Goal: Information Seeking & Learning: Learn about a topic

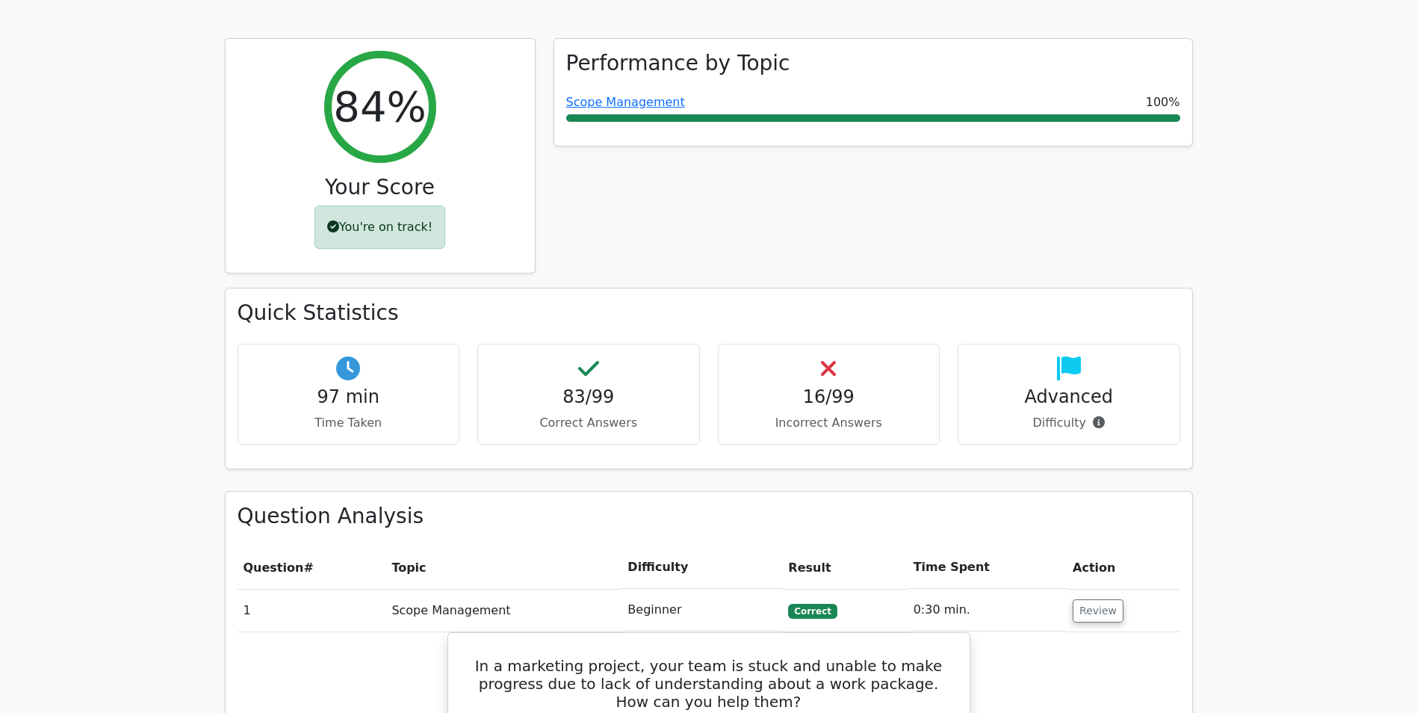
scroll to position [149, 0]
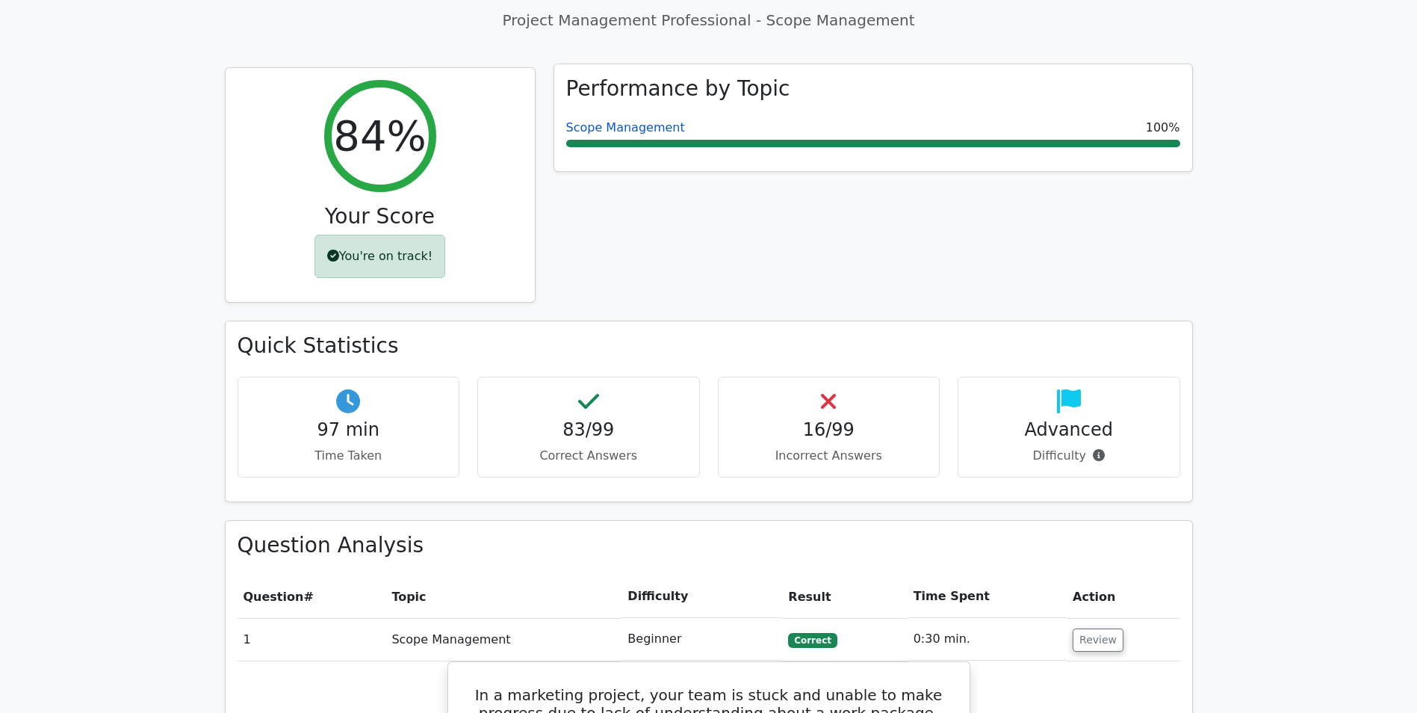
click at [649, 129] on link "Scope Management" at bounding box center [625, 127] width 119 height 14
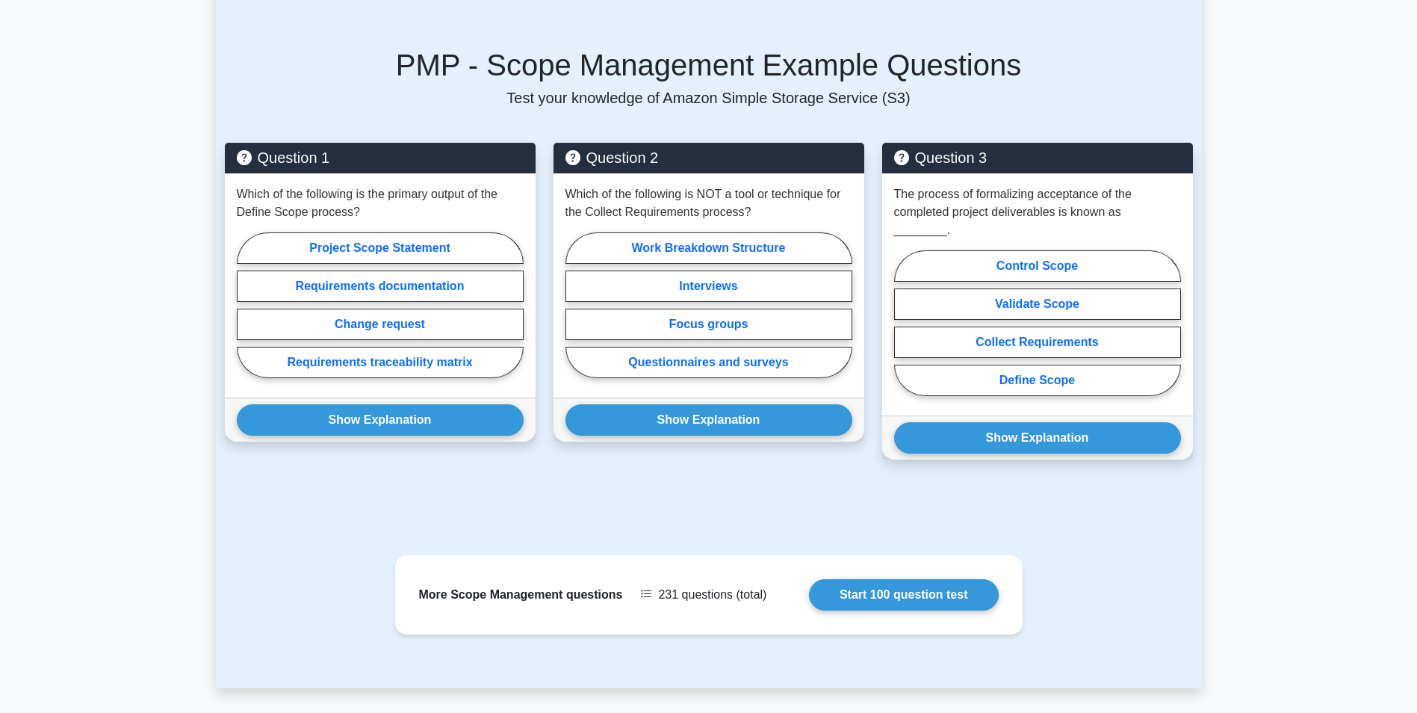
scroll to position [1042, 0]
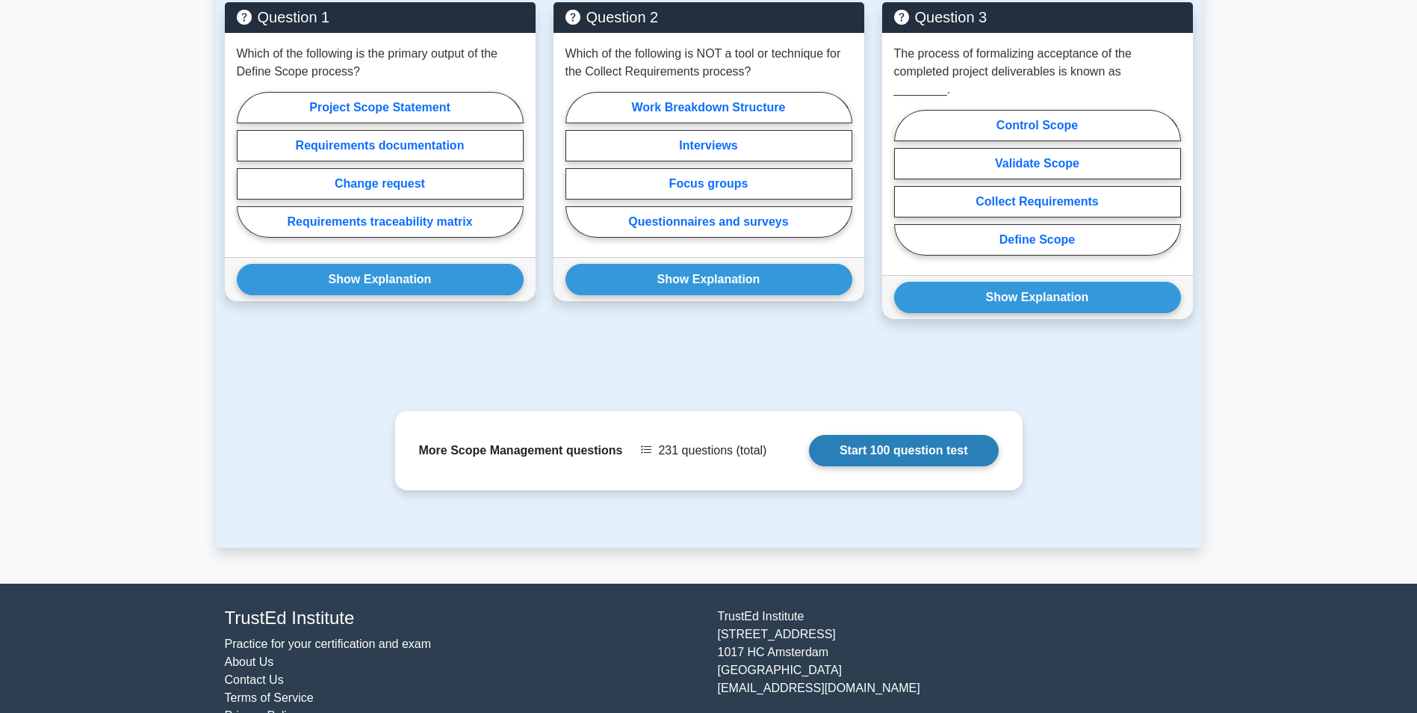
click at [809, 435] on link "Start 100 question test" at bounding box center [904, 450] width 190 height 31
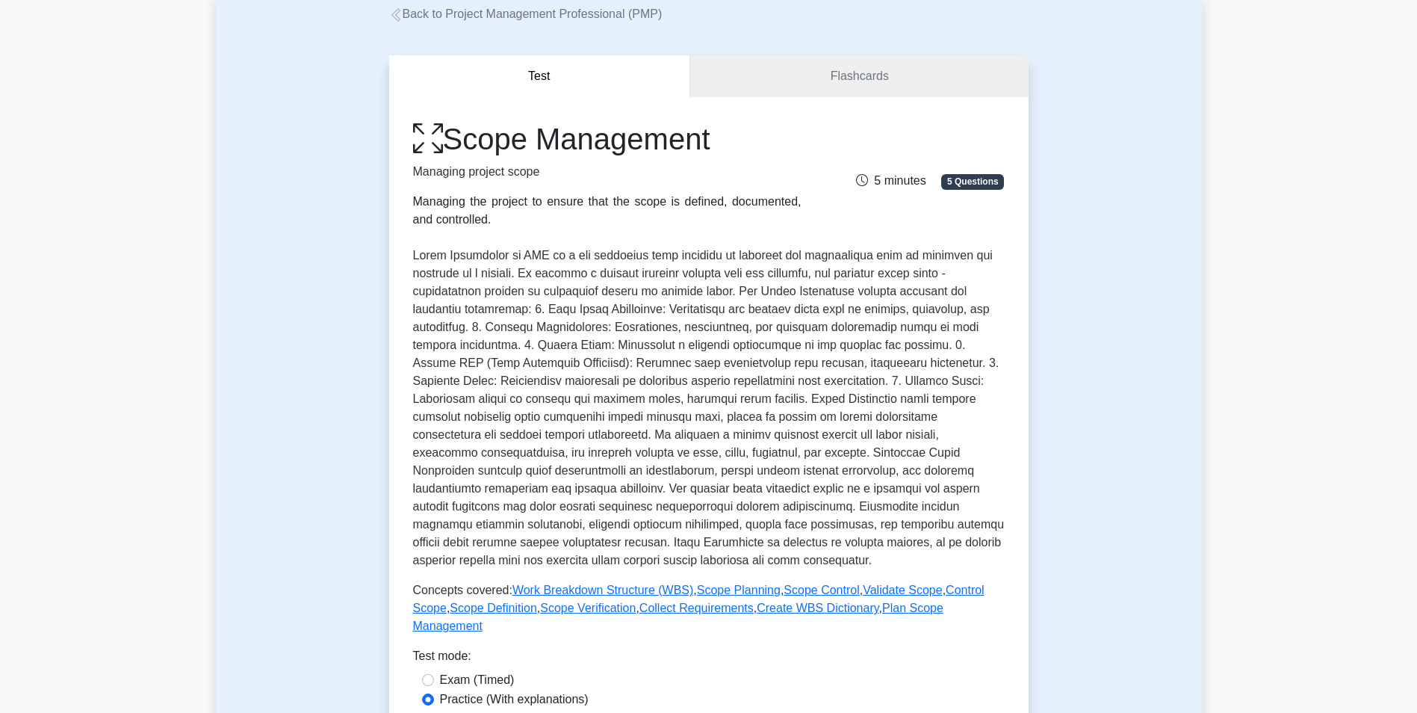
scroll to position [0, 0]
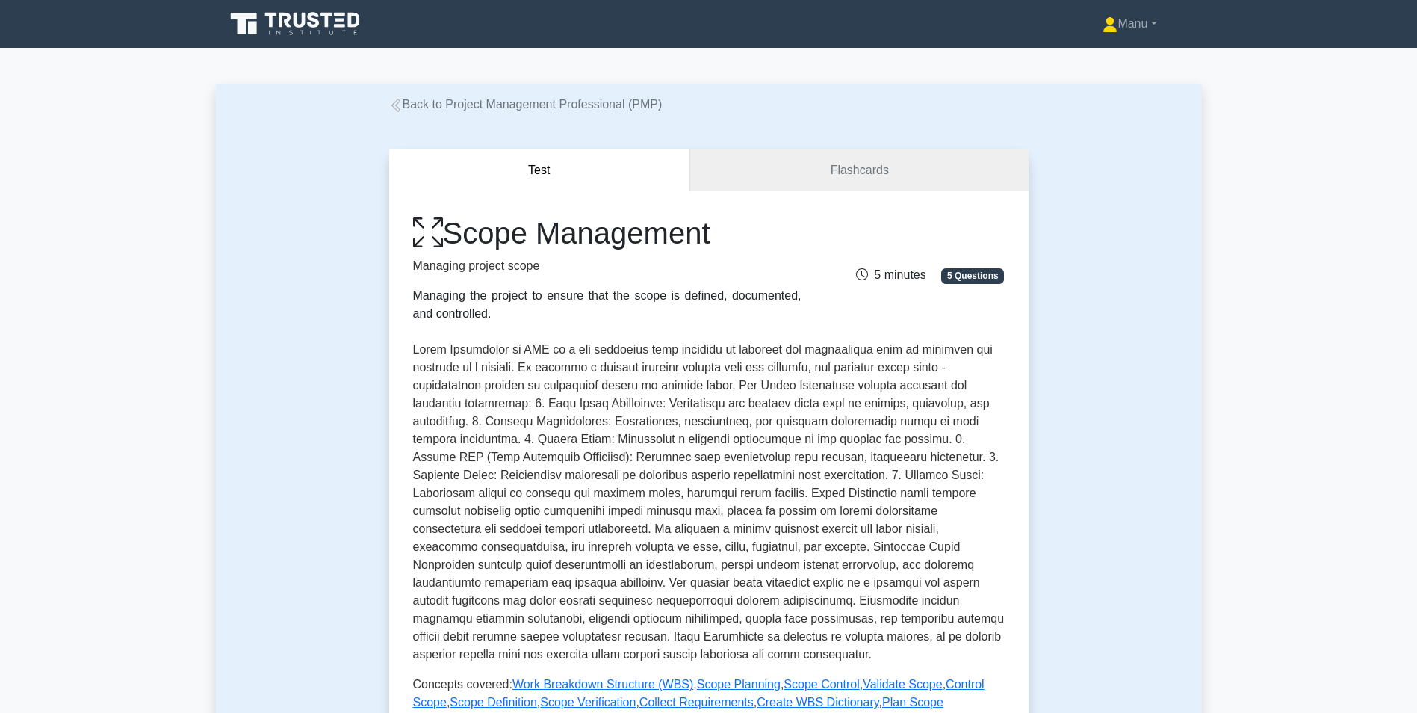
click at [418, 99] on link "Back to Project Management Professional (PMP)" at bounding box center [525, 104] width 273 height 13
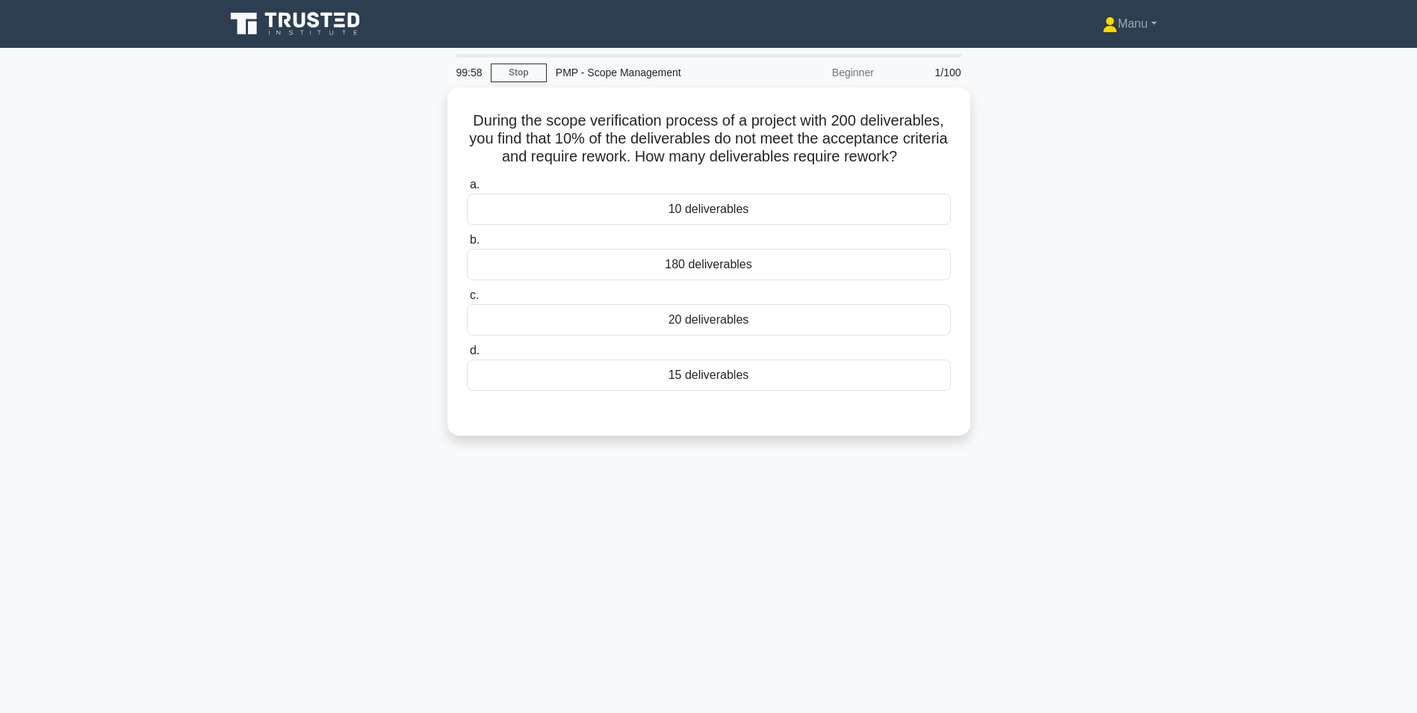
click at [854, 74] on div "Beginner" at bounding box center [817, 73] width 131 height 30
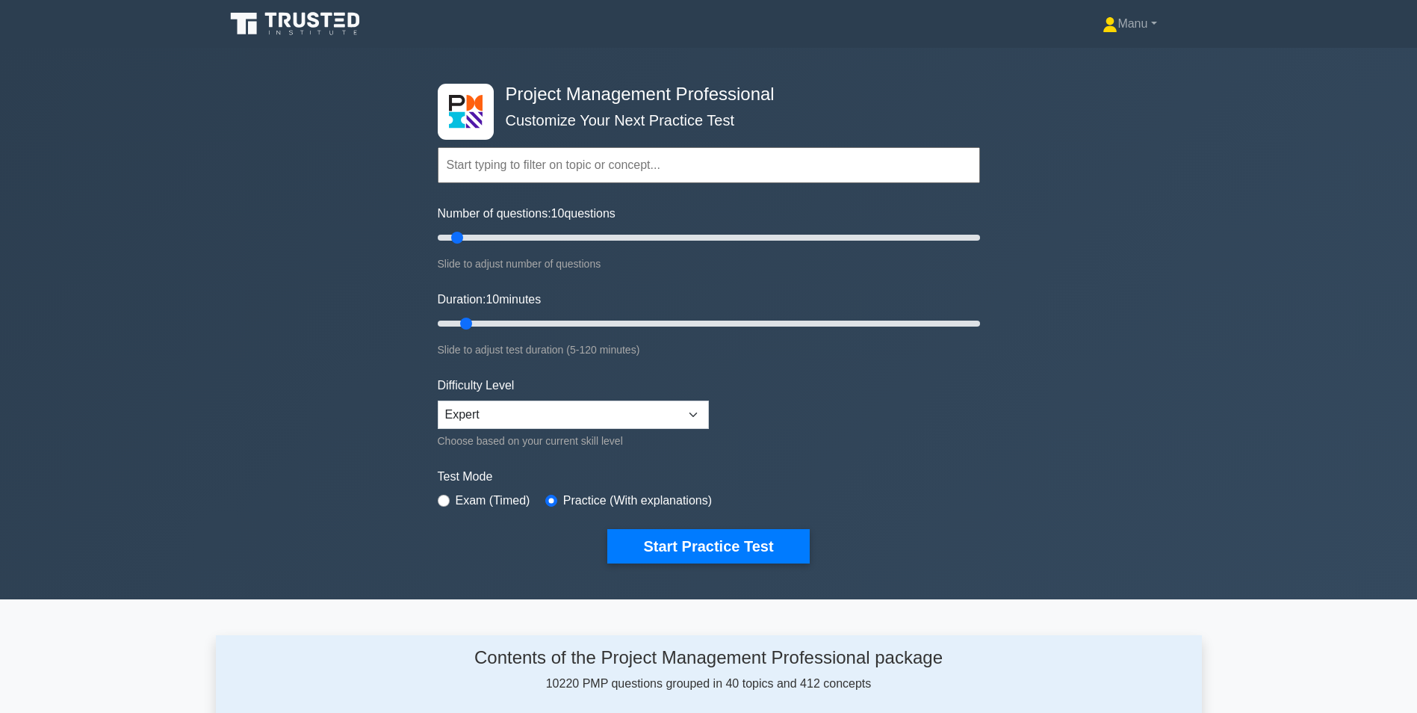
click at [331, 19] on icon at bounding box center [296, 24] width 143 height 28
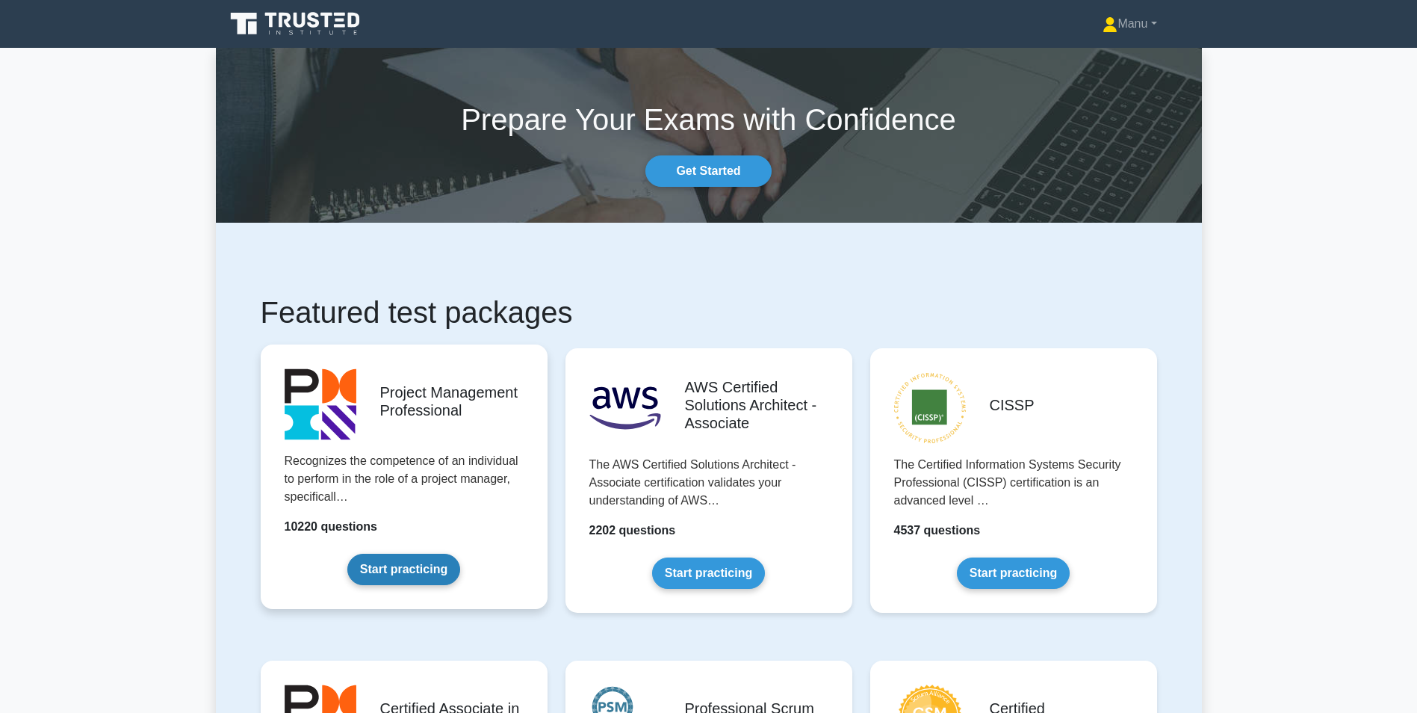
click at [417, 567] on link "Start practicing" at bounding box center [403, 569] width 113 height 31
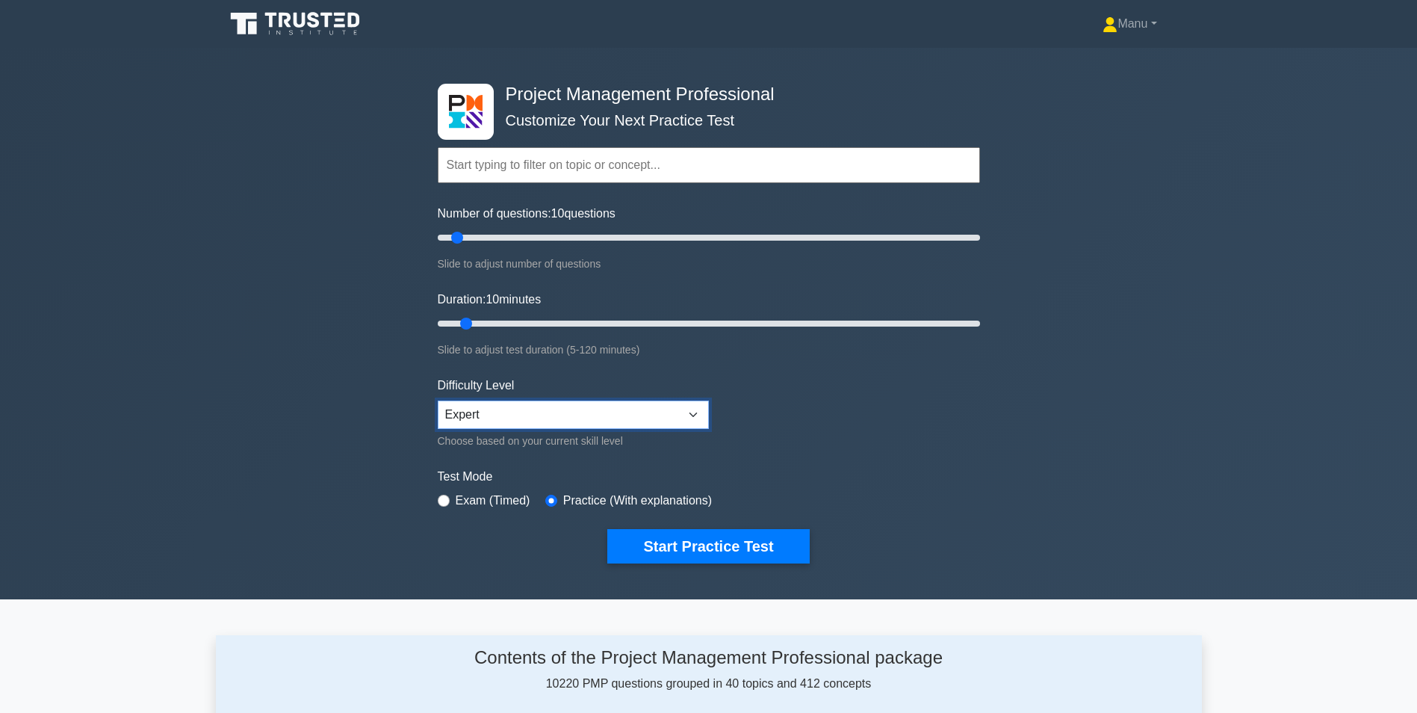
click at [563, 416] on select "Beginner Intermediate Expert" at bounding box center [573, 414] width 271 height 28
click at [866, 430] on form "Topics Scope Management Time Management Cost Management Quality Management Risk…" at bounding box center [709, 333] width 542 height 462
click at [533, 160] on input "text" at bounding box center [709, 165] width 542 height 36
click at [551, 164] on input "text" at bounding box center [709, 165] width 542 height 36
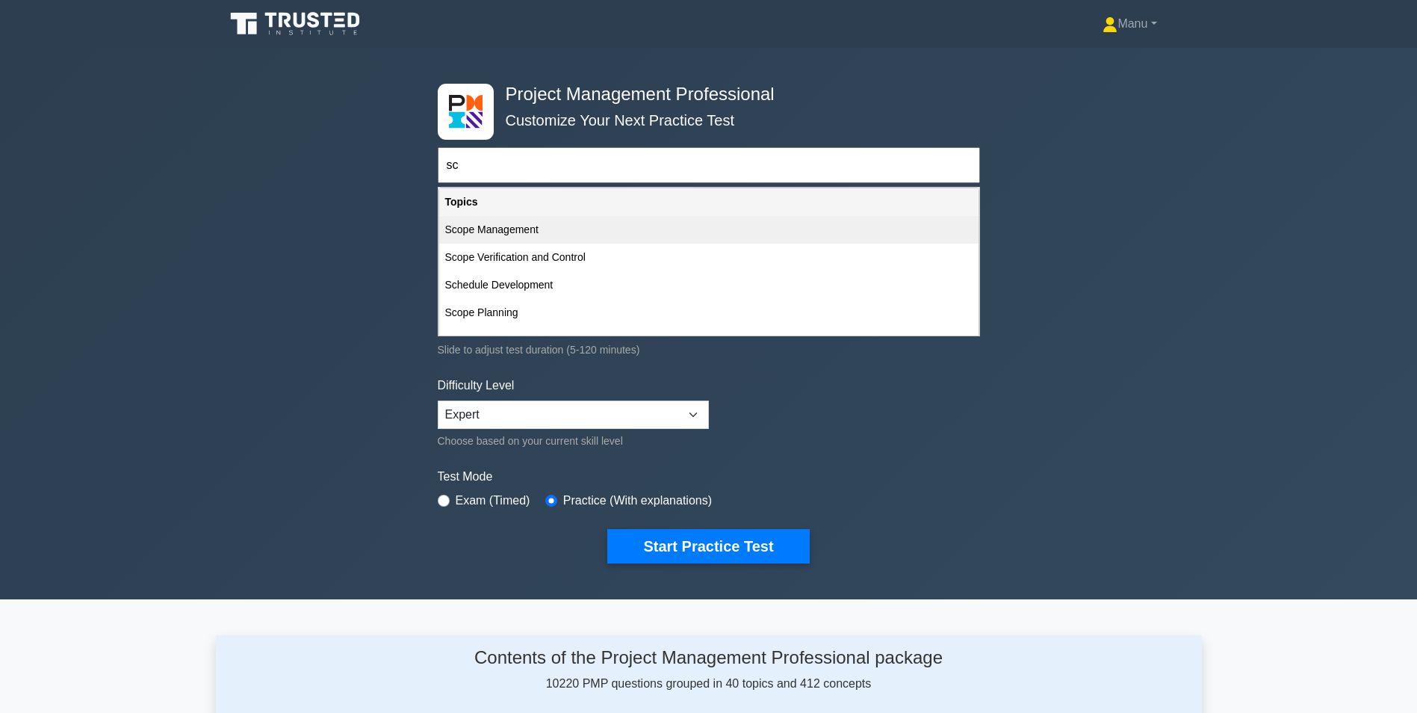
click at [510, 235] on div "Scope Management" at bounding box center [708, 230] width 539 height 28
type input "Scope Management"
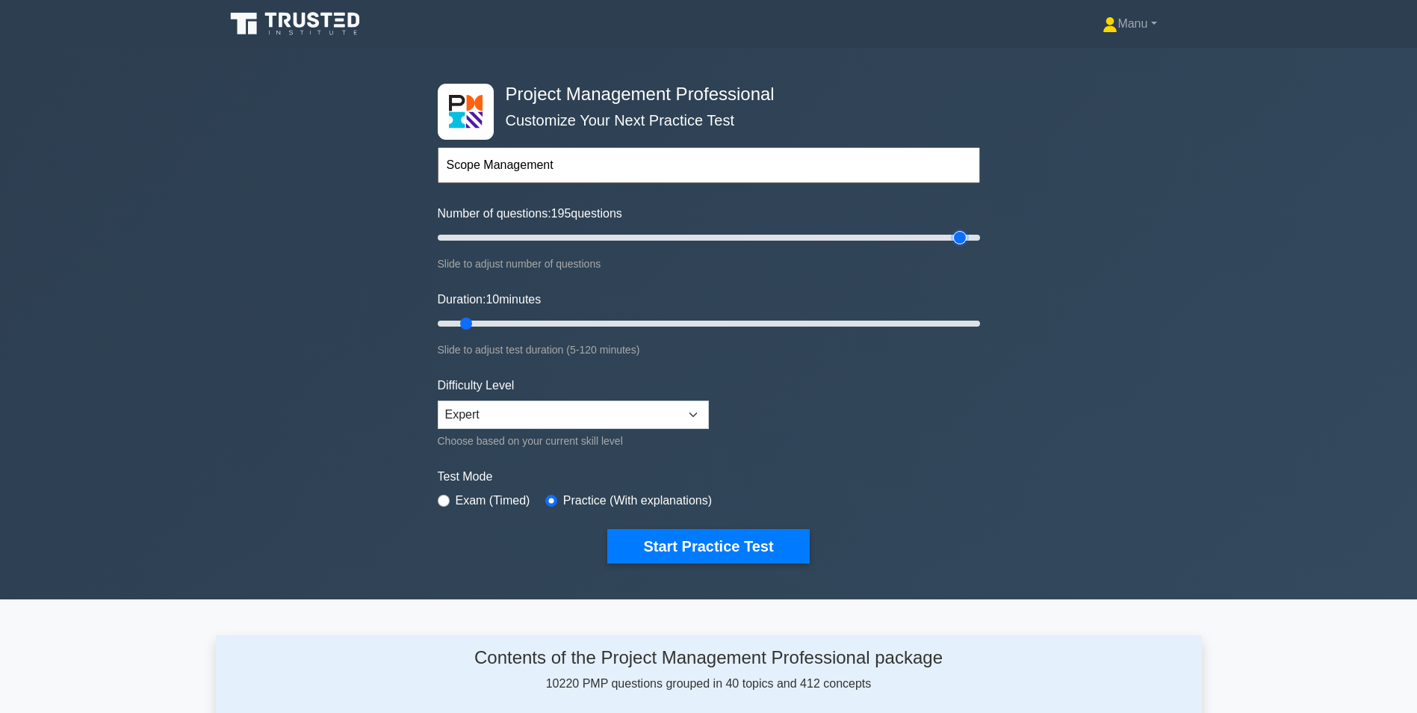
drag, startPoint x: 459, startPoint y: 232, endPoint x: 966, endPoint y: 235, distance: 507.3
type input "195"
click at [966, 235] on input "Number of questions: 195 questions" at bounding box center [709, 238] width 542 height 18
click at [500, 413] on select "Beginner Intermediate Expert" at bounding box center [573, 414] width 271 height 28
click at [438, 400] on select "Beginner Intermediate Expert" at bounding box center [573, 414] width 271 height 28
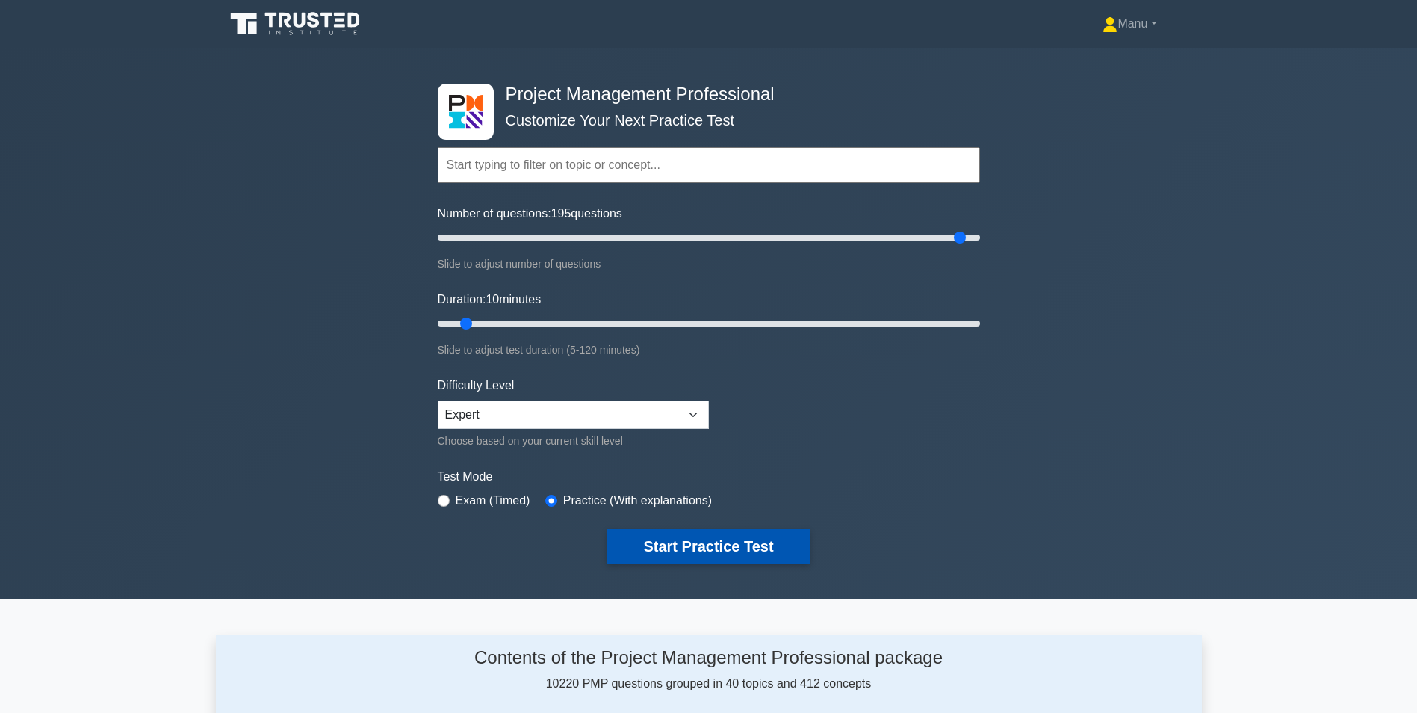
click at [769, 546] on button "Start Practice Test" at bounding box center [708, 546] width 202 height 34
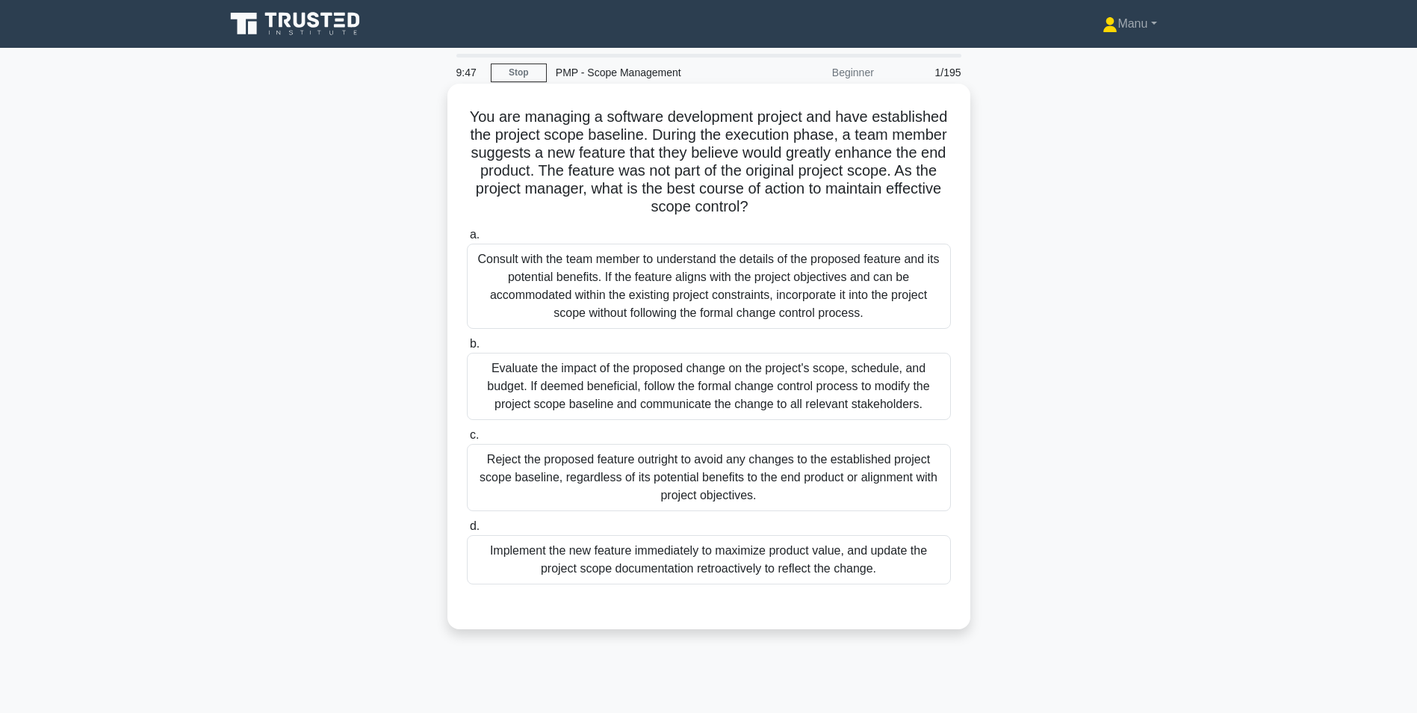
drag, startPoint x: 669, startPoint y: 168, endPoint x: 891, endPoint y: 205, distance: 224.9
click at [891, 205] on h5 "You are managing a software development project and have established the projec…" at bounding box center [708, 162] width 487 height 109
drag, startPoint x: 891, startPoint y: 205, endPoint x: 887, endPoint y: 225, distance: 20.7
click at [887, 225] on div "You are managing a software development project and have established the projec…" at bounding box center [708, 356] width 511 height 533
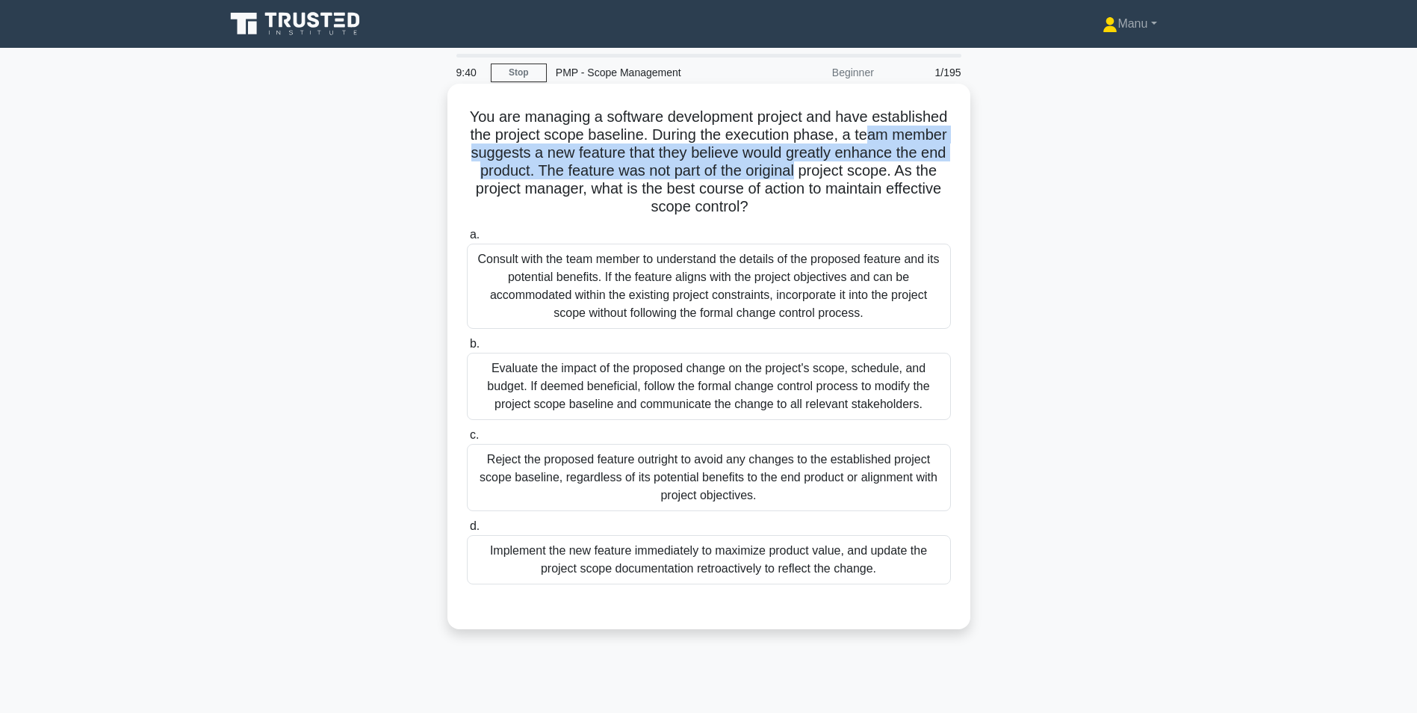
drag, startPoint x: 484, startPoint y: 152, endPoint x: 937, endPoint y: 173, distance: 453.2
click at [937, 173] on h5 "You are managing a software development project and have established the projec…" at bounding box center [708, 162] width 487 height 109
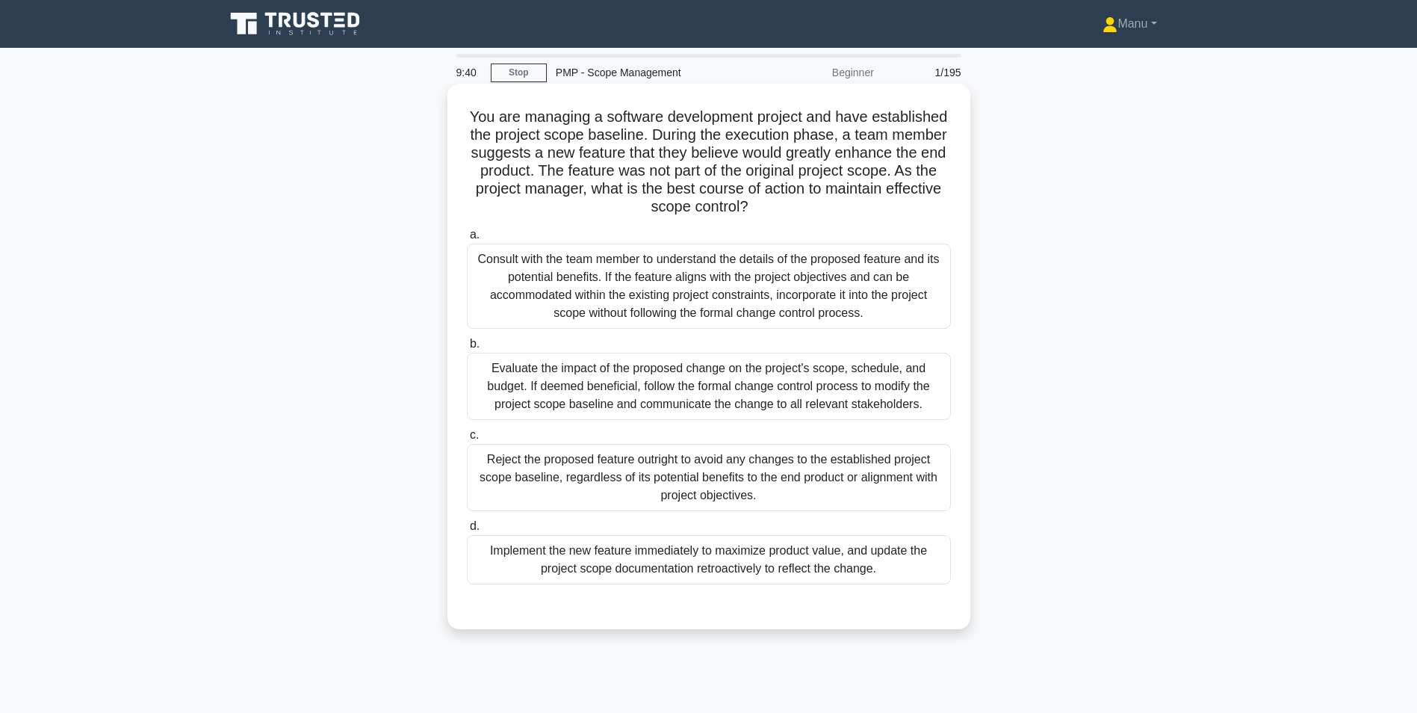
click at [798, 208] on h5 "You are managing a software development project and have established the projec…" at bounding box center [708, 162] width 487 height 109
click at [616, 295] on div "Consult with the team member to understand the details of the proposed feature …" at bounding box center [709, 286] width 484 height 85
click at [467, 240] on input "a. Consult with the team member to understand the details of the proposed featu…" at bounding box center [467, 235] width 0 height 10
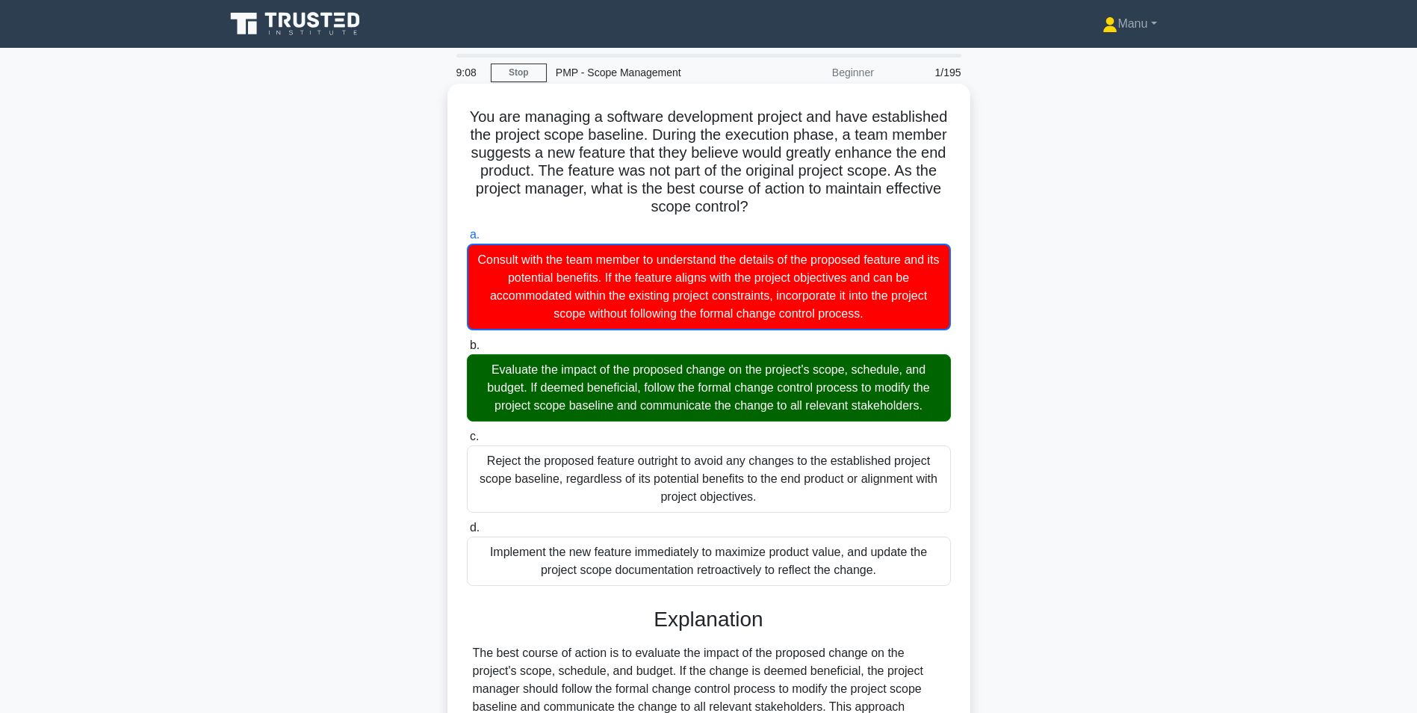
click at [662, 395] on div "Evaluate the impact of the proposed change on the project's scope, schedule, an…" at bounding box center [709, 387] width 484 height 67
click at [467, 350] on input "b. Evaluate the impact of the proposed change on the project's scope, schedule,…" at bounding box center [467, 346] width 0 height 10
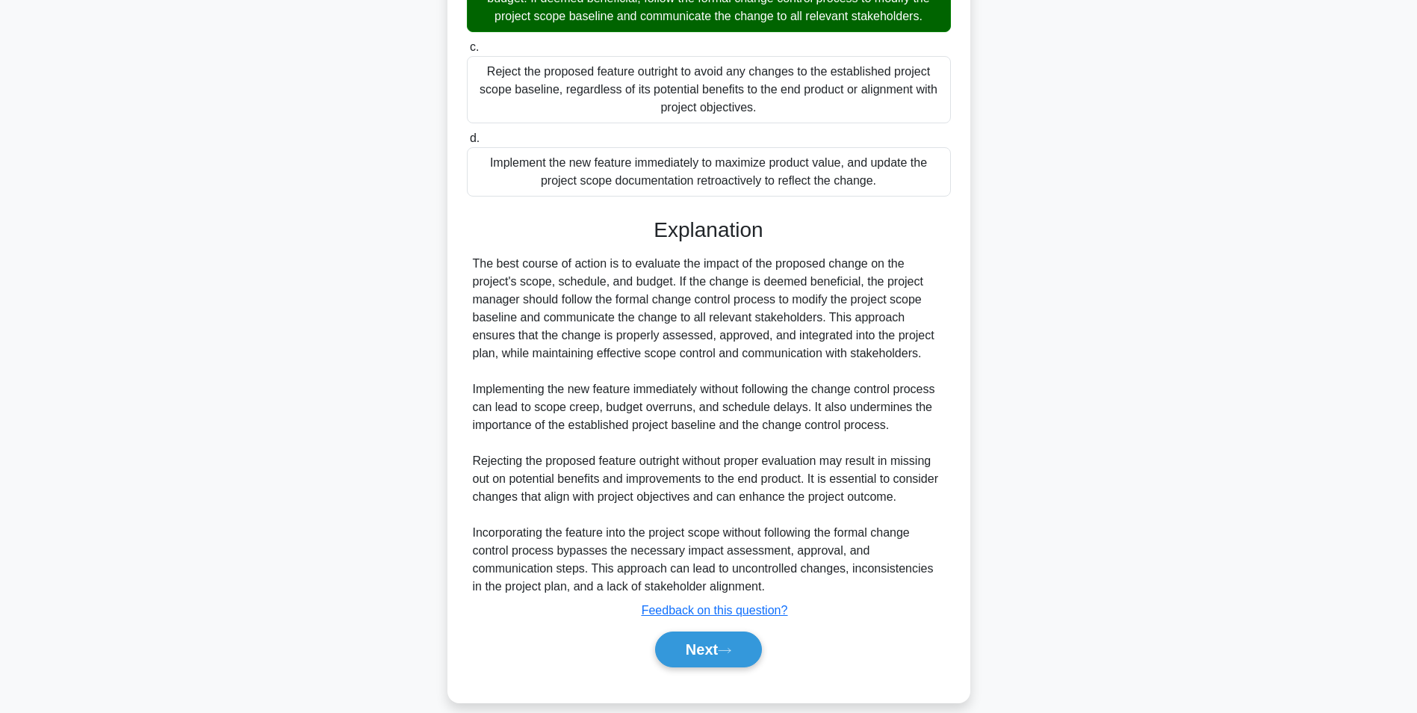
scroll to position [406, 0]
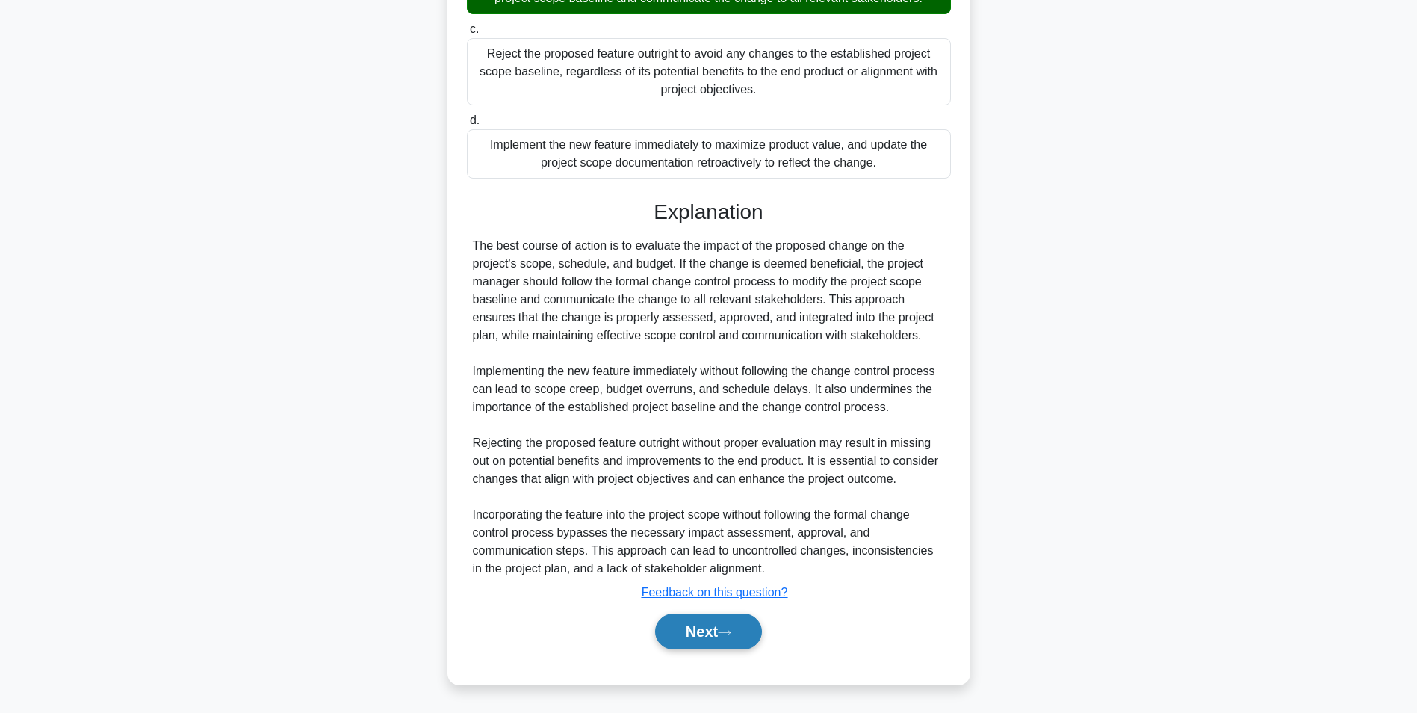
click at [720, 620] on button "Next" at bounding box center [708, 631] width 107 height 36
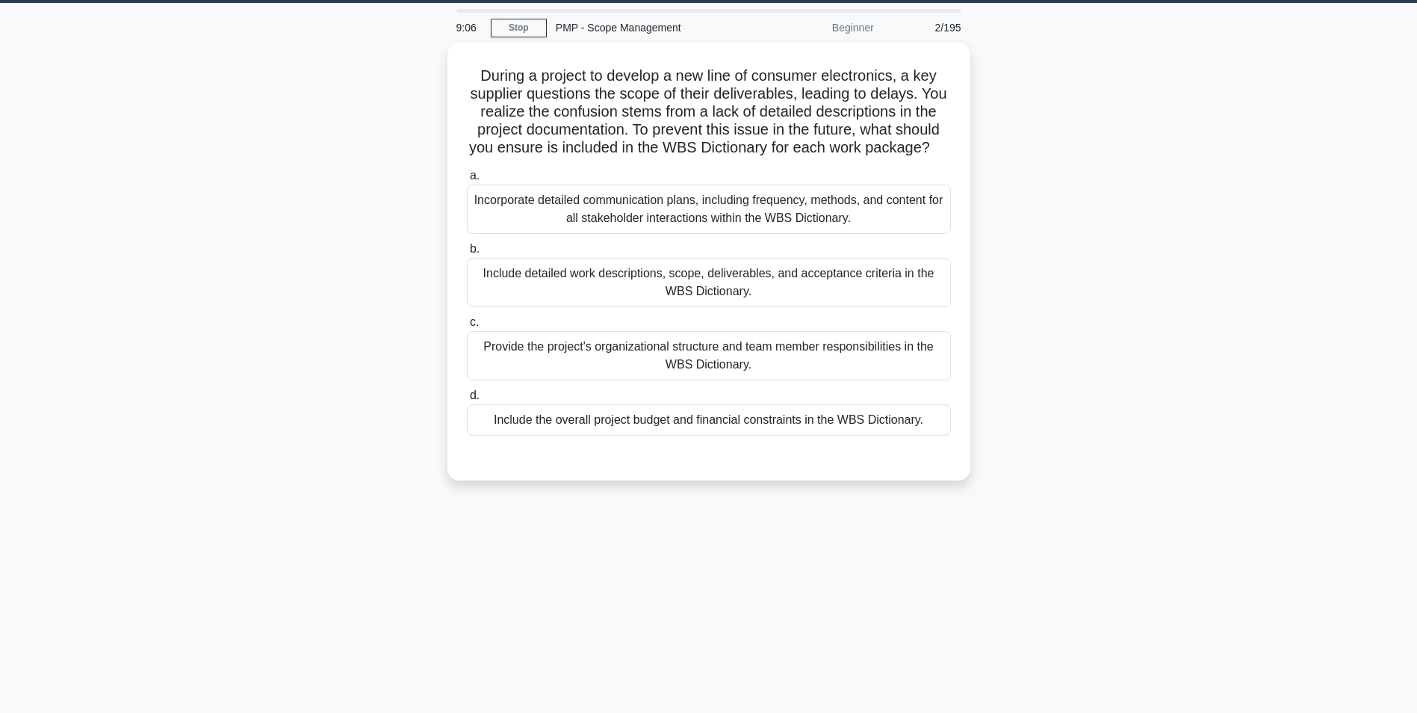
scroll to position [0, 0]
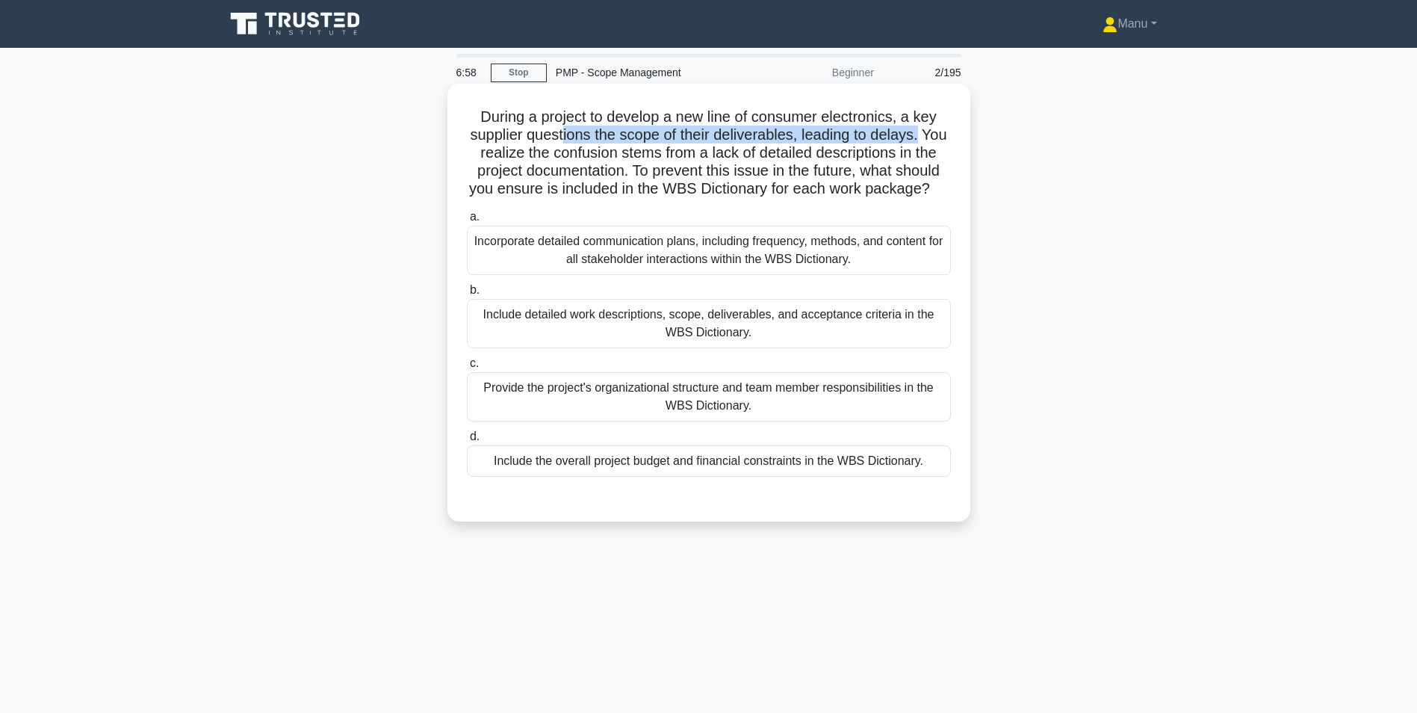
drag, startPoint x: 597, startPoint y: 141, endPoint x: 956, endPoint y: 142, distance: 359.3
click at [956, 142] on div "During a project to develop a new line of consumer electronics, a key supplier …" at bounding box center [708, 303] width 511 height 426
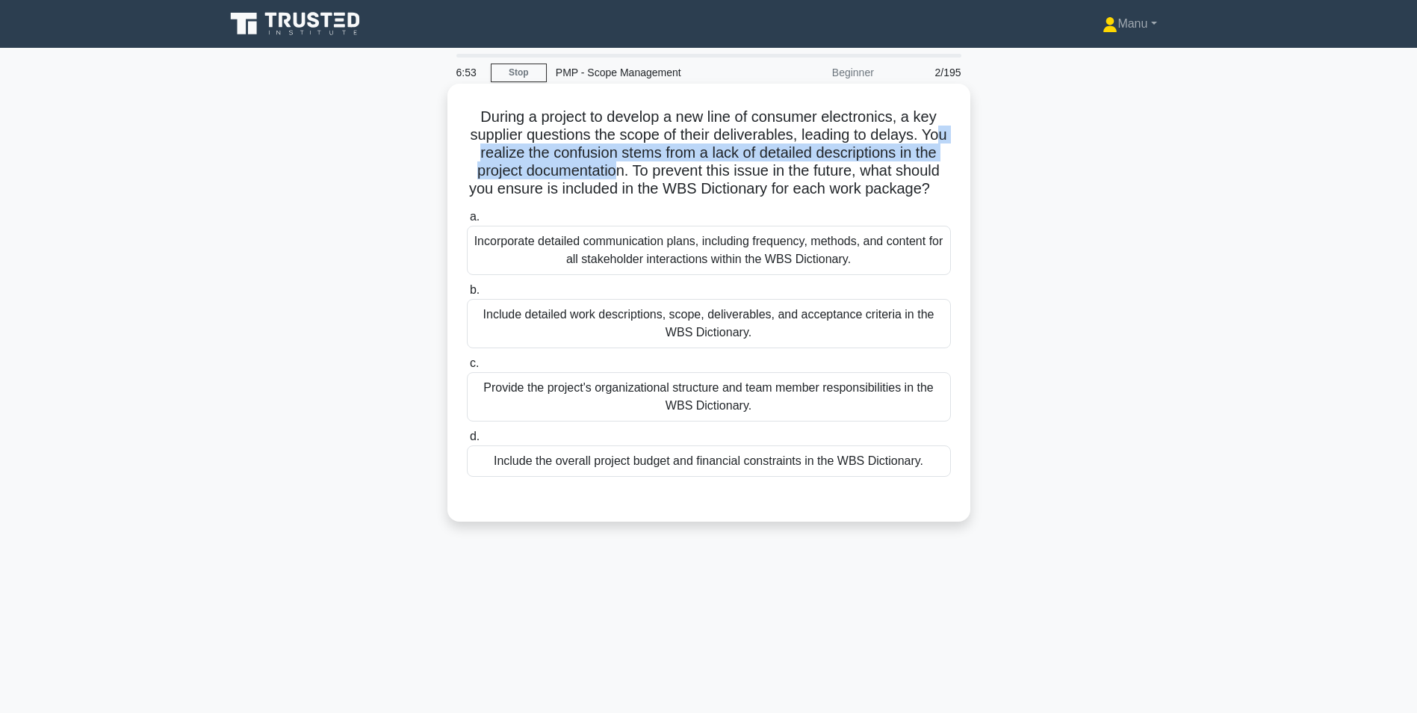
drag, startPoint x: 492, startPoint y: 150, endPoint x: 657, endPoint y: 170, distance: 165.6
click at [657, 170] on h5 "During a project to develop a new line of consumer electronics, a key supplier …" at bounding box center [708, 153] width 487 height 91
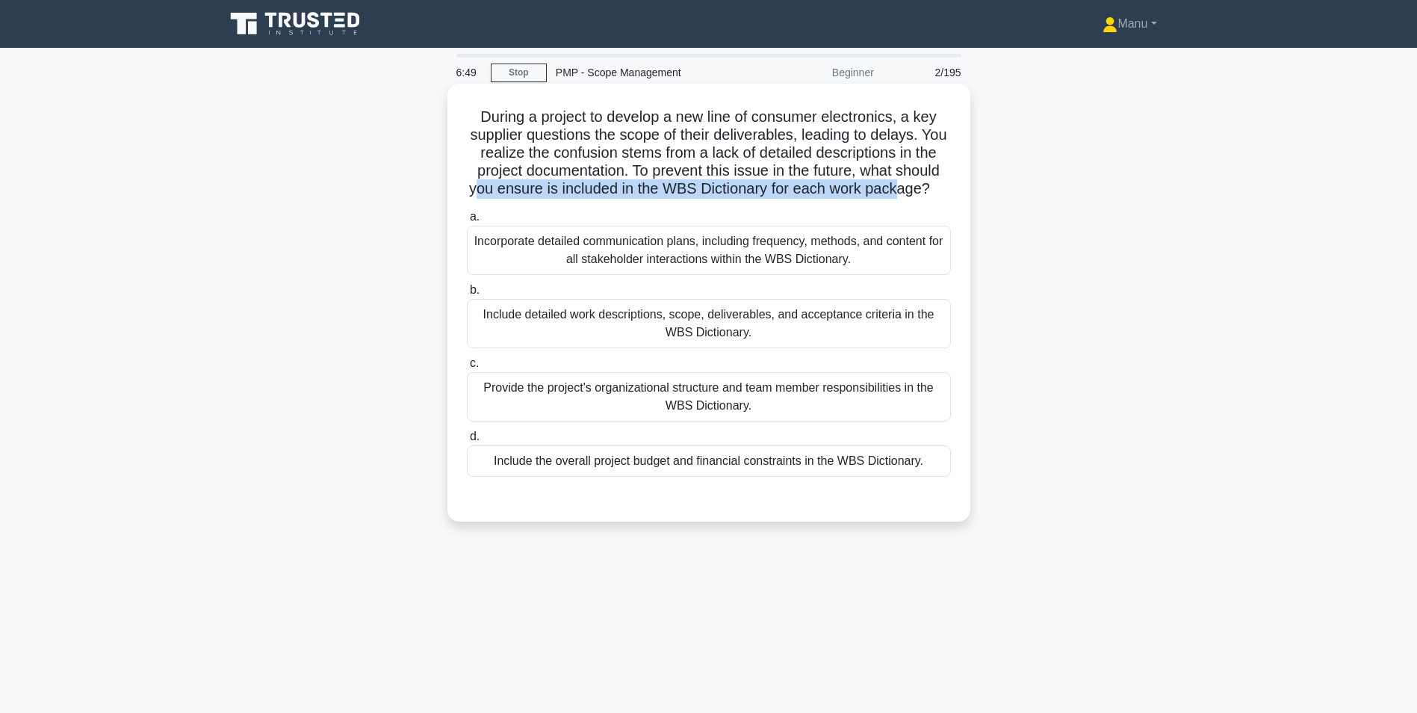
drag, startPoint x: 657, startPoint y: 170, endPoint x: 700, endPoint y: 206, distance: 56.2
click at [700, 199] on h5 "During a project to develop a new line of consumer electronics, a key supplier …" at bounding box center [708, 153] width 487 height 91
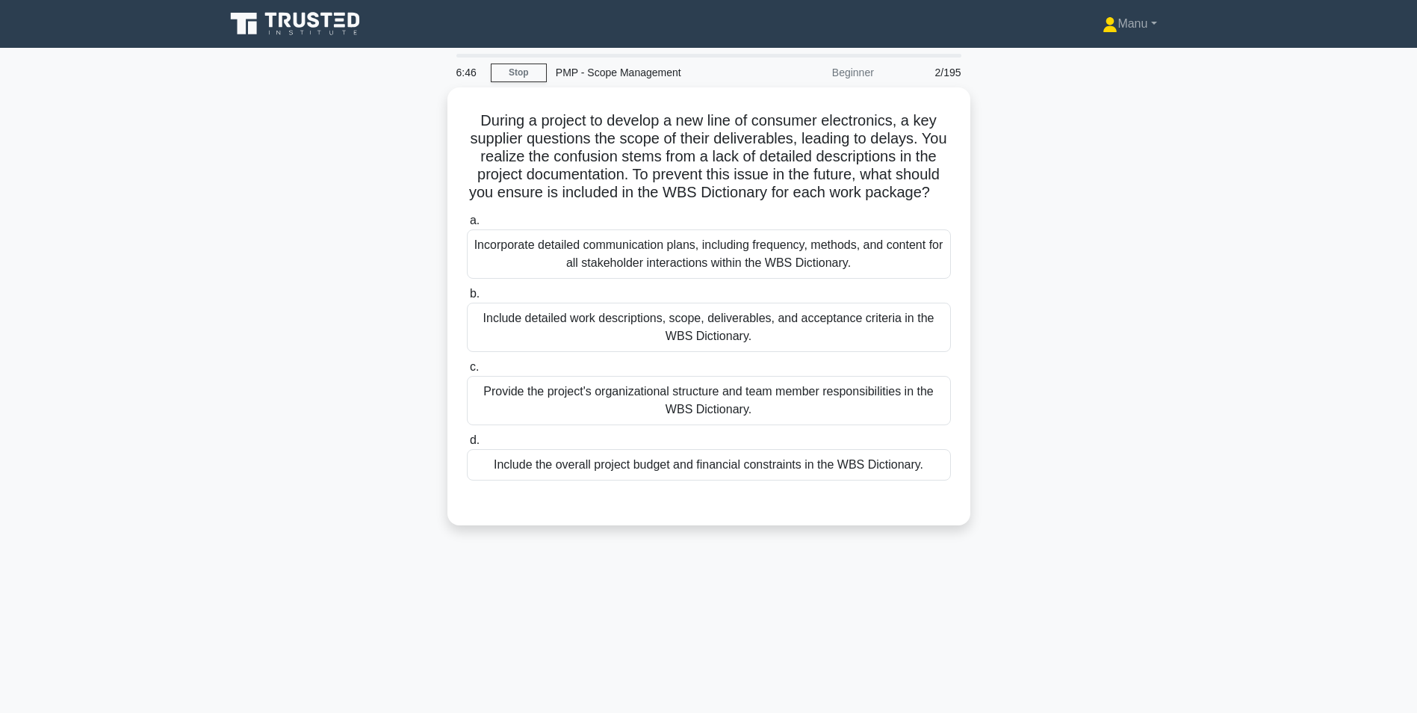
click at [378, 253] on div "During a project to develop a new line of consumer electronics, a key supplier …" at bounding box center [709, 315] width 986 height 456
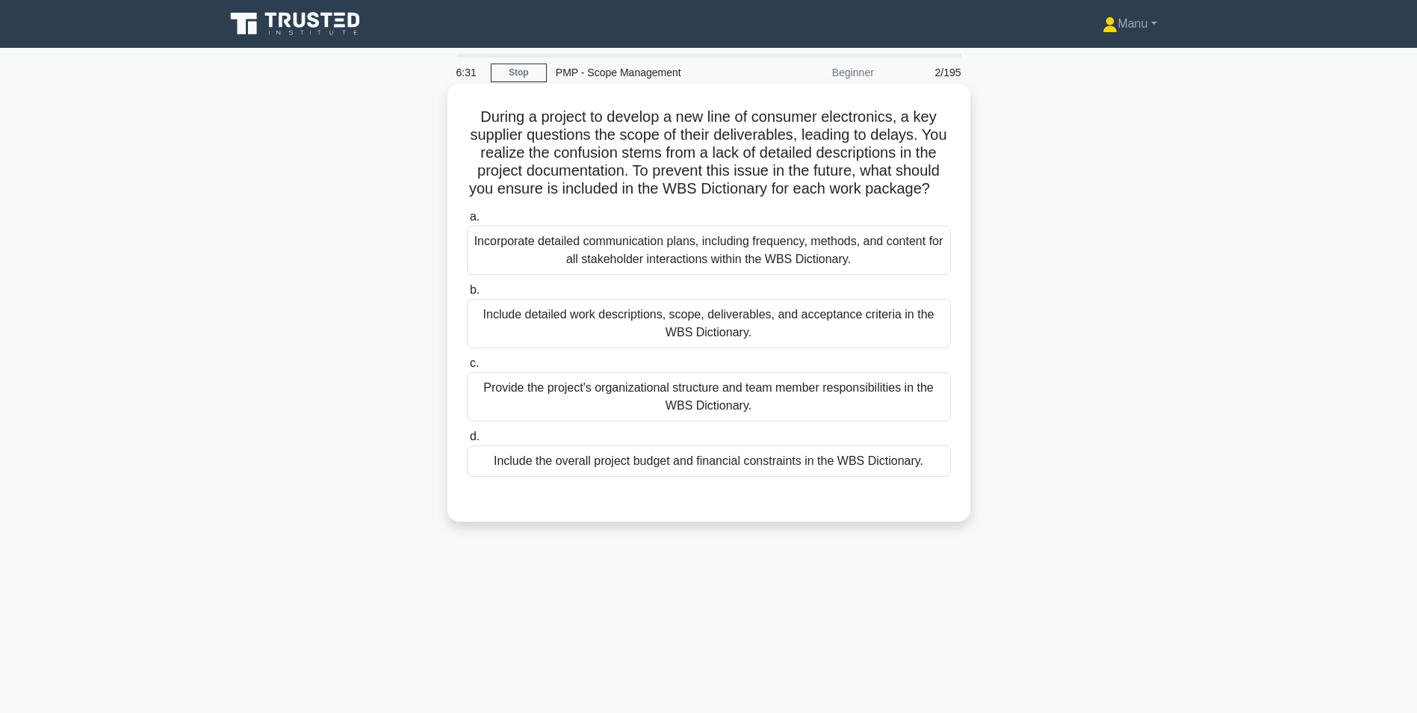
click at [577, 333] on div "Include detailed work descriptions, scope, deliverables, and acceptance criteri…" at bounding box center [709, 323] width 484 height 49
click at [467, 295] on input "b. Include detailed work descriptions, scope, deliverables, and acceptance crit…" at bounding box center [467, 290] width 0 height 10
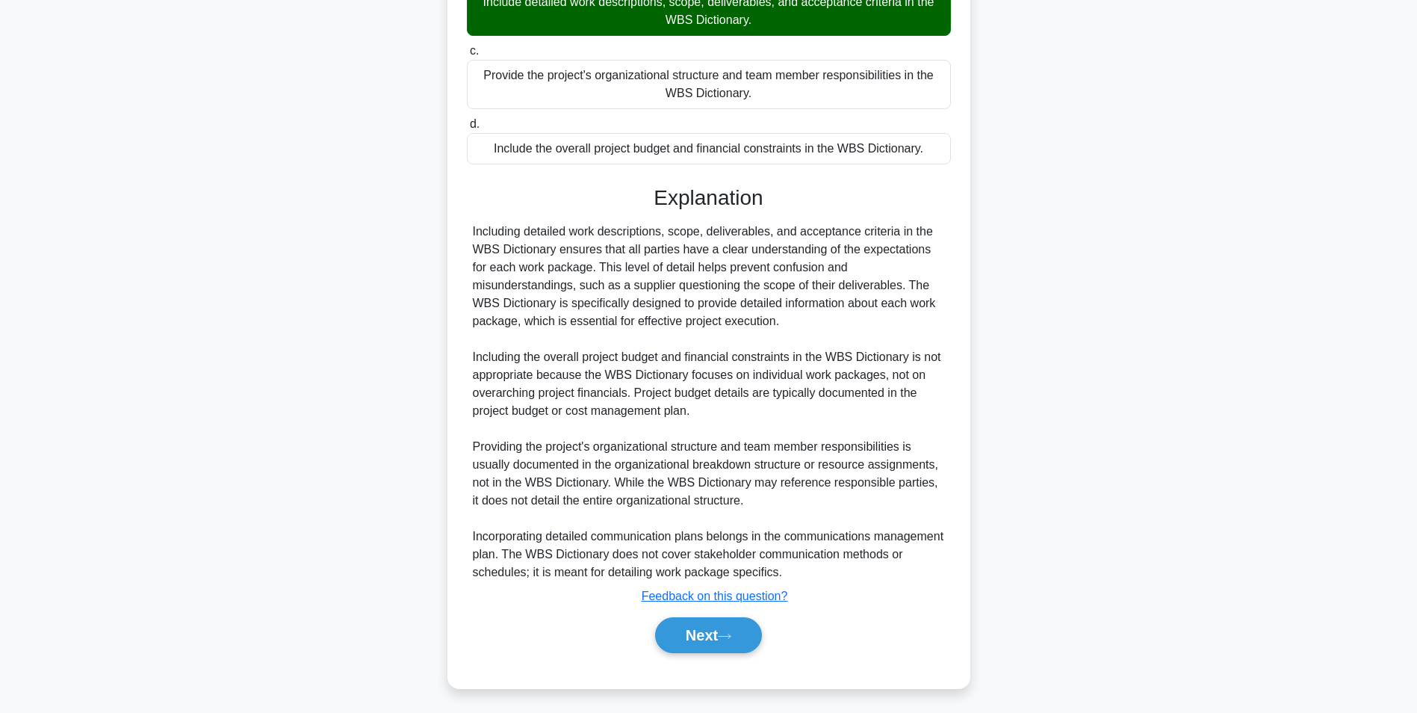
scroll to position [335, 0]
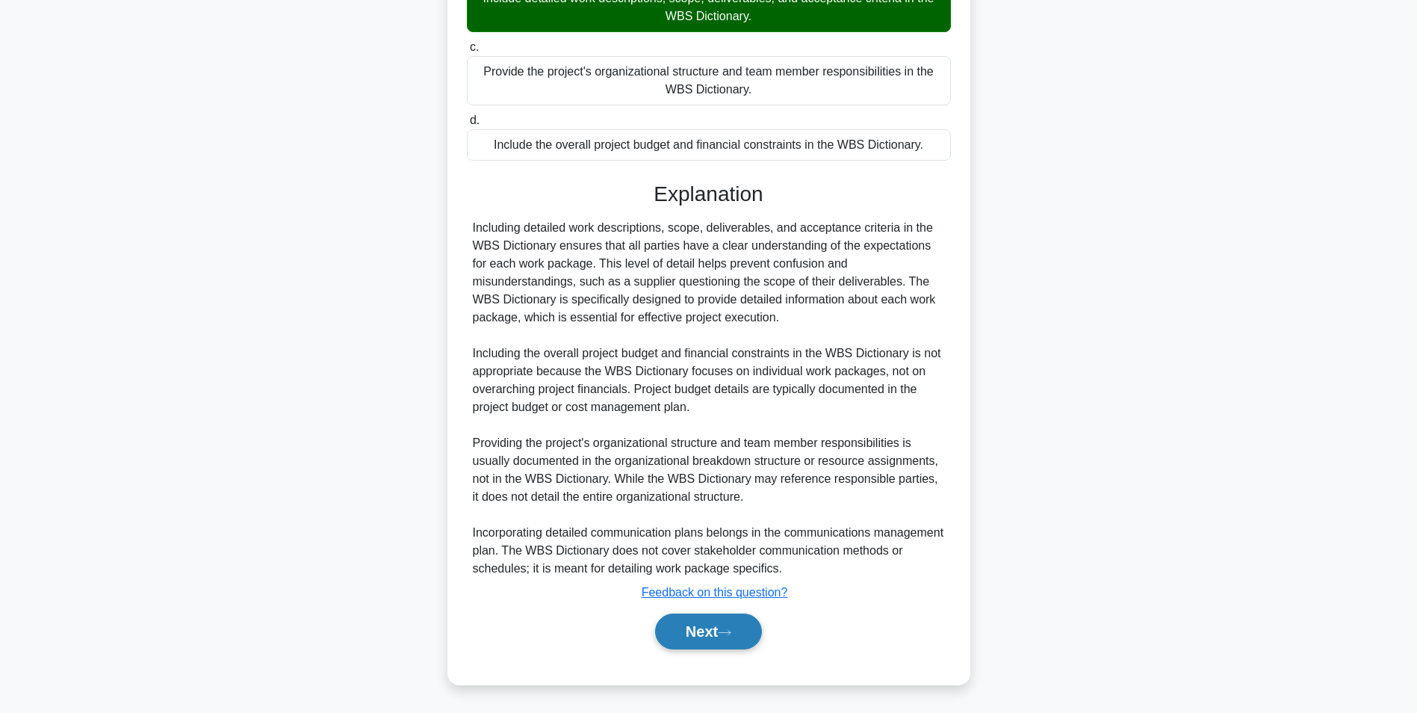
click at [724, 629] on icon at bounding box center [724, 632] width 13 height 8
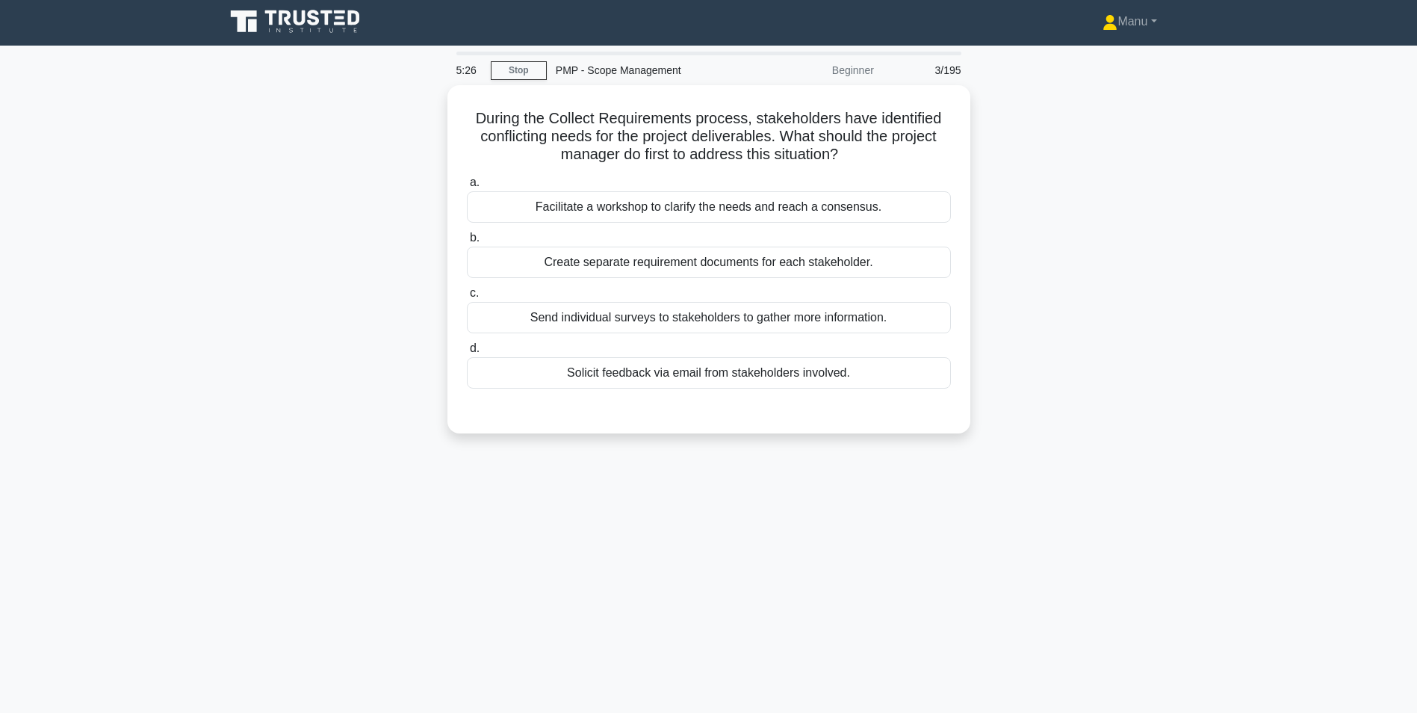
scroll to position [0, 0]
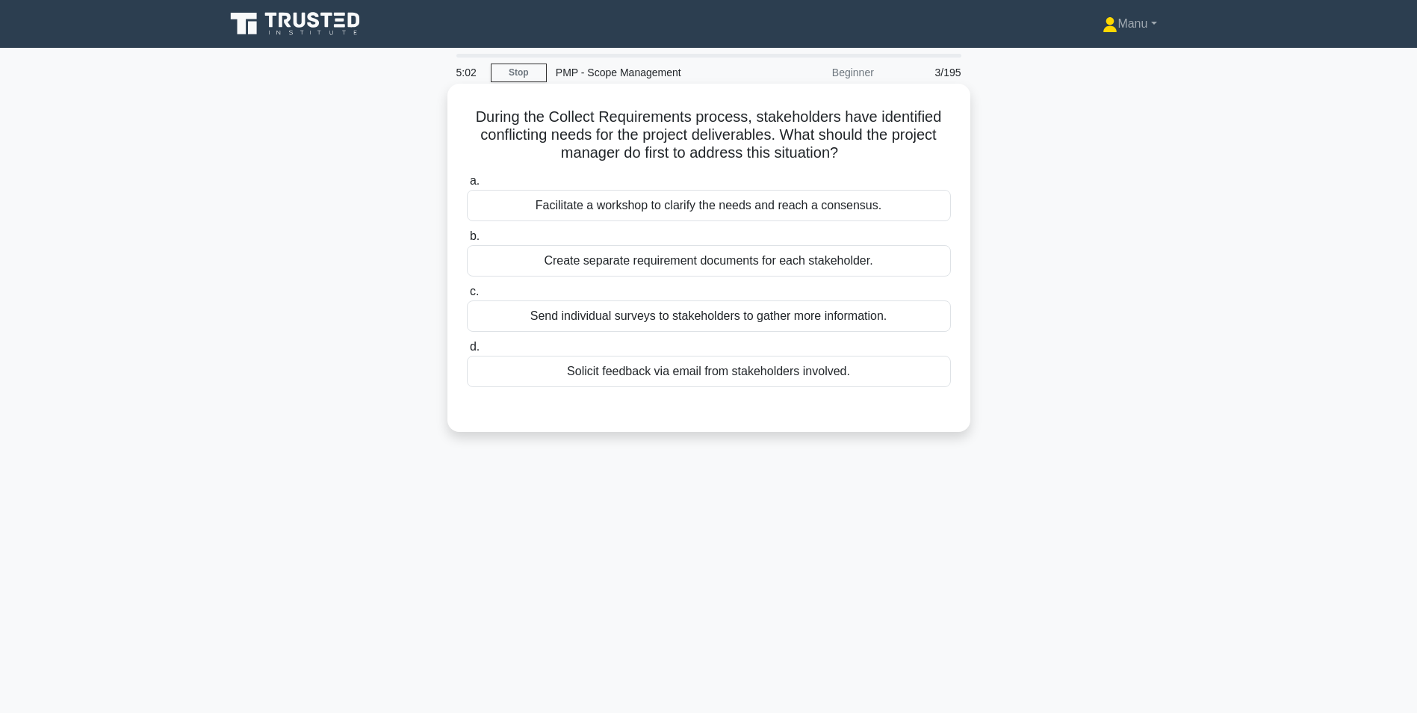
click at [656, 207] on div "Facilitate a workshop to clarify the needs and reach a consensus." at bounding box center [709, 205] width 484 height 31
click at [467, 186] on input "a. Facilitate a workshop to clarify the needs and reach a consensus." at bounding box center [467, 181] width 0 height 10
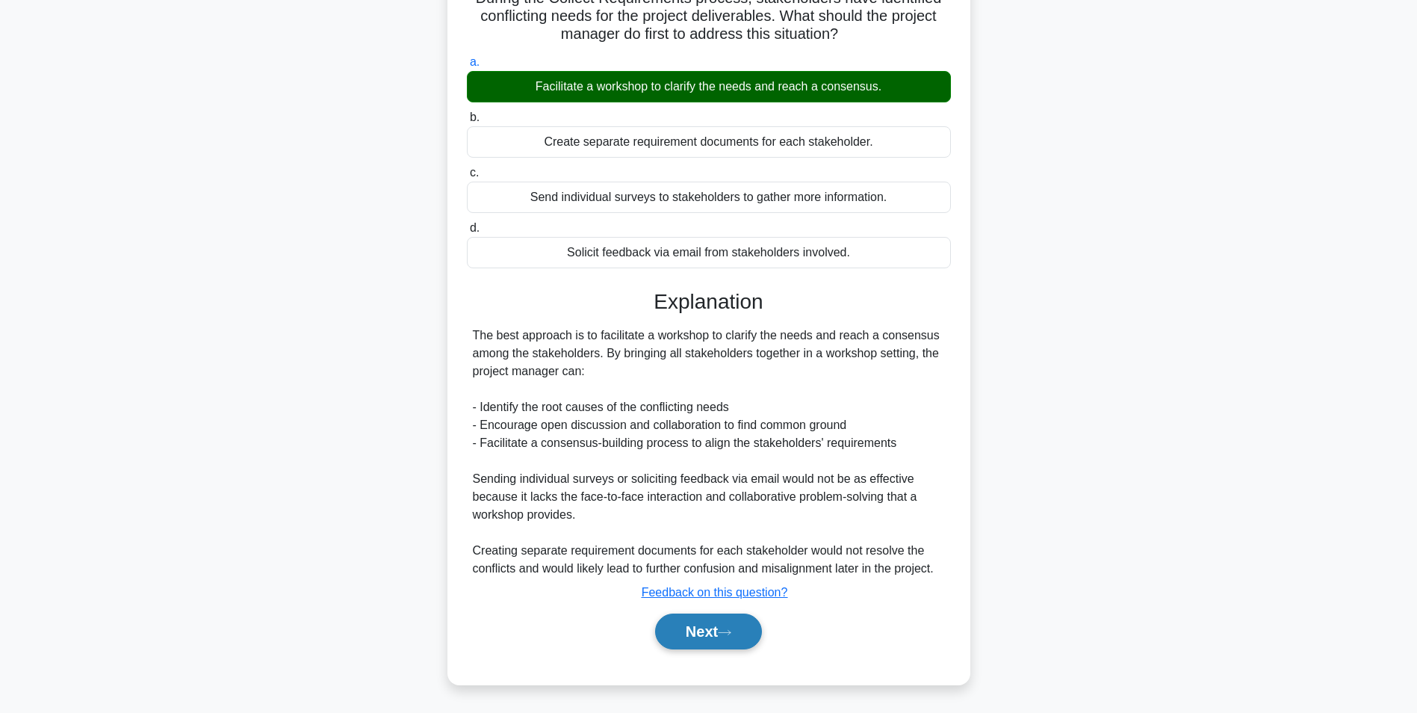
click at [731, 629] on icon at bounding box center [724, 632] width 13 height 8
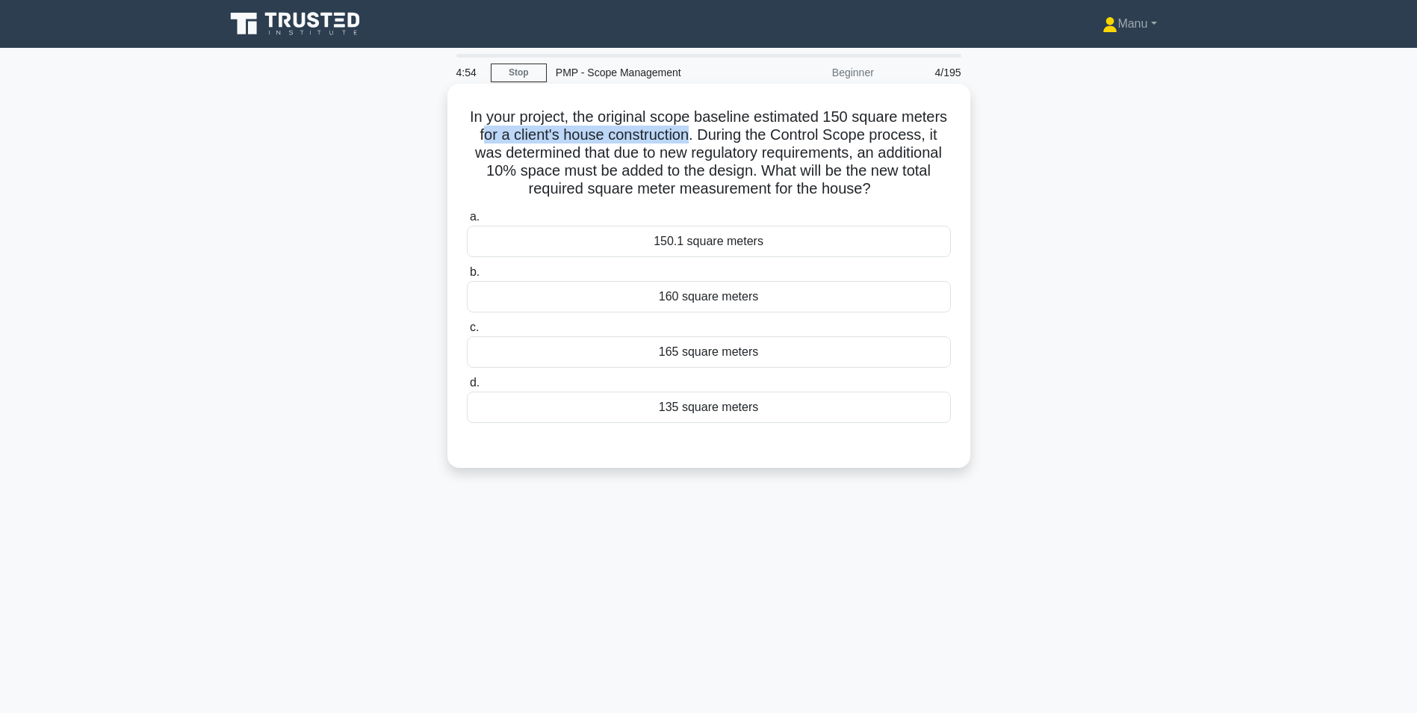
drag, startPoint x: 483, startPoint y: 135, endPoint x: 687, endPoint y: 134, distance: 204.0
click at [687, 134] on h5 "In your project, the original scope baseline estimated 150 square meters for a …" at bounding box center [708, 153] width 487 height 91
drag, startPoint x: 687, startPoint y: 134, endPoint x: 930, endPoint y: 132, distance: 243.6
click at [930, 132] on h5 "In your project, the original scope baseline estimated 150 square meters for a …" at bounding box center [708, 153] width 487 height 91
drag, startPoint x: 465, startPoint y: 153, endPoint x: 856, endPoint y: 152, distance: 390.7
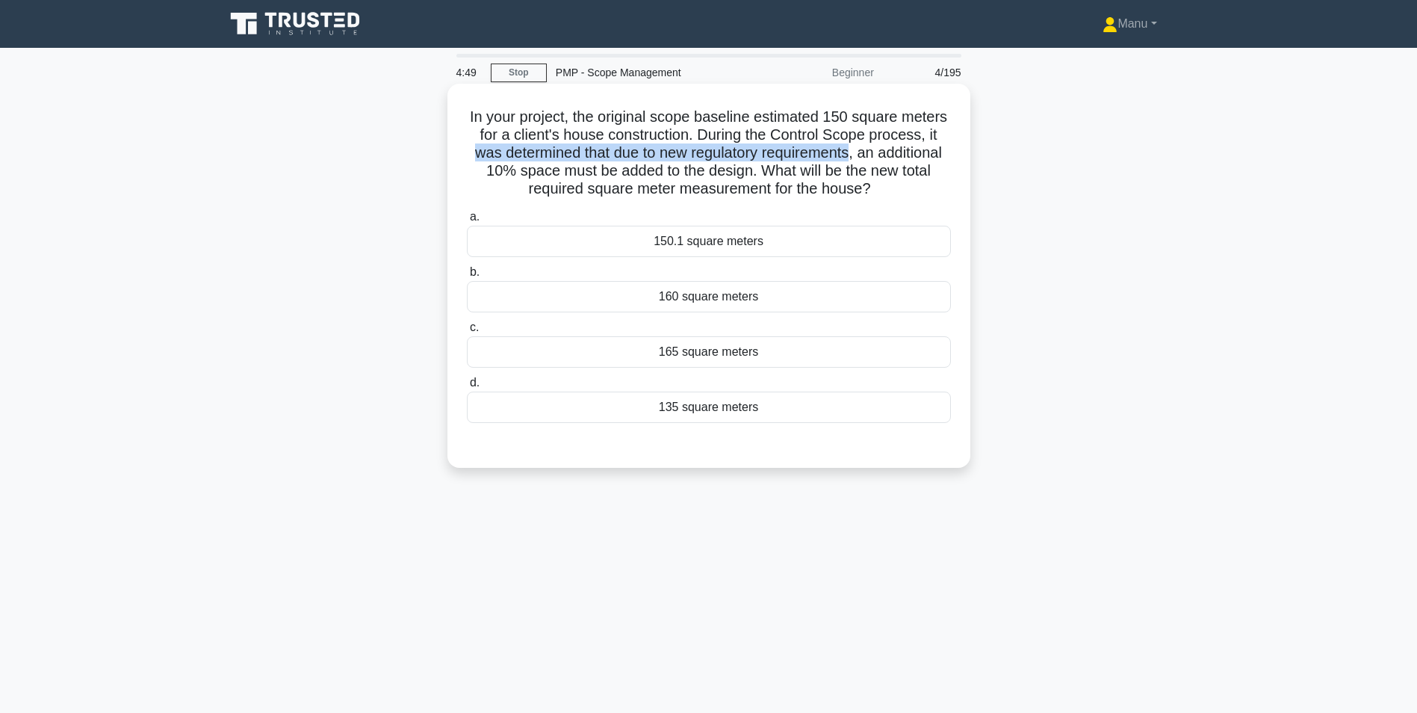
click at [856, 152] on h5 "In your project, the original scope baseline estimated 150 square meters for a …" at bounding box center [708, 153] width 487 height 91
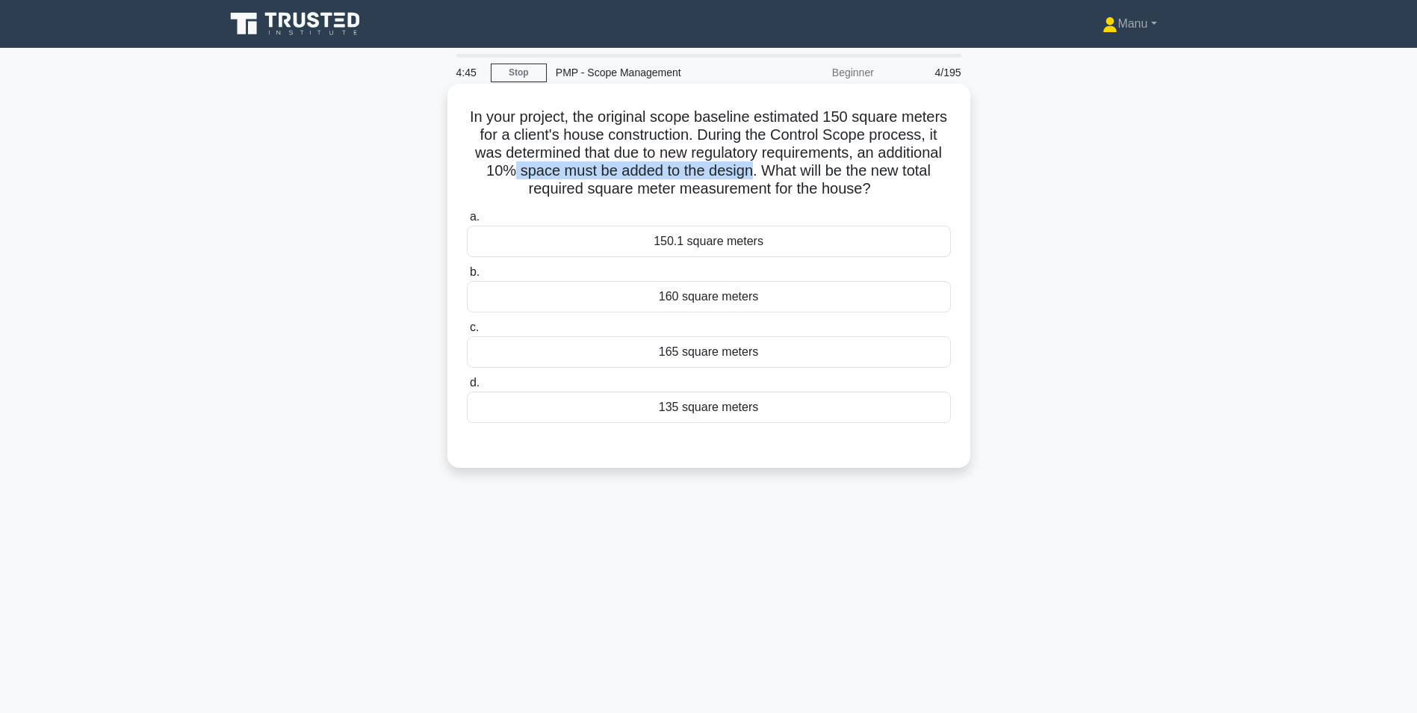
drag, startPoint x: 504, startPoint y: 176, endPoint x: 751, endPoint y: 170, distance: 247.4
click at [751, 170] on h5 "In your project, the original scope baseline estimated 150 square meters for a …" at bounding box center [708, 153] width 487 height 91
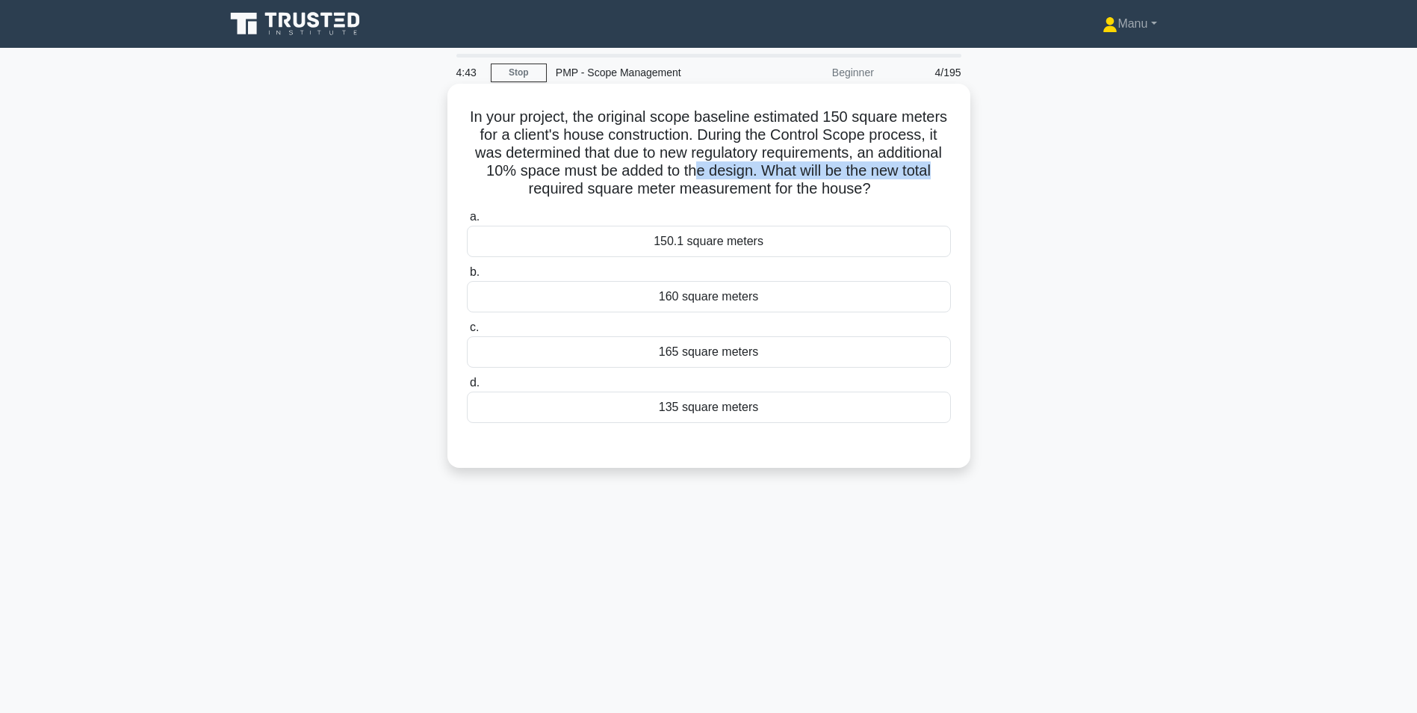
drag, startPoint x: 935, startPoint y: 170, endPoint x: 692, endPoint y: 173, distance: 242.8
click at [692, 173] on h5 "In your project, the original scope baseline estimated 150 square meters for a …" at bounding box center [708, 153] width 487 height 91
drag, startPoint x: 592, startPoint y: 176, endPoint x: 672, endPoint y: 176, distance: 79.2
click at [672, 176] on h5 "In your project, the original scope baseline estimated 150 square meters for a …" at bounding box center [708, 153] width 487 height 91
click at [704, 350] on div "165 square meters" at bounding box center [709, 351] width 484 height 31
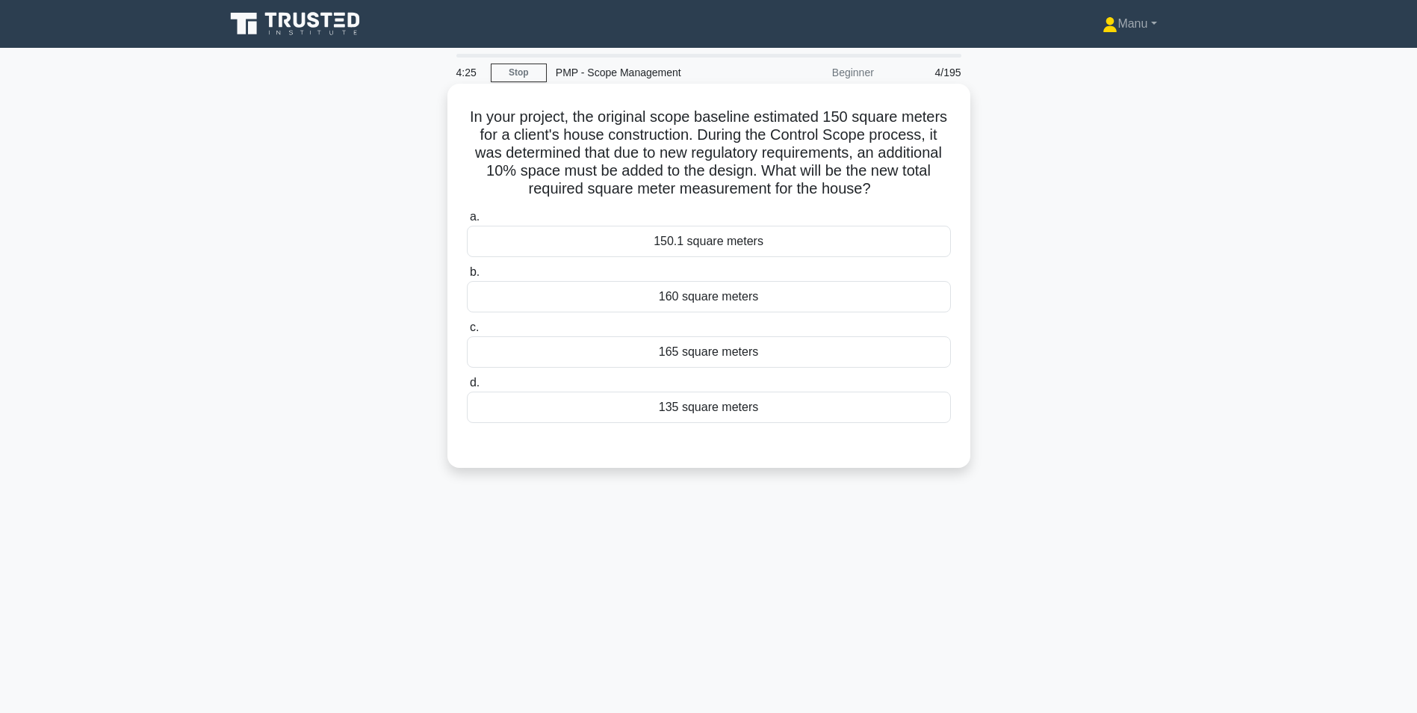
click at [467, 332] on input "c. 165 square meters" at bounding box center [467, 328] width 0 height 10
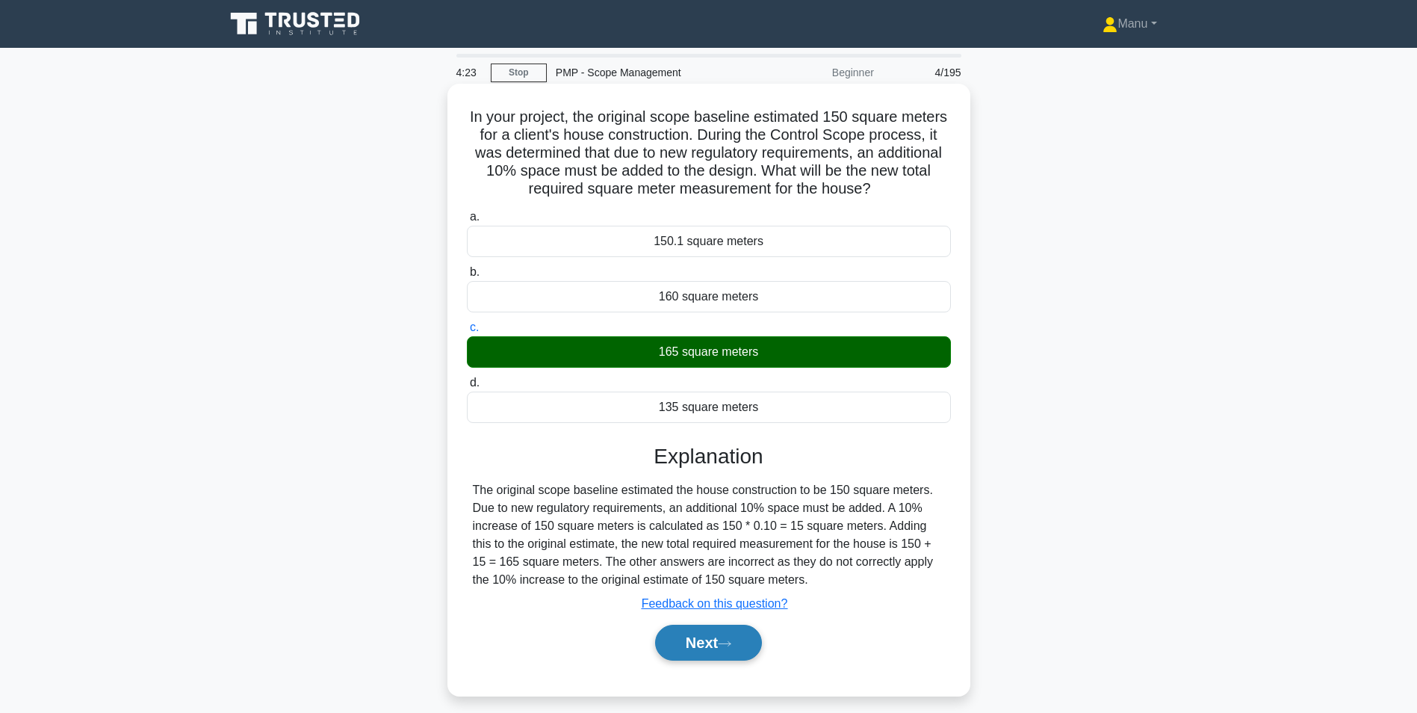
click at [721, 660] on button "Next" at bounding box center [708, 643] width 107 height 36
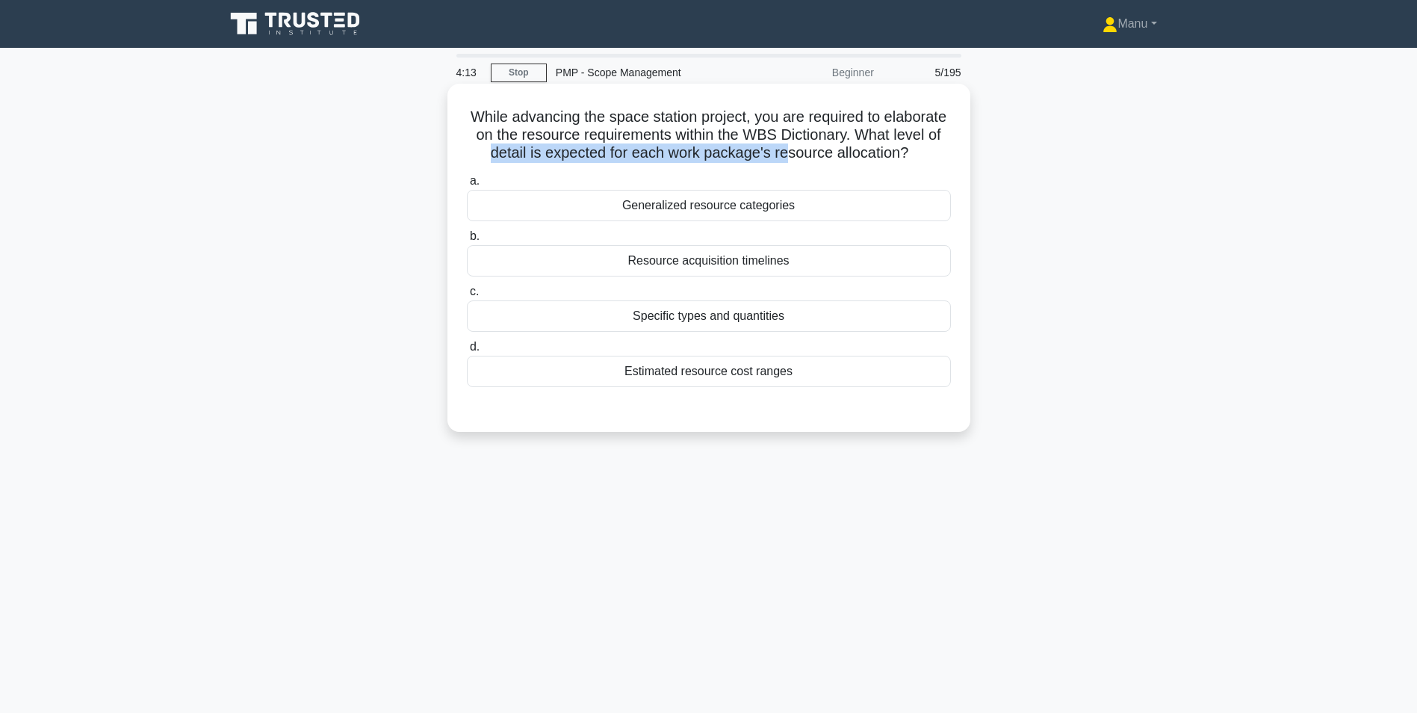
drag, startPoint x: 586, startPoint y: 155, endPoint x: 885, endPoint y: 155, distance: 298.8
click at [885, 155] on h5 "While advancing the space station project, you are required to elaborate on the…" at bounding box center [708, 135] width 487 height 55
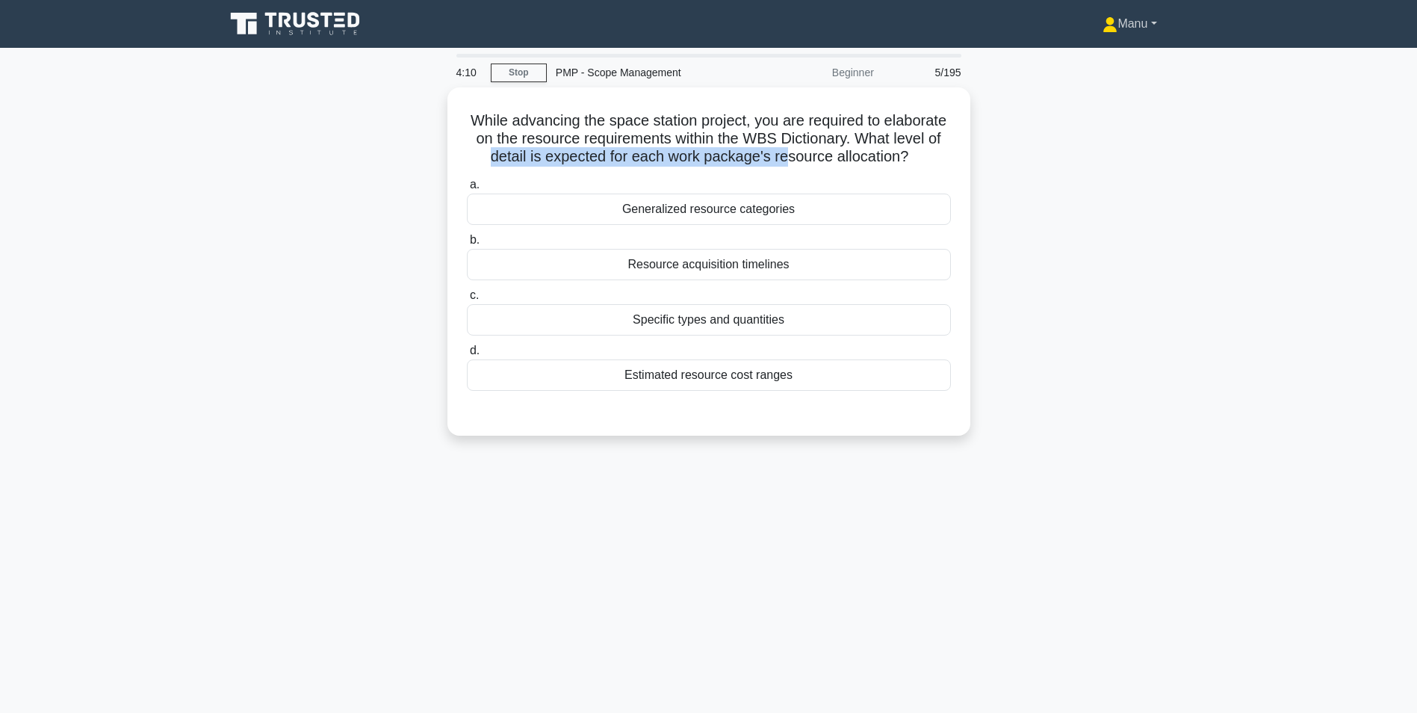
click at [1147, 25] on link "Manu" at bounding box center [1130, 24] width 126 height 30
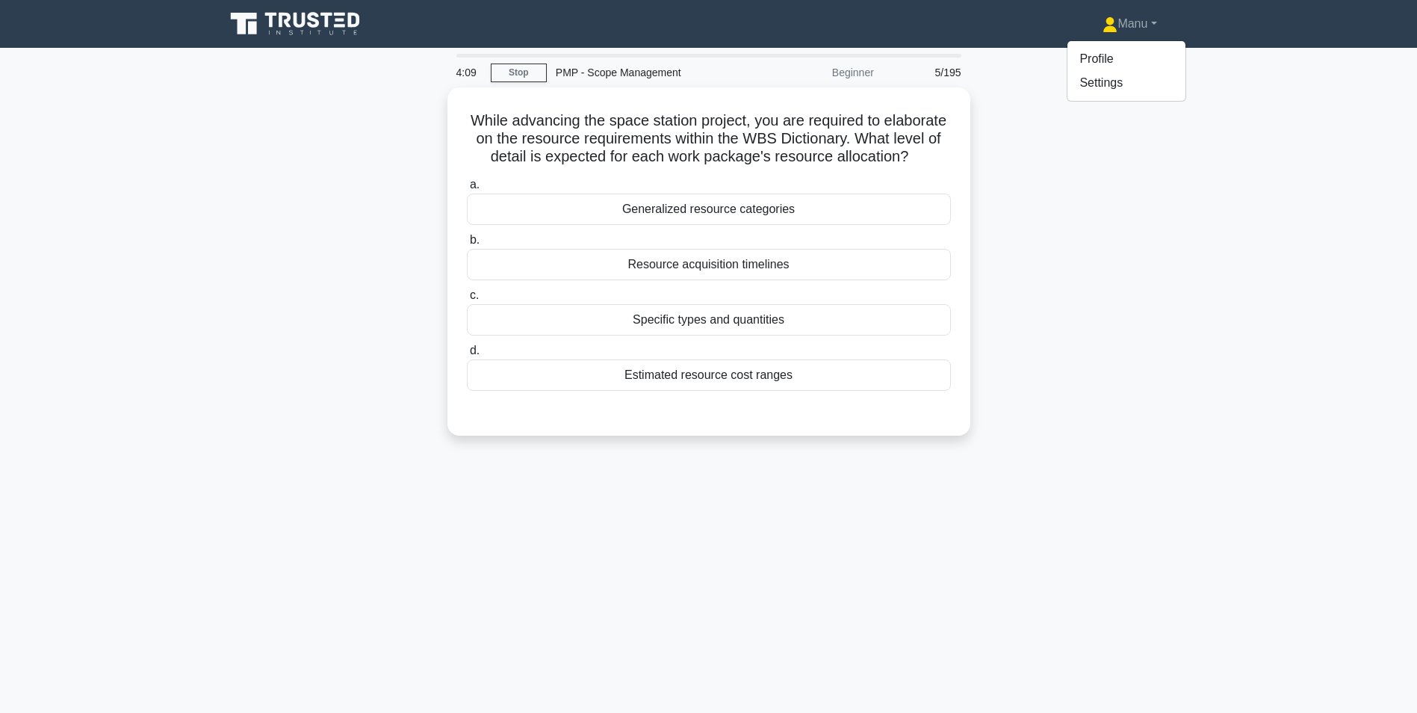
click at [1127, 235] on div "While advancing the space station project, you are required to elaborate on the…" at bounding box center [709, 270] width 986 height 366
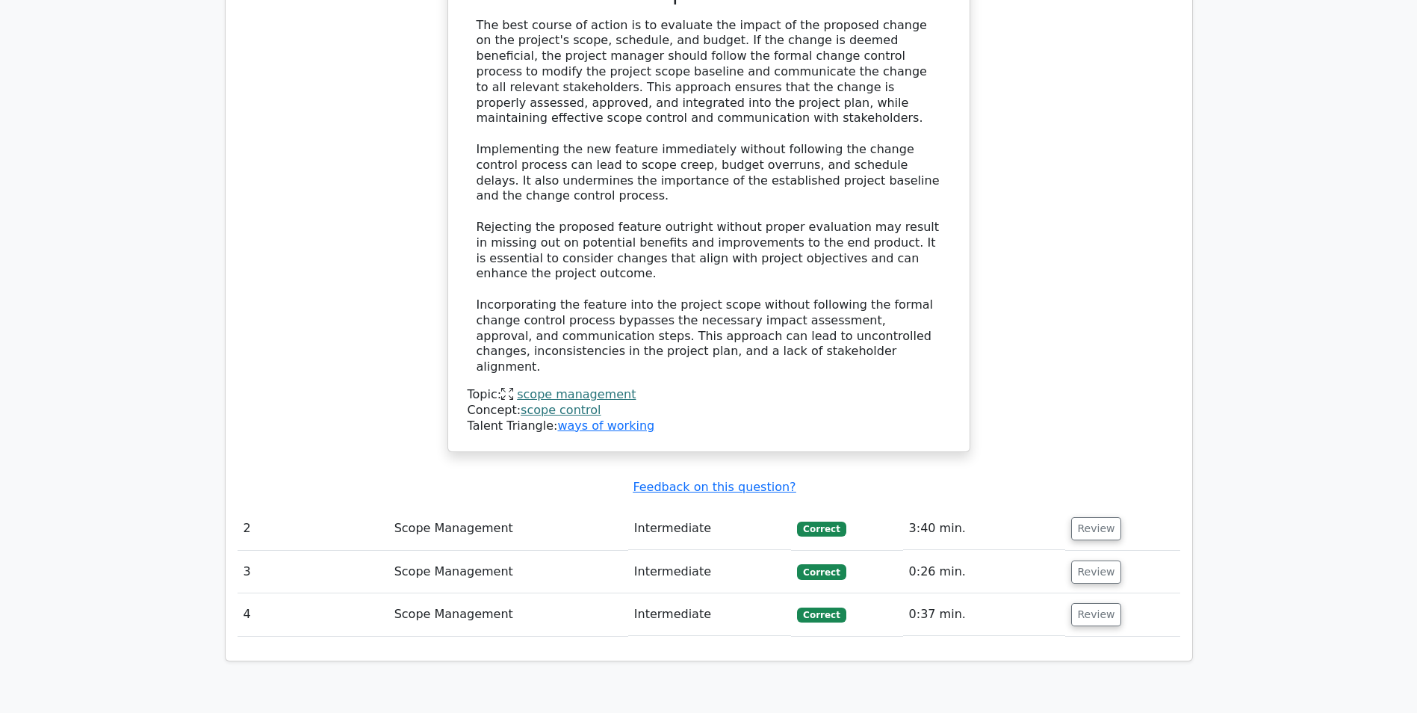
scroll to position [1531, 0]
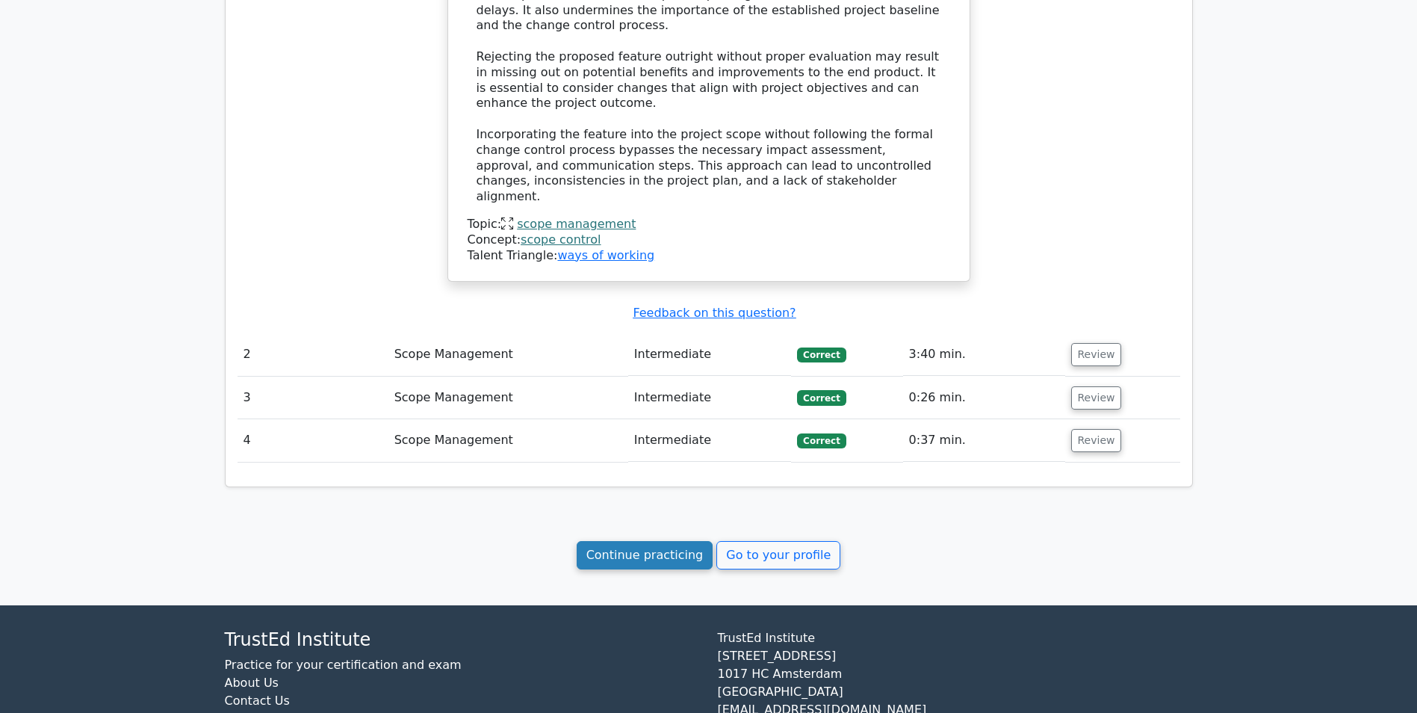
click at [670, 541] on link "Continue practicing" at bounding box center [645, 555] width 137 height 28
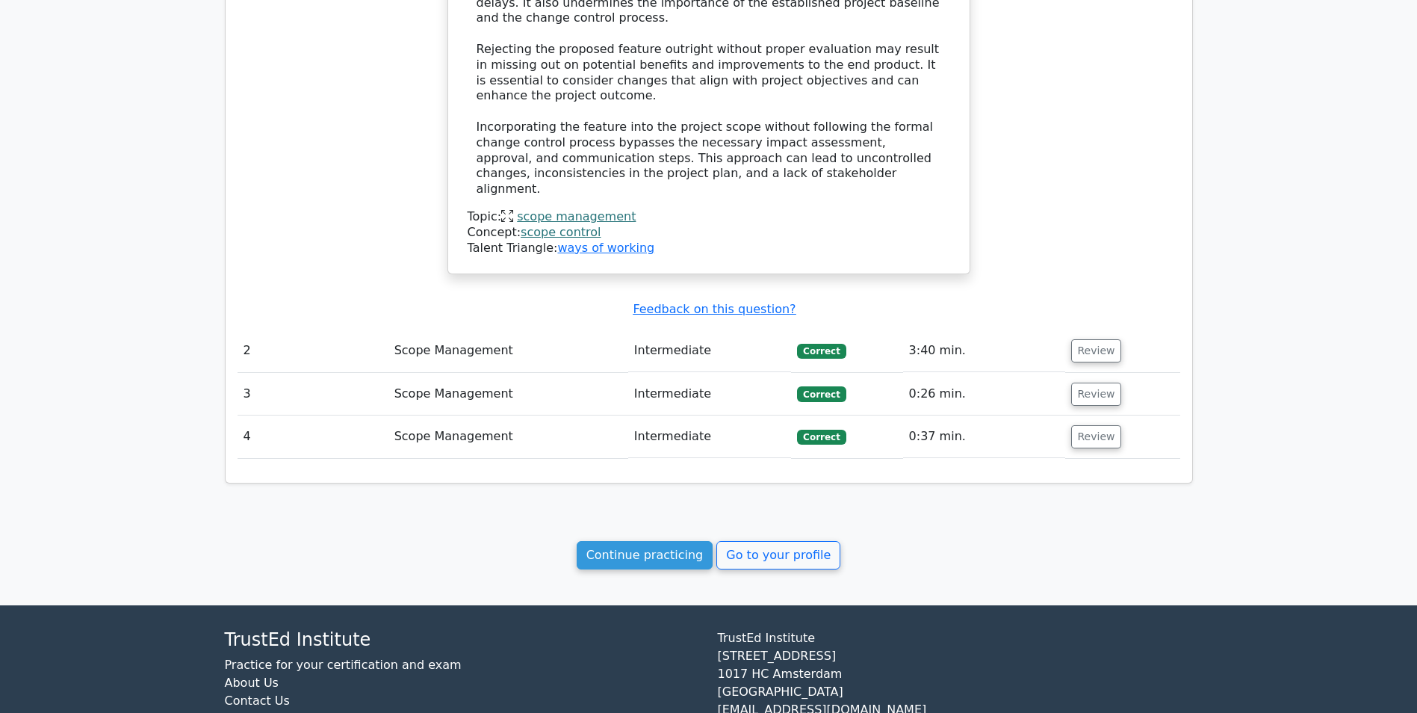
scroll to position [1527, 0]
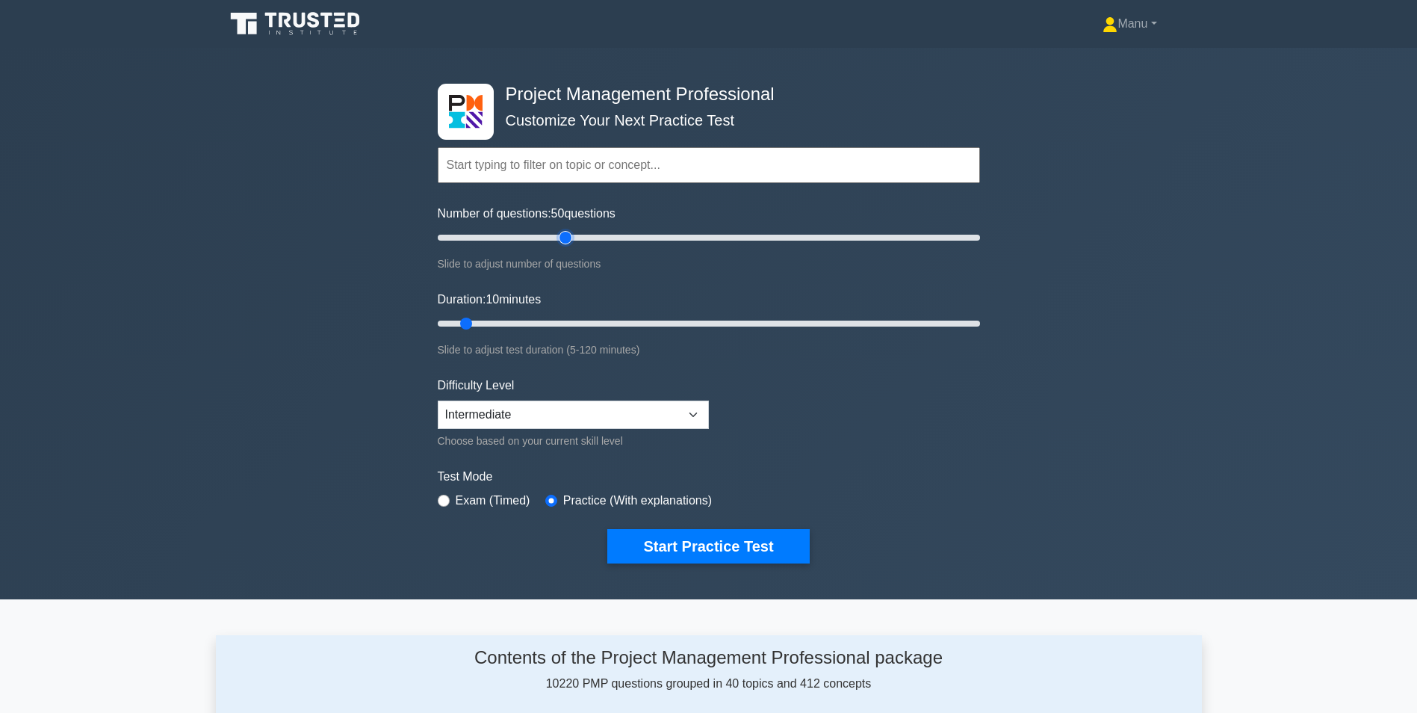
drag, startPoint x: 459, startPoint y: 237, endPoint x: 566, endPoint y: 241, distance: 106.9
type input "50"
click at [566, 241] on input "Number of questions: 50 questions" at bounding box center [709, 238] width 542 height 18
click at [595, 421] on select "Beginner Intermediate Expert" at bounding box center [573, 414] width 271 height 28
select select "expert"
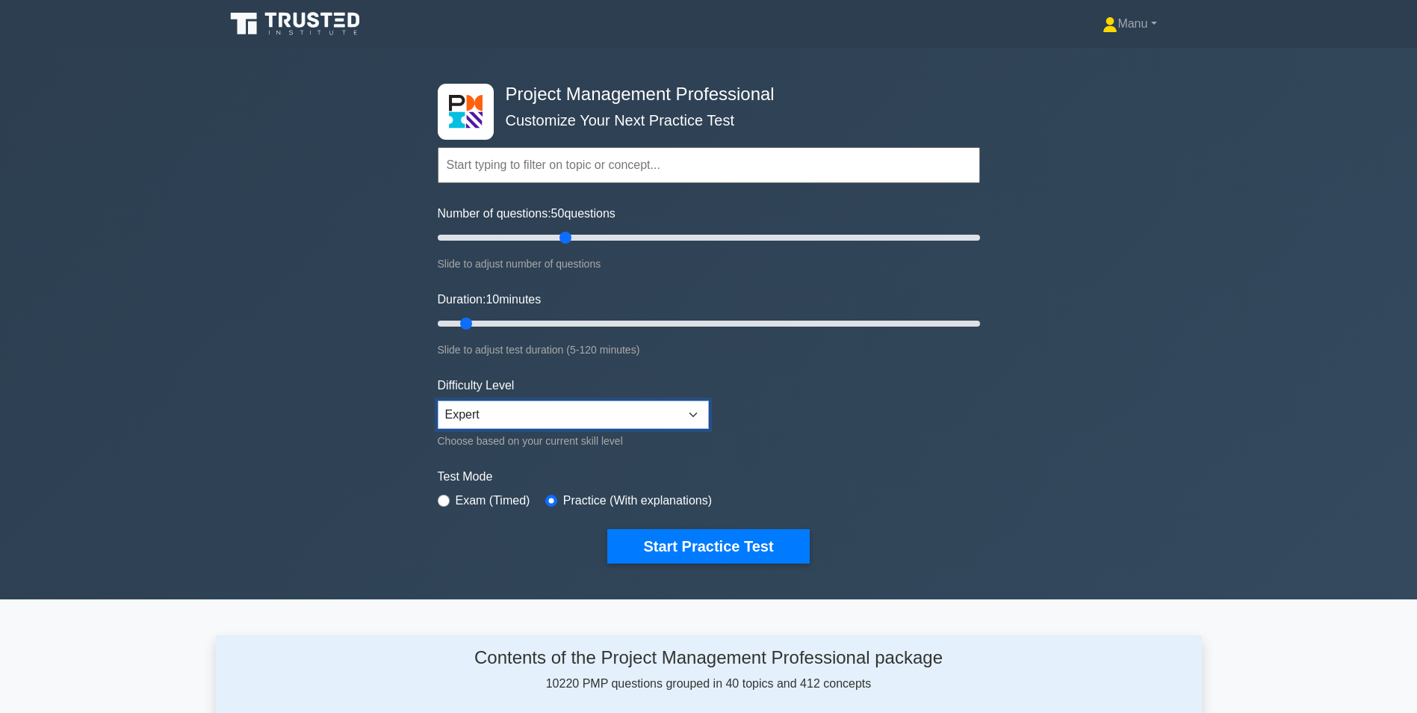
click at [438, 400] on select "Beginner Intermediate Expert" at bounding box center [573, 414] width 271 height 28
click at [663, 548] on button "Start Practice Test" at bounding box center [708, 546] width 202 height 34
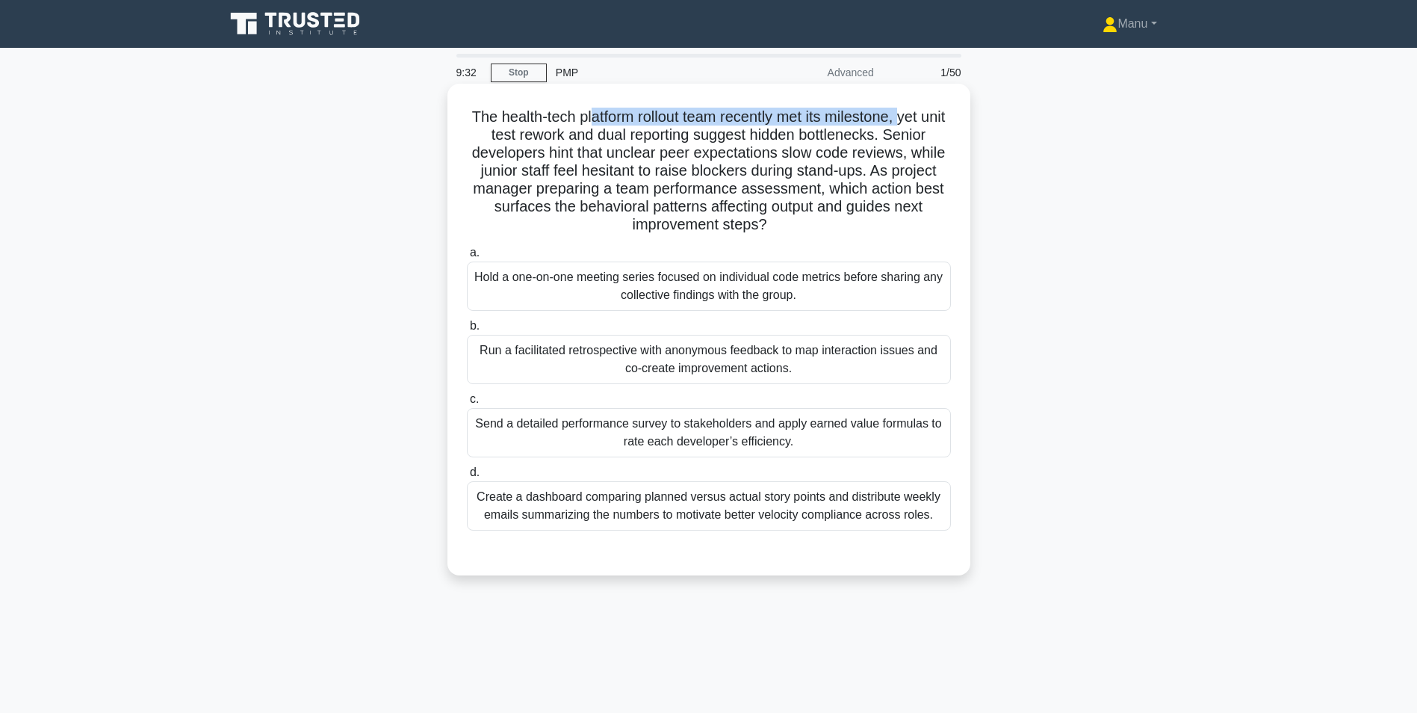
drag, startPoint x: 601, startPoint y: 111, endPoint x: 920, endPoint y: 117, distance: 319.8
click at [920, 117] on h5 "The health-tech platform rollout team recently met its milestone, yet unit test…" at bounding box center [708, 171] width 487 height 127
drag, startPoint x: 511, startPoint y: 136, endPoint x: 761, endPoint y: 133, distance: 249.5
click at [761, 133] on h5 "The health-tech platform rollout team recently met its milestone, yet unit test…" at bounding box center [708, 171] width 487 height 127
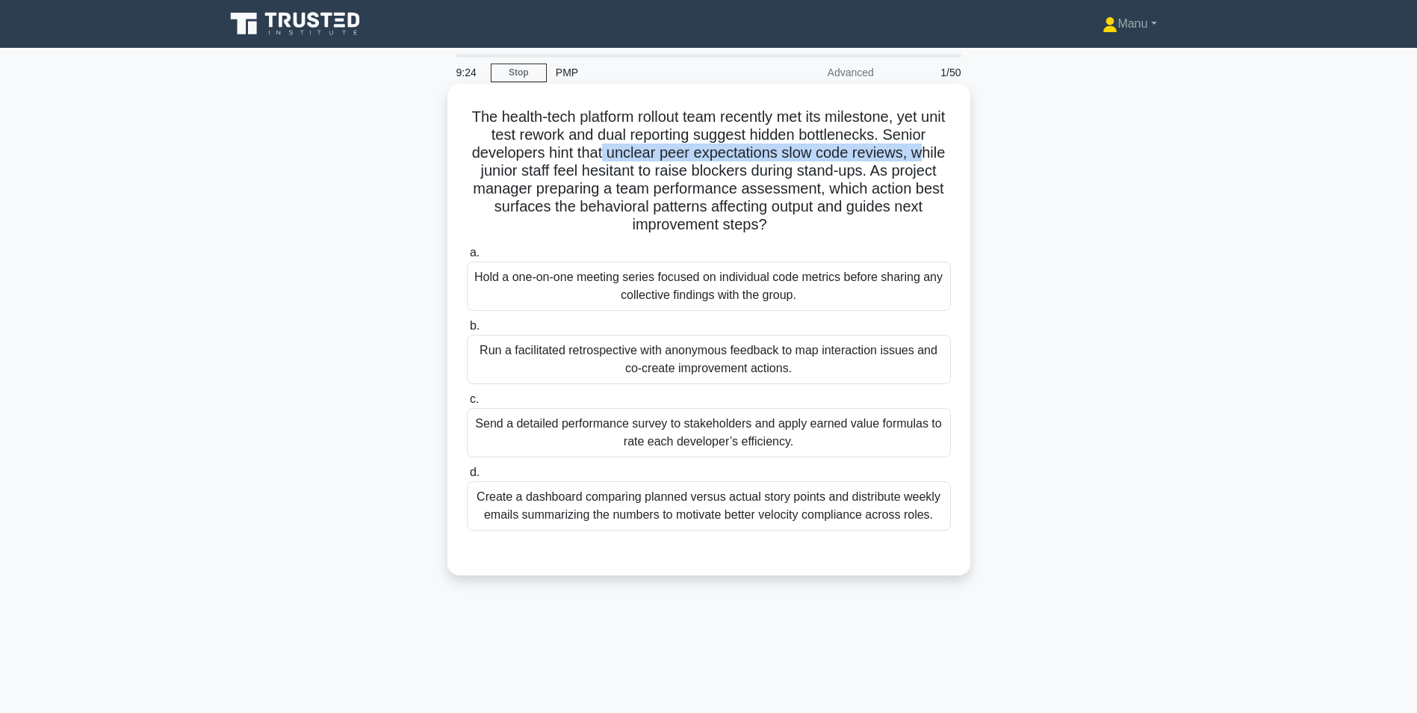
drag, startPoint x: 603, startPoint y: 153, endPoint x: 921, endPoint y: 146, distance: 318.3
click at [921, 146] on h5 "The health-tech platform rollout team recently met its milestone, yet unit test…" at bounding box center [708, 171] width 487 height 127
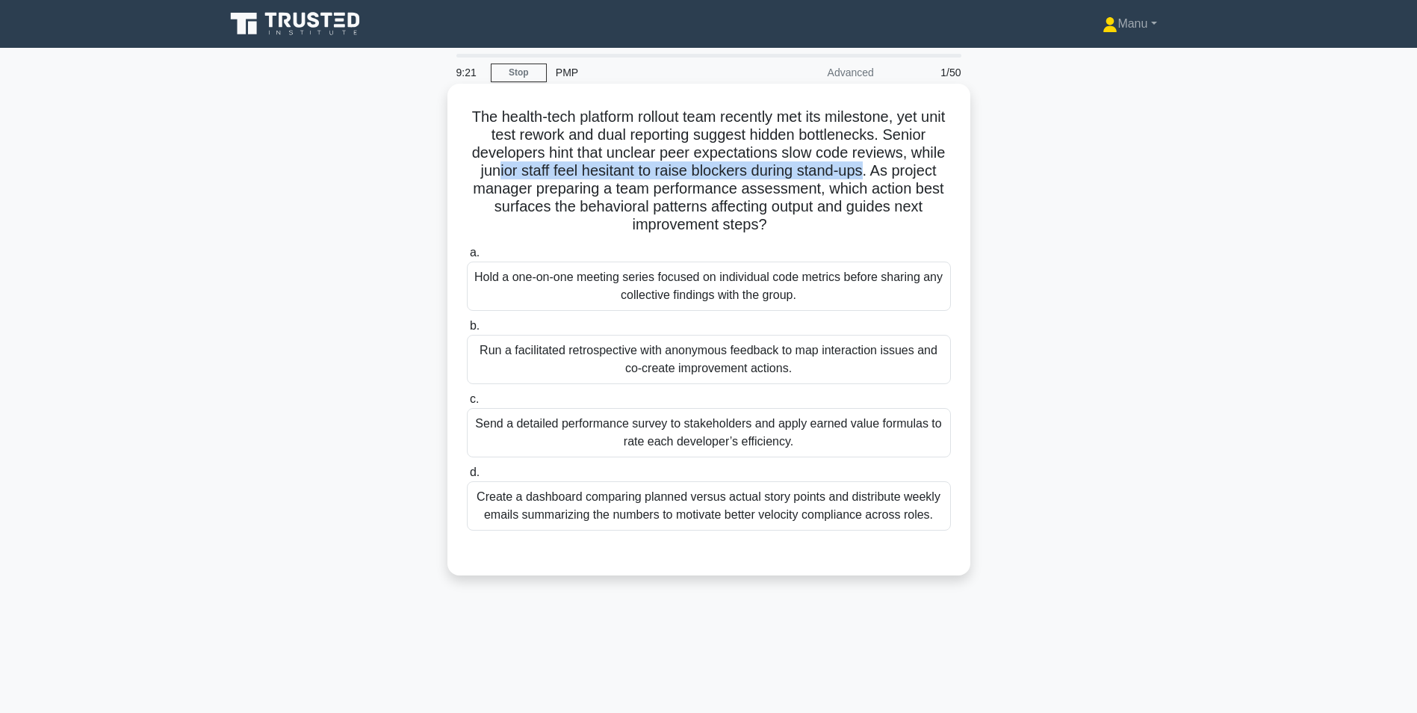
drag, startPoint x: 507, startPoint y: 169, endPoint x: 870, endPoint y: 168, distance: 362.3
click at [870, 168] on h5 "The health-tech platform rollout team recently met its milestone, yet unit test…" at bounding box center [708, 171] width 487 height 127
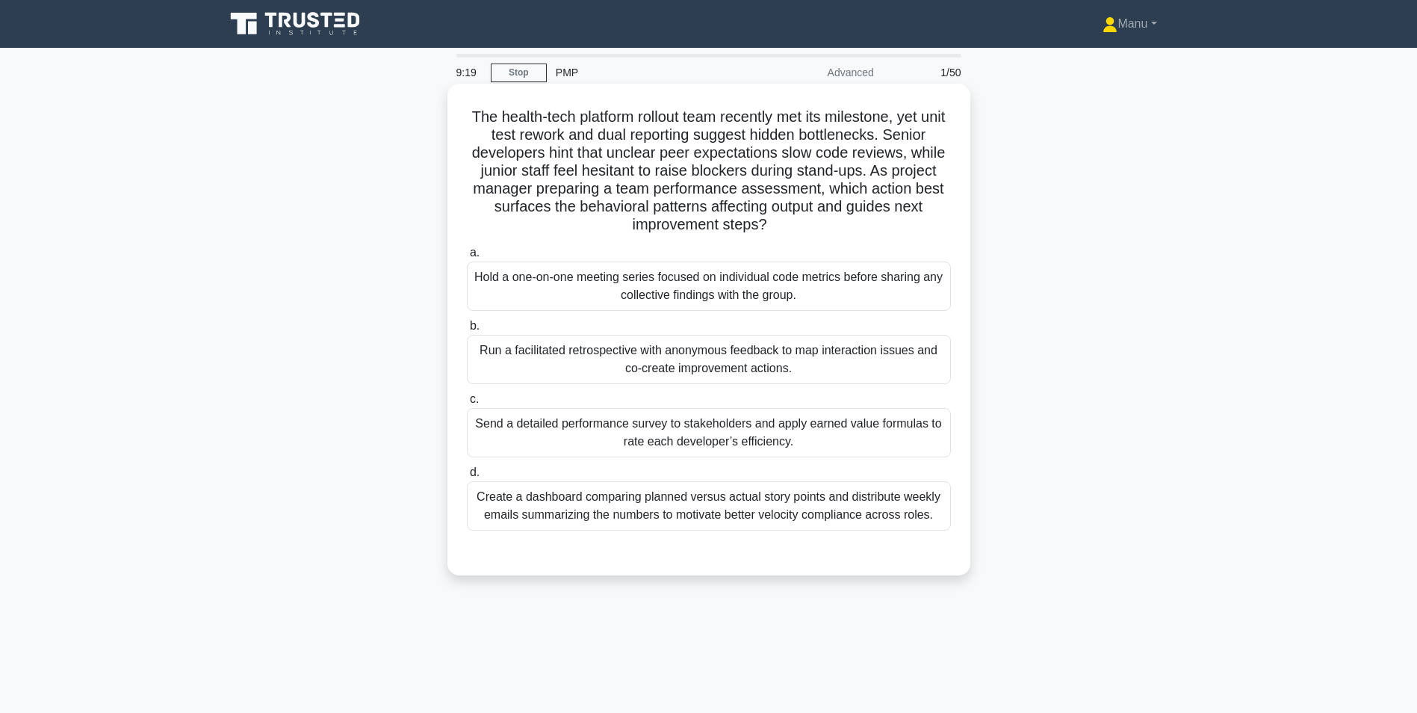
click at [572, 108] on h5 "The health-tech platform rollout team recently met its milestone, yet unit test…" at bounding box center [708, 171] width 487 height 127
drag, startPoint x: 482, startPoint y: 136, endPoint x: 571, endPoint y: 133, distance: 89.0
click at [571, 133] on h5 "The health-tech platform rollout team recently met its milestone, yet unit test…" at bounding box center [708, 171] width 487 height 127
click at [813, 120] on h5 "The health-tech platform rollout team recently met its milestone, yet unit test…" at bounding box center [708, 171] width 487 height 127
drag, startPoint x: 813, startPoint y: 120, endPoint x: 681, endPoint y: 124, distance: 131.5
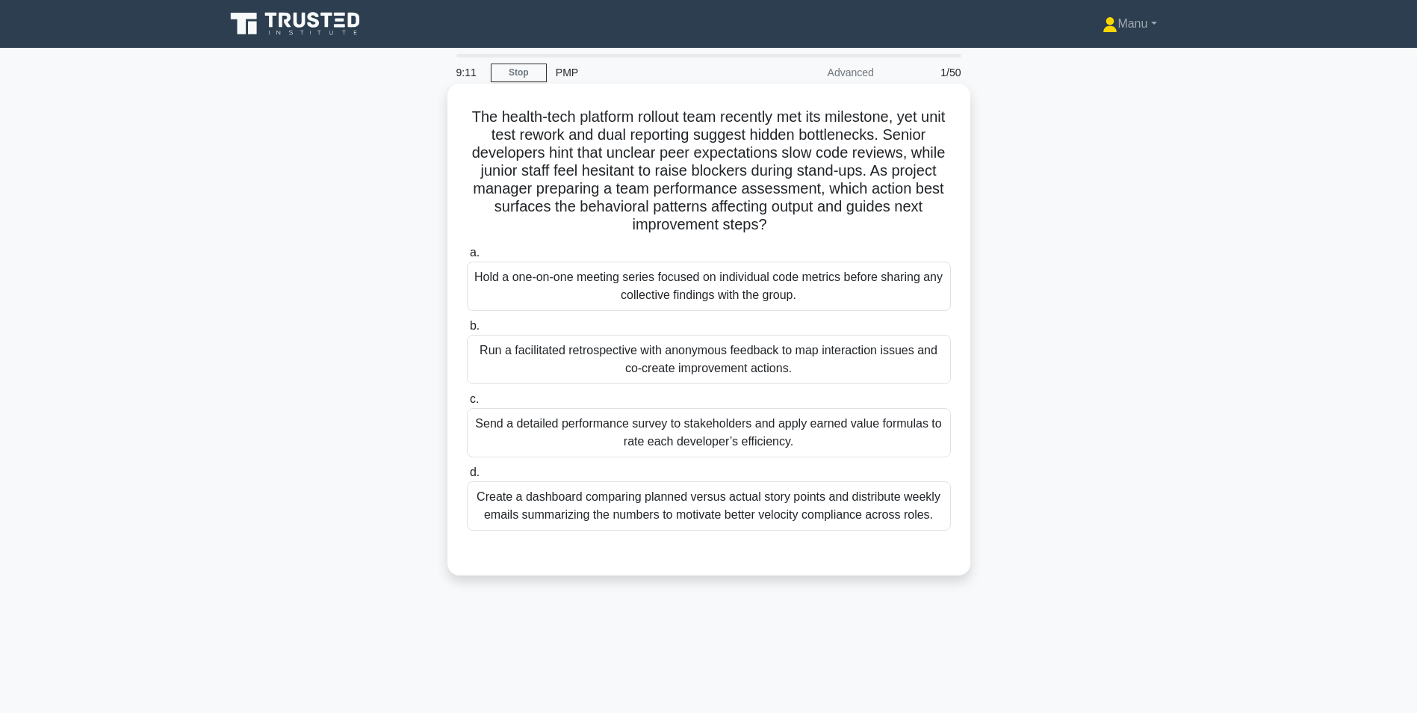
click at [693, 123] on h5 "The health-tech platform rollout team recently met its milestone, yet unit test…" at bounding box center [708, 171] width 487 height 127
drag, startPoint x: 575, startPoint y: 120, endPoint x: 901, endPoint y: 114, distance: 325.8
click at [901, 114] on h5 "The health-tech platform rollout team recently met its milestone, yet unit test…" at bounding box center [708, 171] width 487 height 127
drag, startPoint x: 528, startPoint y: 136, endPoint x: 906, endPoint y: 137, distance: 378.0
click at [906, 137] on h5 "The health-tech platform rollout team recently met its milestone, yet unit test…" at bounding box center [708, 171] width 487 height 127
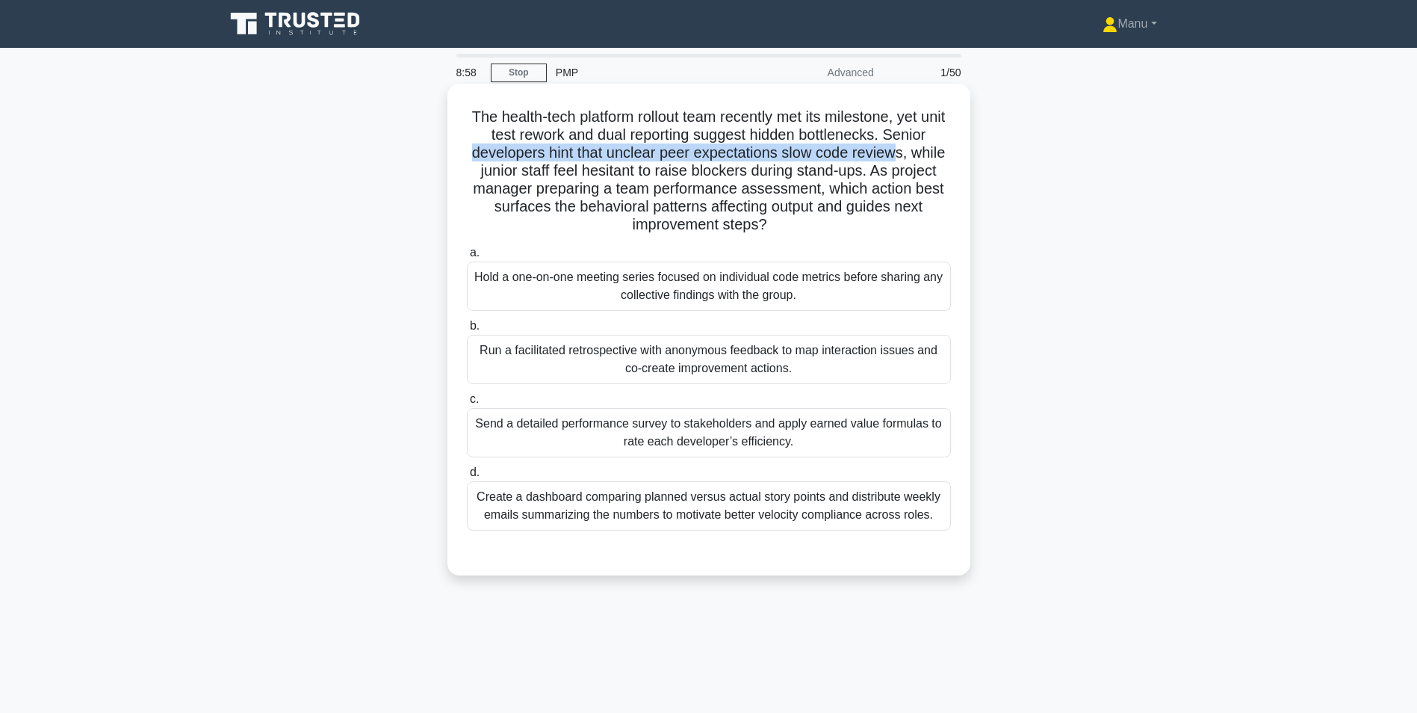
drag, startPoint x: 466, startPoint y: 154, endPoint x: 899, endPoint y: 149, distance: 433.3
click at [899, 149] on h5 "The health-tech platform rollout team recently met its milestone, yet unit test…" at bounding box center [708, 171] width 487 height 127
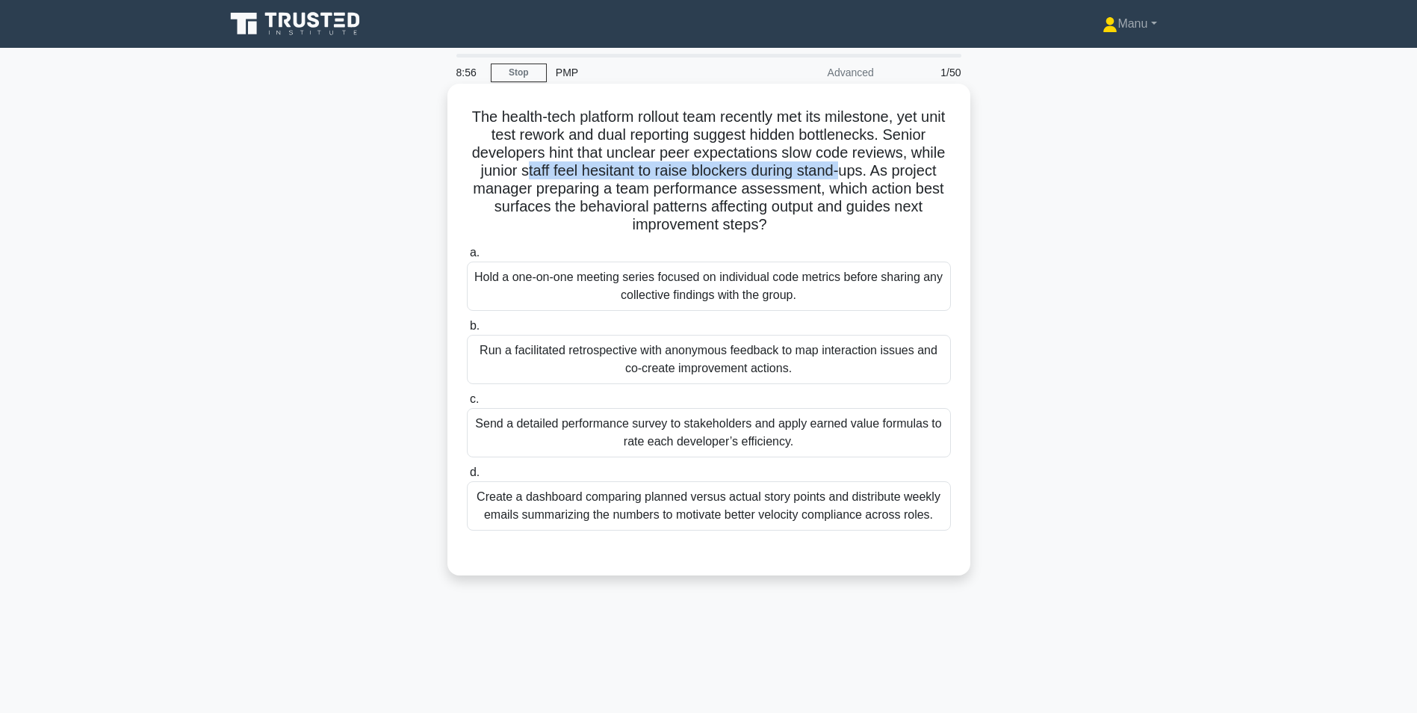
drag, startPoint x: 525, startPoint y: 172, endPoint x: 843, endPoint y: 164, distance: 318.4
click at [843, 164] on h5 "The health-tech platform rollout team recently met its milestone, yet unit test…" at bounding box center [708, 171] width 487 height 127
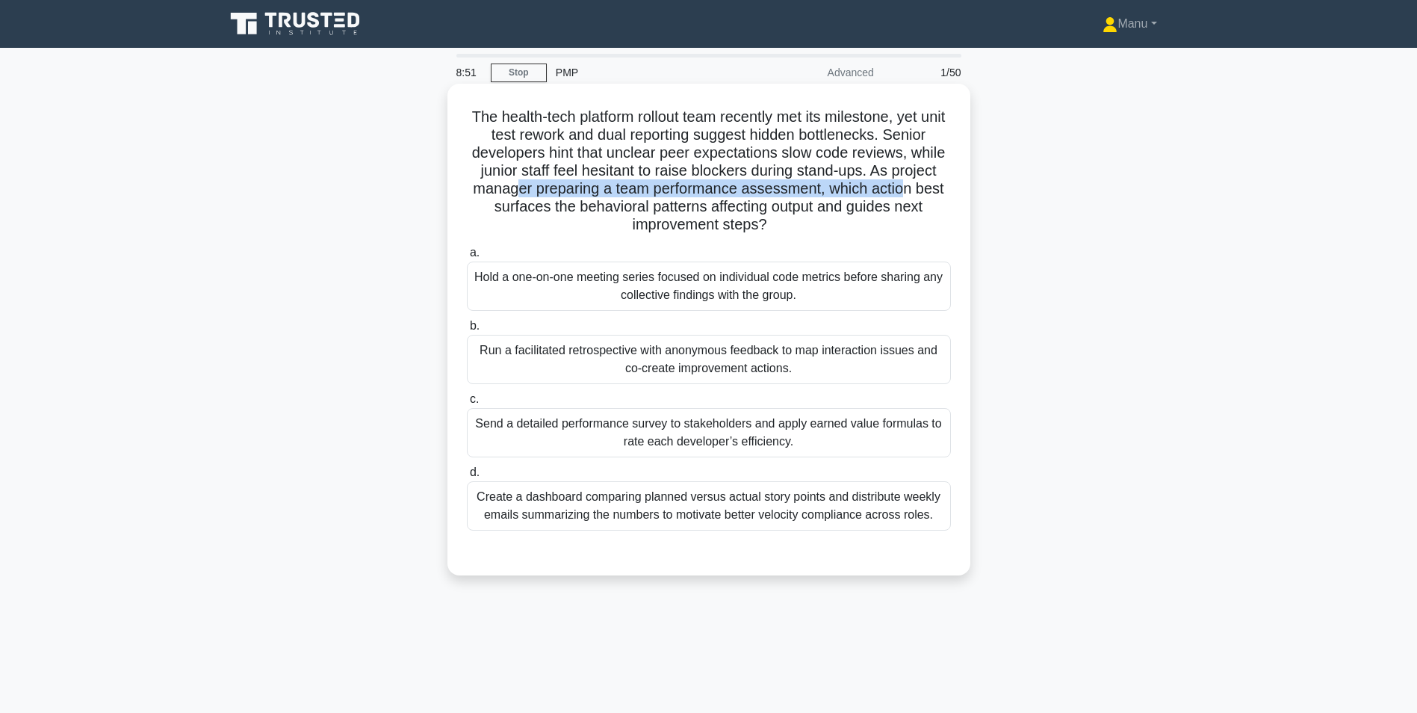
drag, startPoint x: 514, startPoint y: 189, endPoint x: 904, endPoint y: 187, distance: 390.0
click at [904, 187] on h5 "The health-tech platform rollout team recently met its milestone, yet unit test…" at bounding box center [708, 171] width 487 height 127
click at [740, 293] on div "Hold a one-on-one meeting series focused on individual code metrics before shar…" at bounding box center [709, 285] width 484 height 49
click at [467, 258] on input "a. Hold a one-on-one meeting series focused on individual code metrics before s…" at bounding box center [467, 253] width 0 height 10
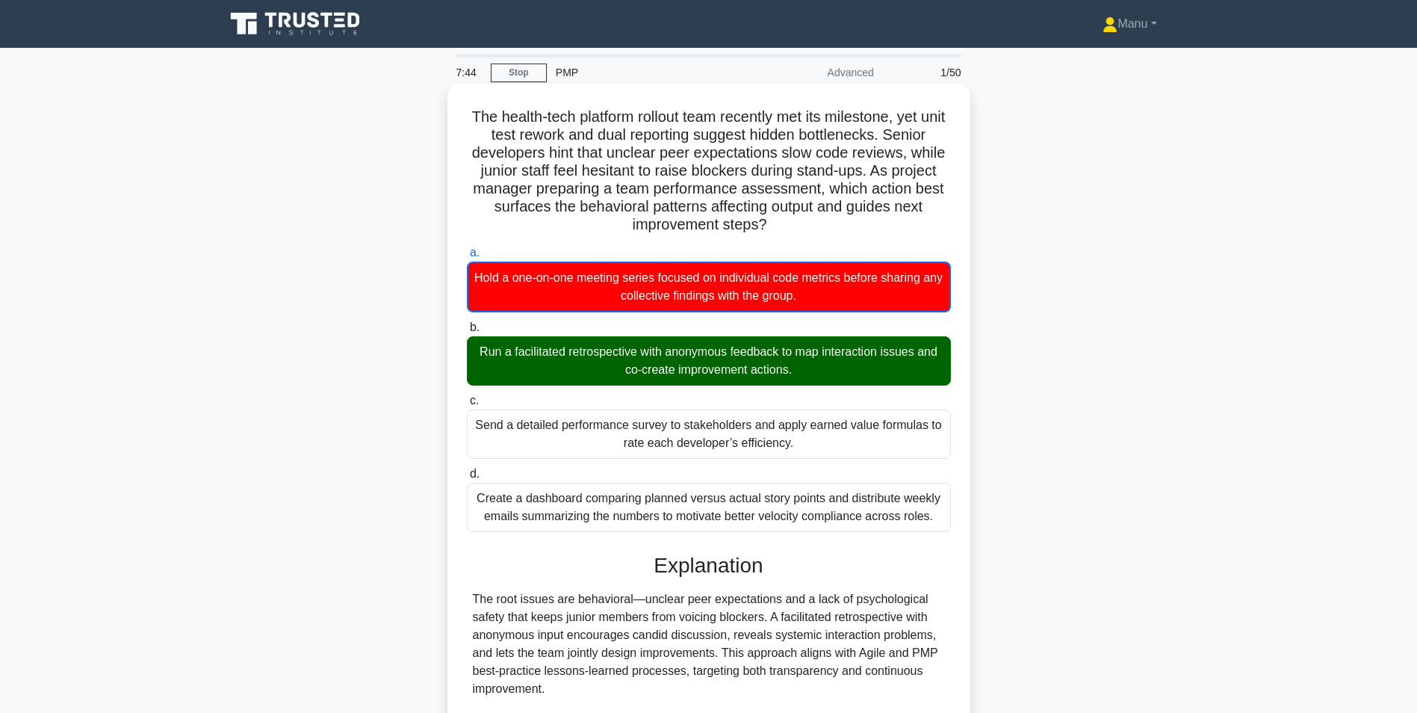
drag, startPoint x: 474, startPoint y: 351, endPoint x: 834, endPoint y: 367, distance: 360.4
click at [834, 367] on div "Run a facilitated retrospective with anonymous feedback to map interaction issu…" at bounding box center [709, 360] width 484 height 49
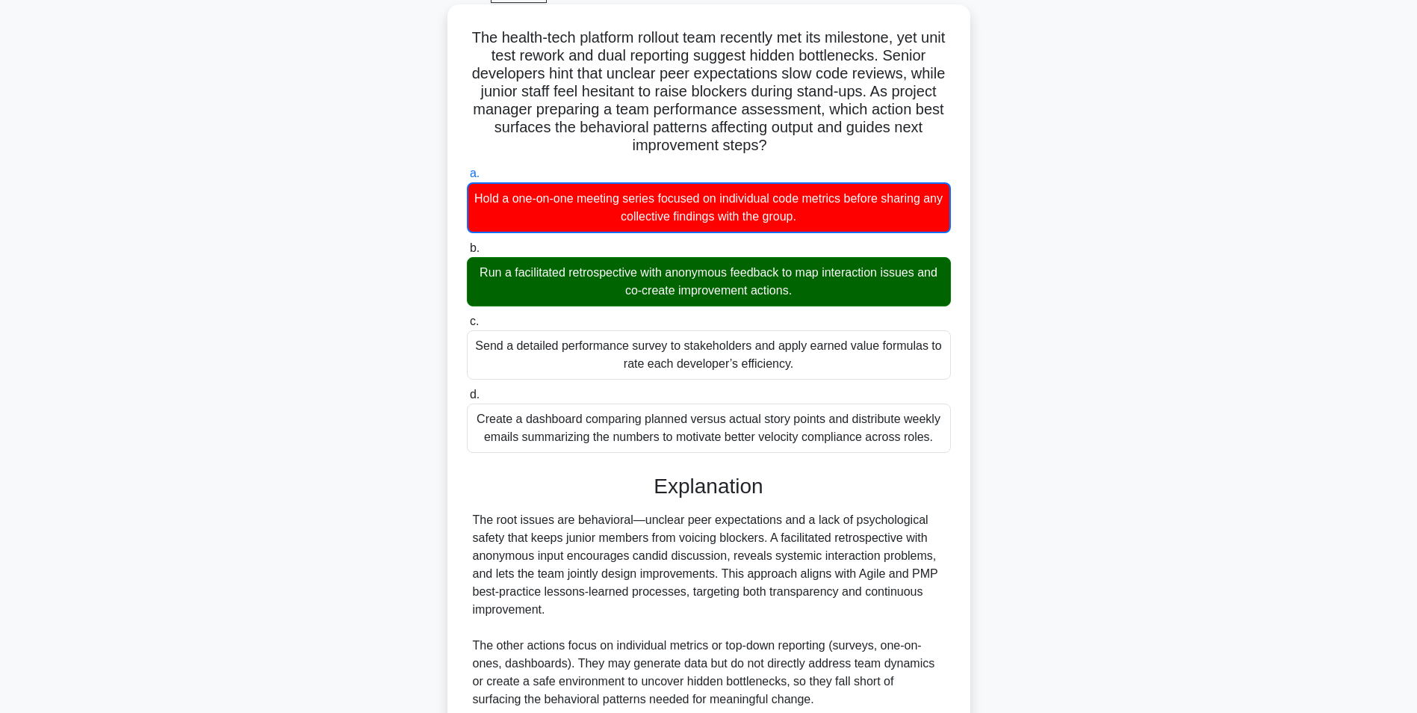
scroll to position [211, 0]
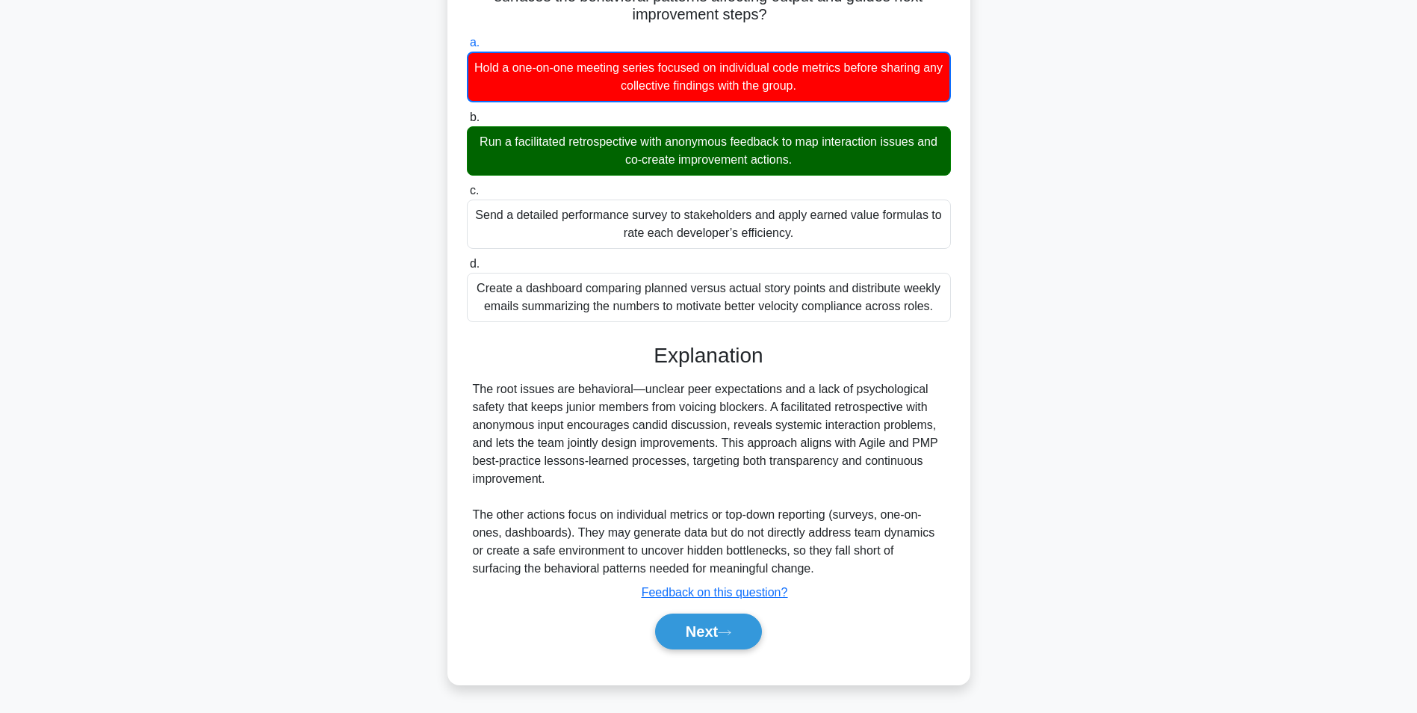
drag, startPoint x: 545, startPoint y: 394, endPoint x: 945, endPoint y: 483, distance: 410.2
click at [945, 483] on div "The root issues are behavioral—unclear peer expectations and a lack of psycholo…" at bounding box center [709, 478] width 484 height 197
click at [722, 645] on button "Next" at bounding box center [708, 631] width 107 height 36
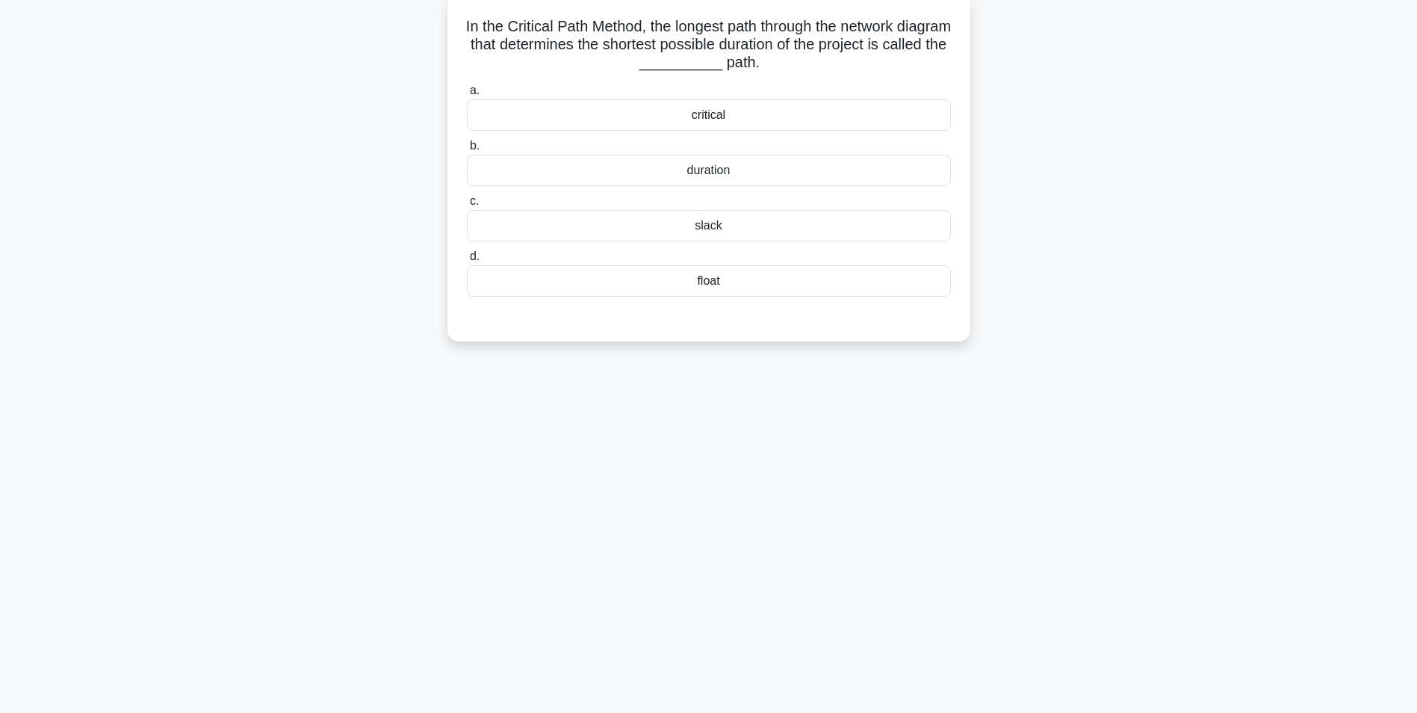
scroll to position [0, 0]
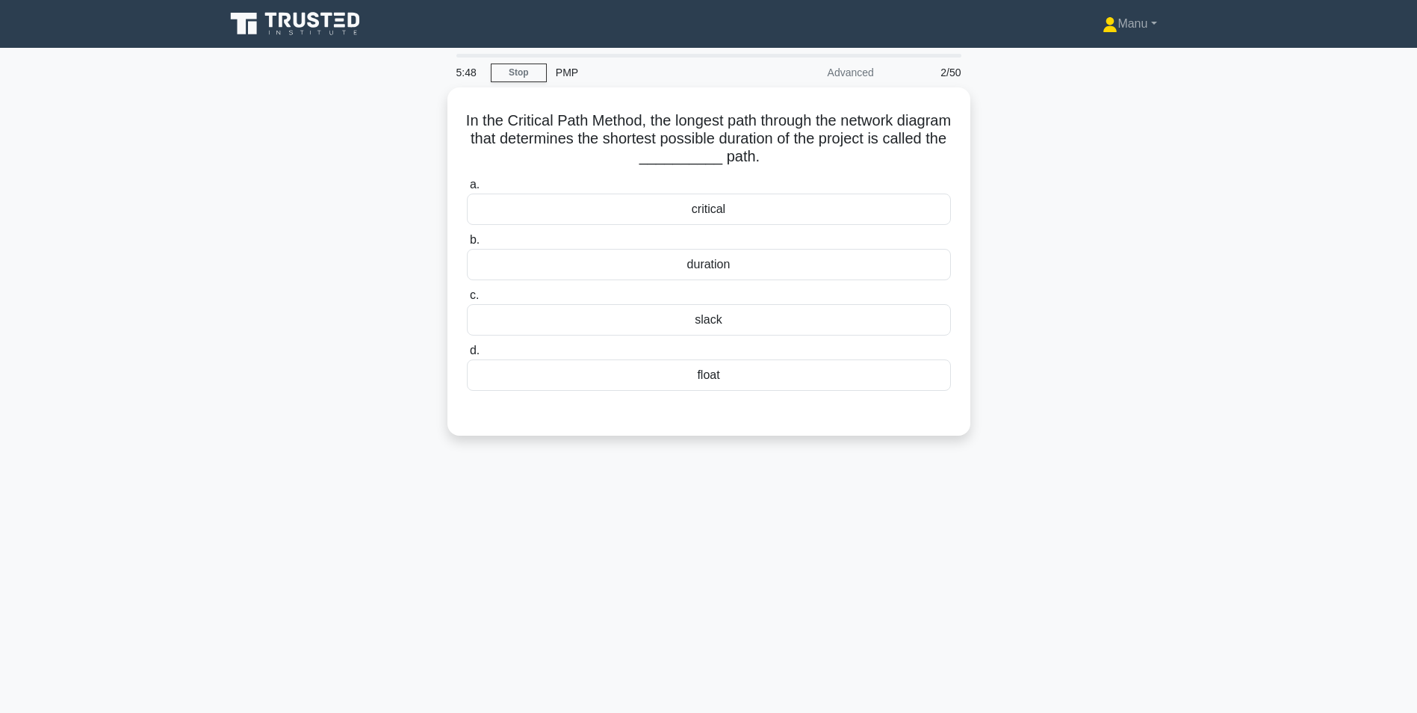
click at [438, 516] on div "5:48 Stop PMP Advanced 2/50 In the Critical Path Method, the longest path throu…" at bounding box center [709, 427] width 986 height 747
click at [740, 211] on div "critical" at bounding box center [709, 205] width 484 height 31
click at [467, 186] on input "a. critical" at bounding box center [467, 181] width 0 height 10
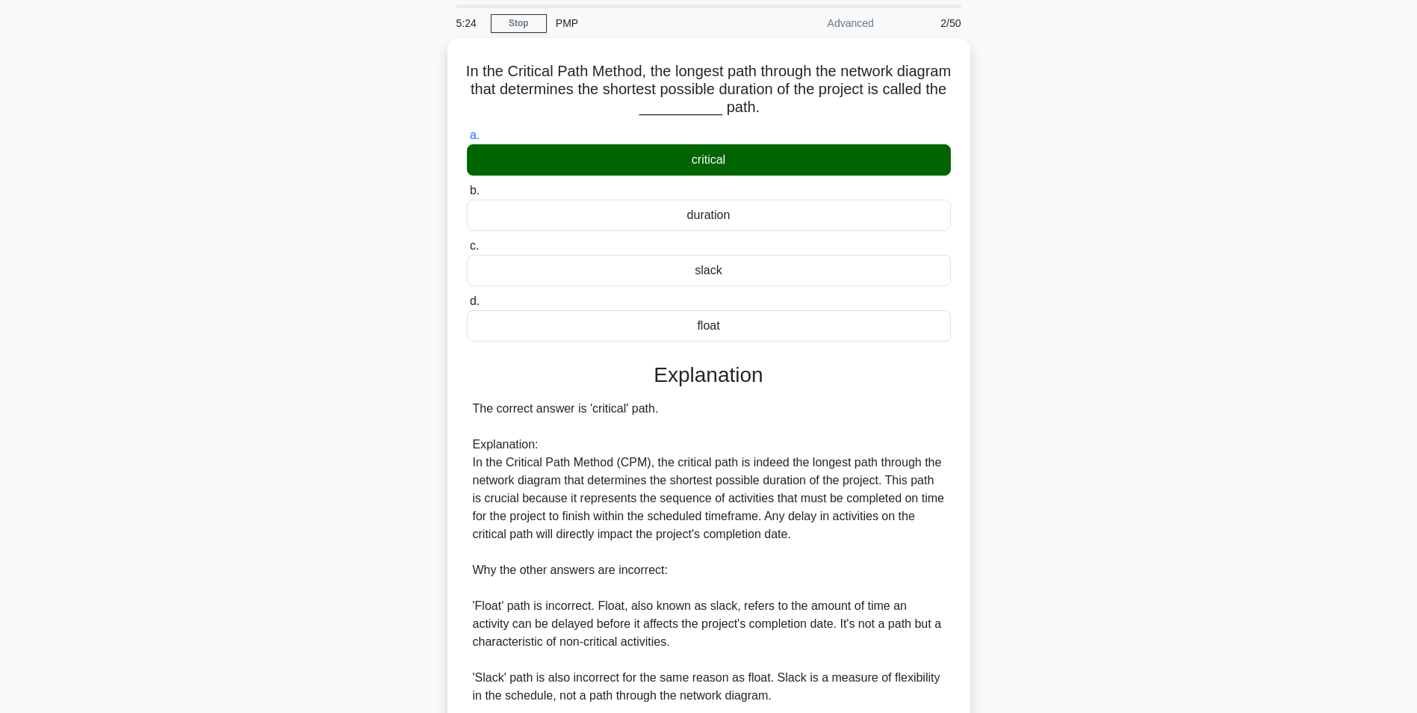
scroll to position [149, 0]
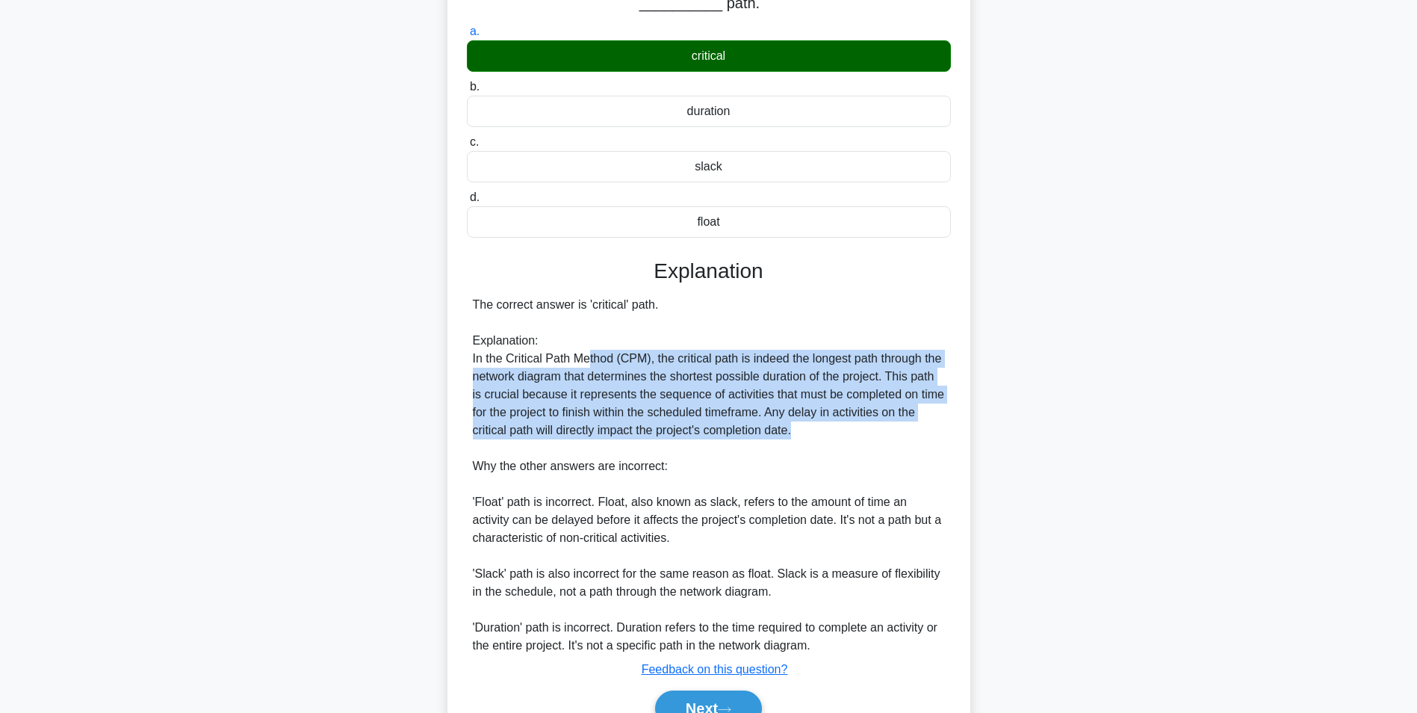
drag, startPoint x: 589, startPoint y: 364, endPoint x: 943, endPoint y: 431, distance: 359.7
click at [943, 431] on div "The correct answer is 'critical' path. Explanation: In the Critical Path Method…" at bounding box center [709, 475] width 472 height 359
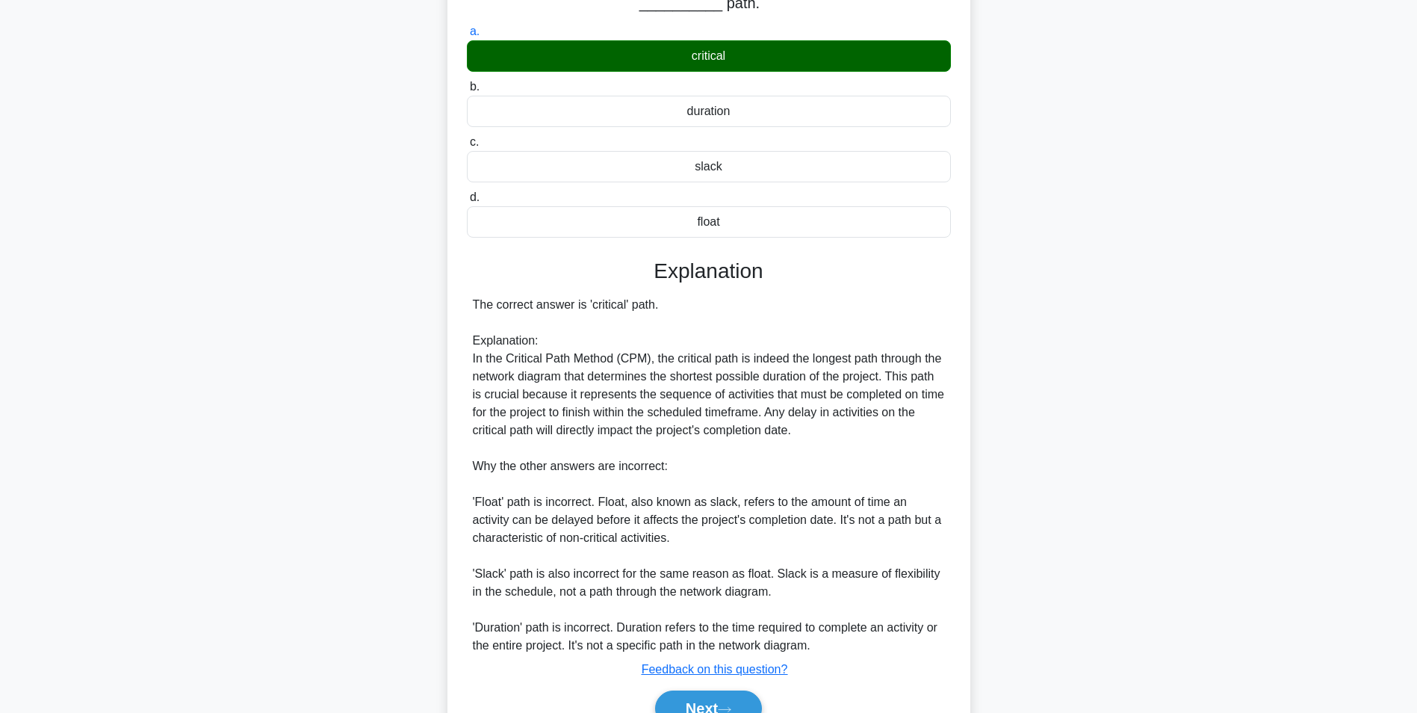
click at [800, 451] on div "The correct answer is 'critical' path. Explanation: In the Critical Path Method…" at bounding box center [709, 475] width 472 height 359
click at [711, 707] on button "Next" at bounding box center [708, 708] width 107 height 36
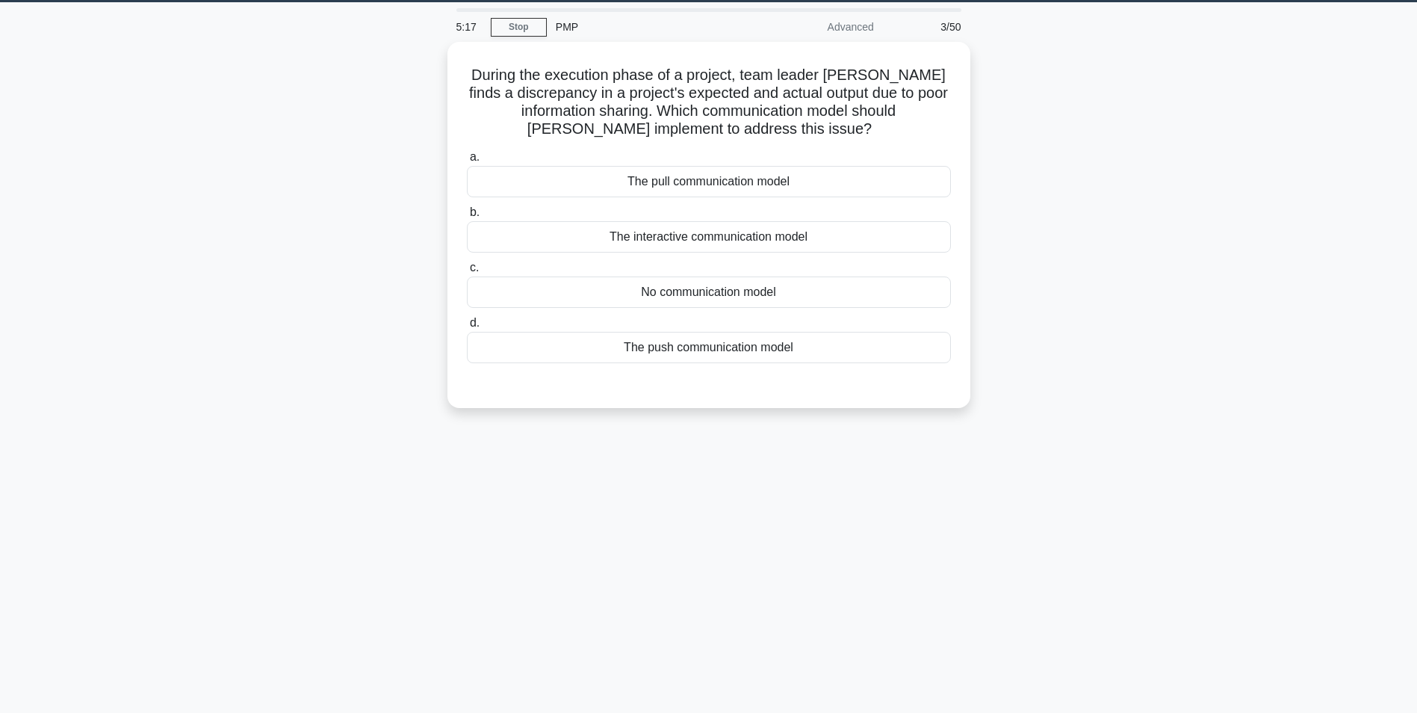
scroll to position [0, 0]
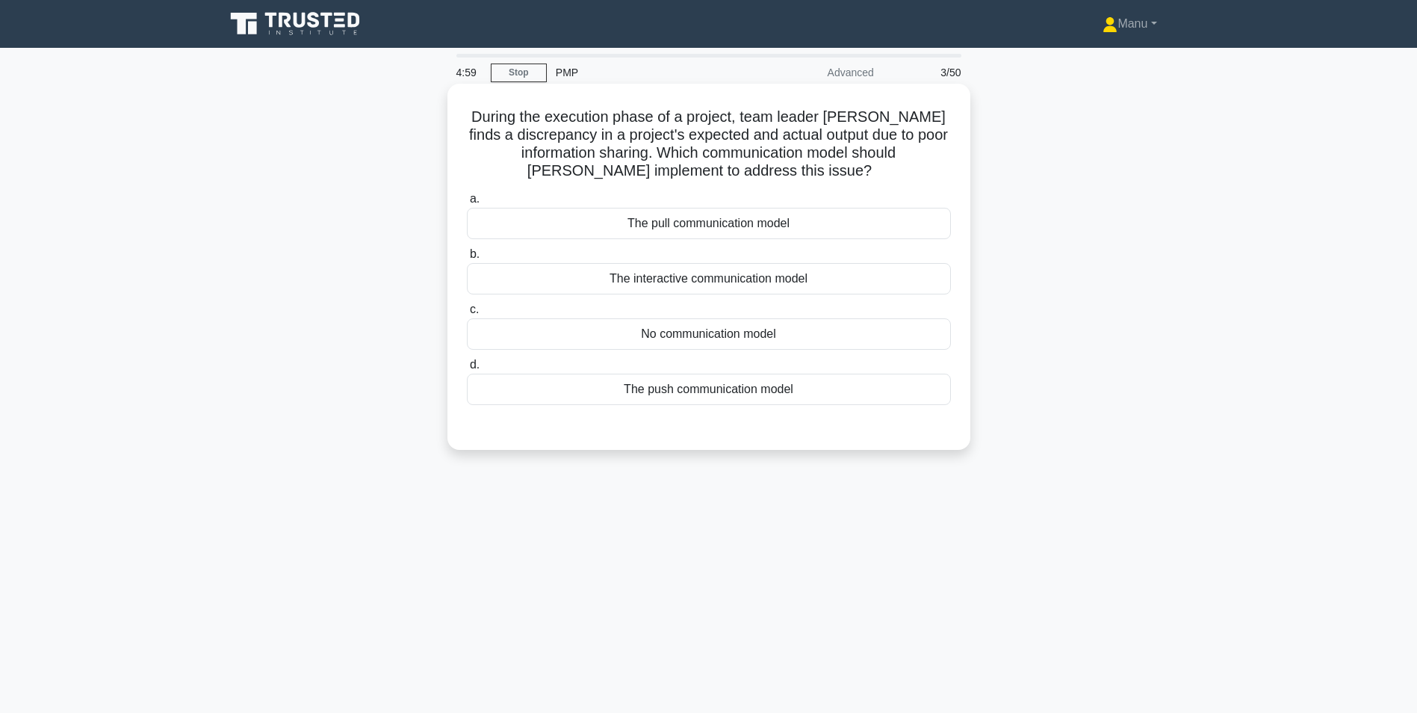
click at [589, 250] on label "b. The interactive communication model" at bounding box center [709, 269] width 484 height 49
click at [467, 250] on input "b. The interactive communication model" at bounding box center [467, 255] width 0 height 10
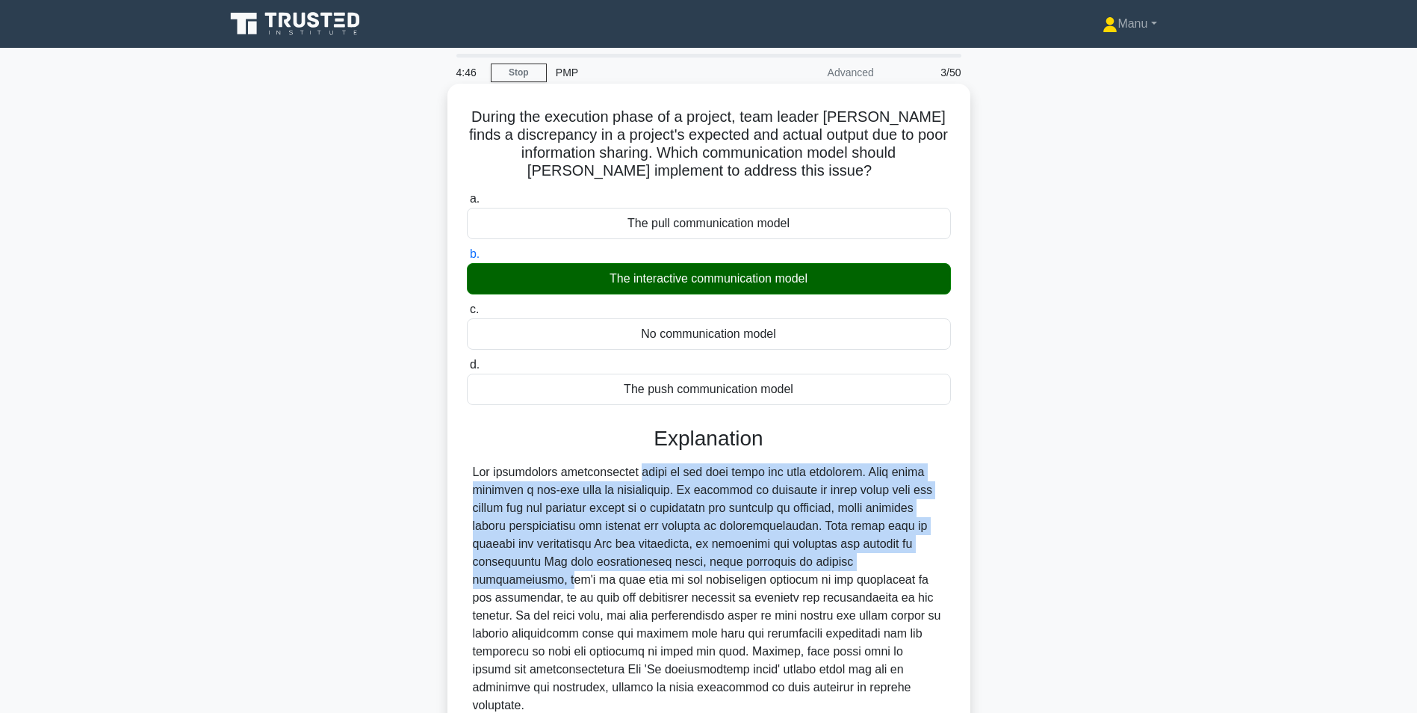
drag, startPoint x: 538, startPoint y: 467, endPoint x: 926, endPoint y: 572, distance: 401.6
click at [926, 572] on div at bounding box center [709, 588] width 472 height 251
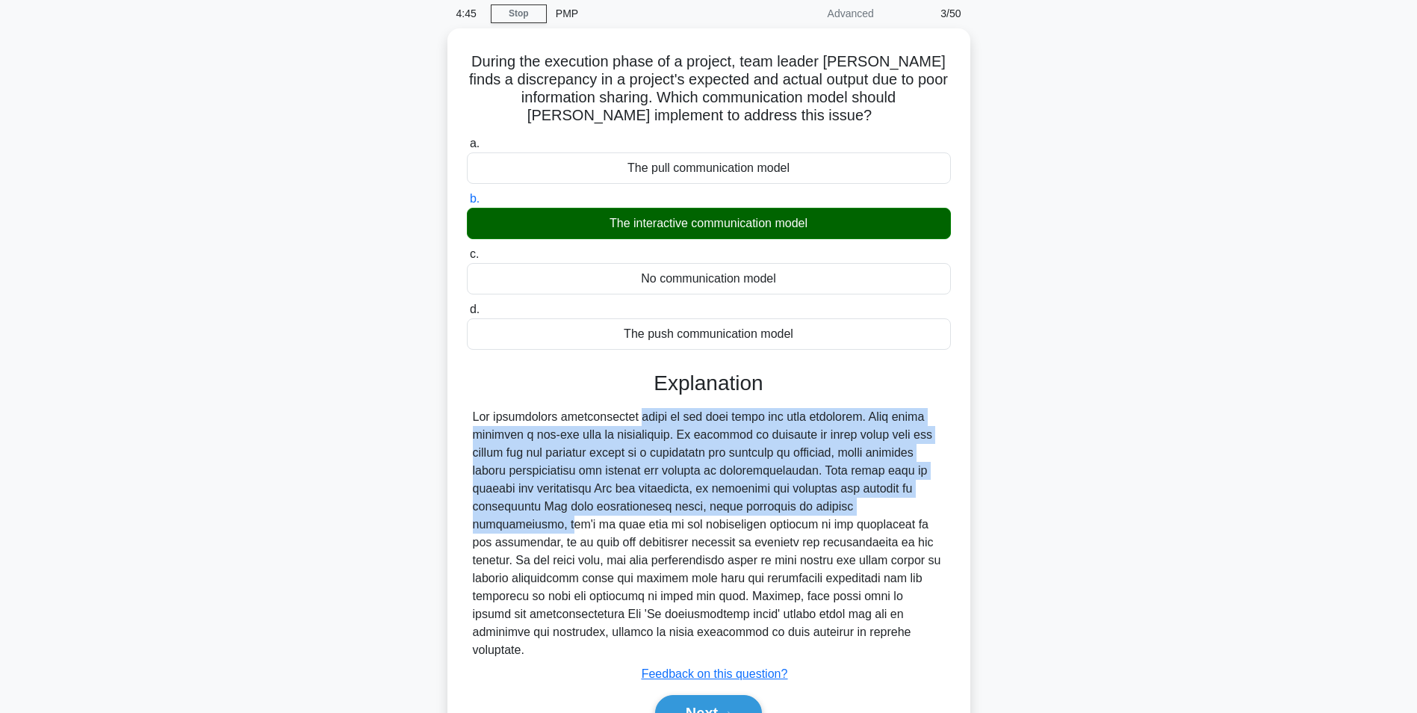
scroll to position [137, 0]
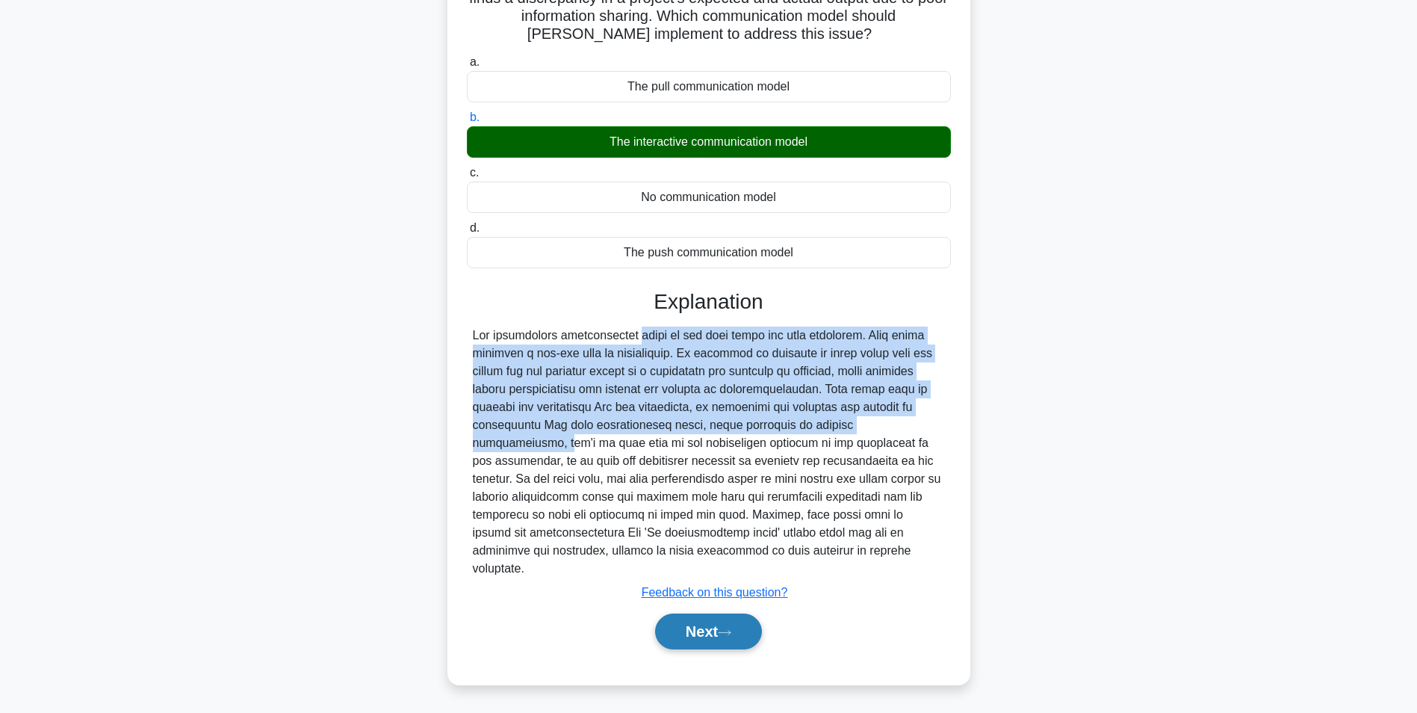
click at [724, 642] on button "Next" at bounding box center [708, 631] width 107 height 36
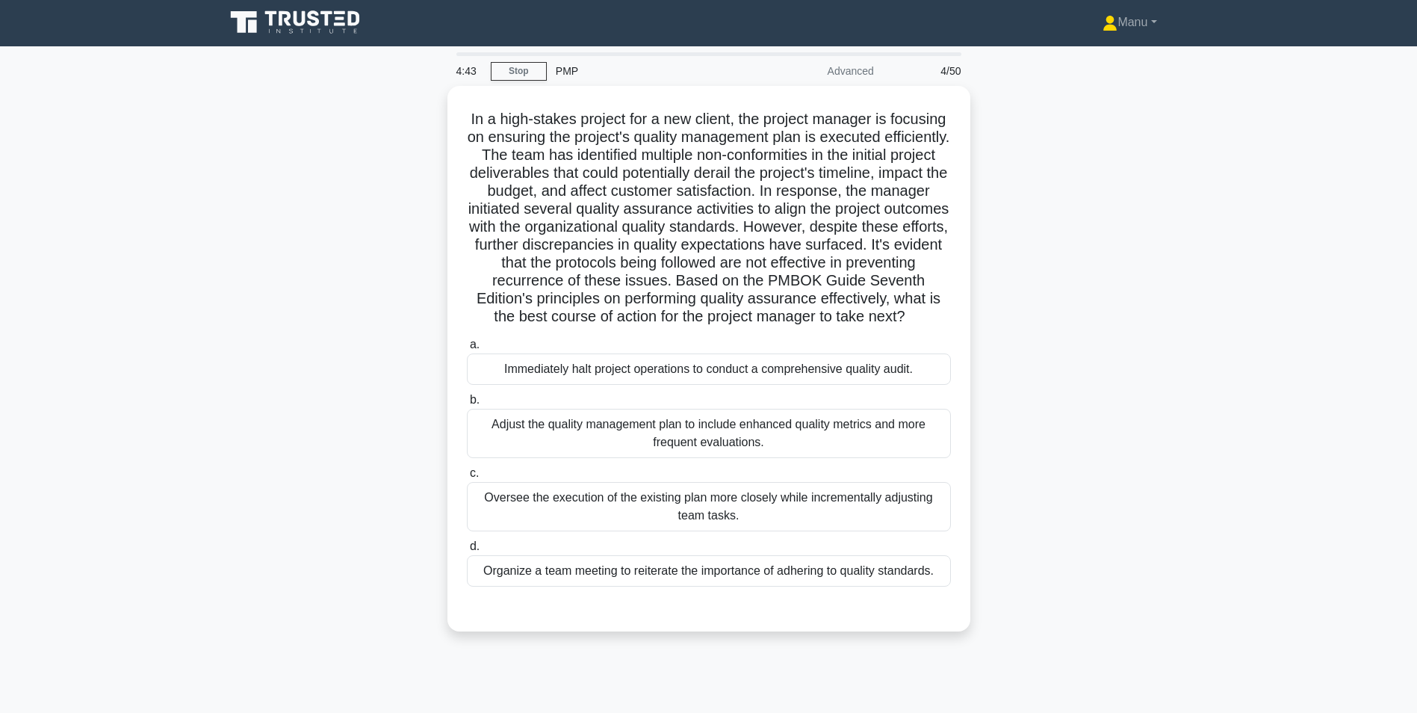
scroll to position [0, 0]
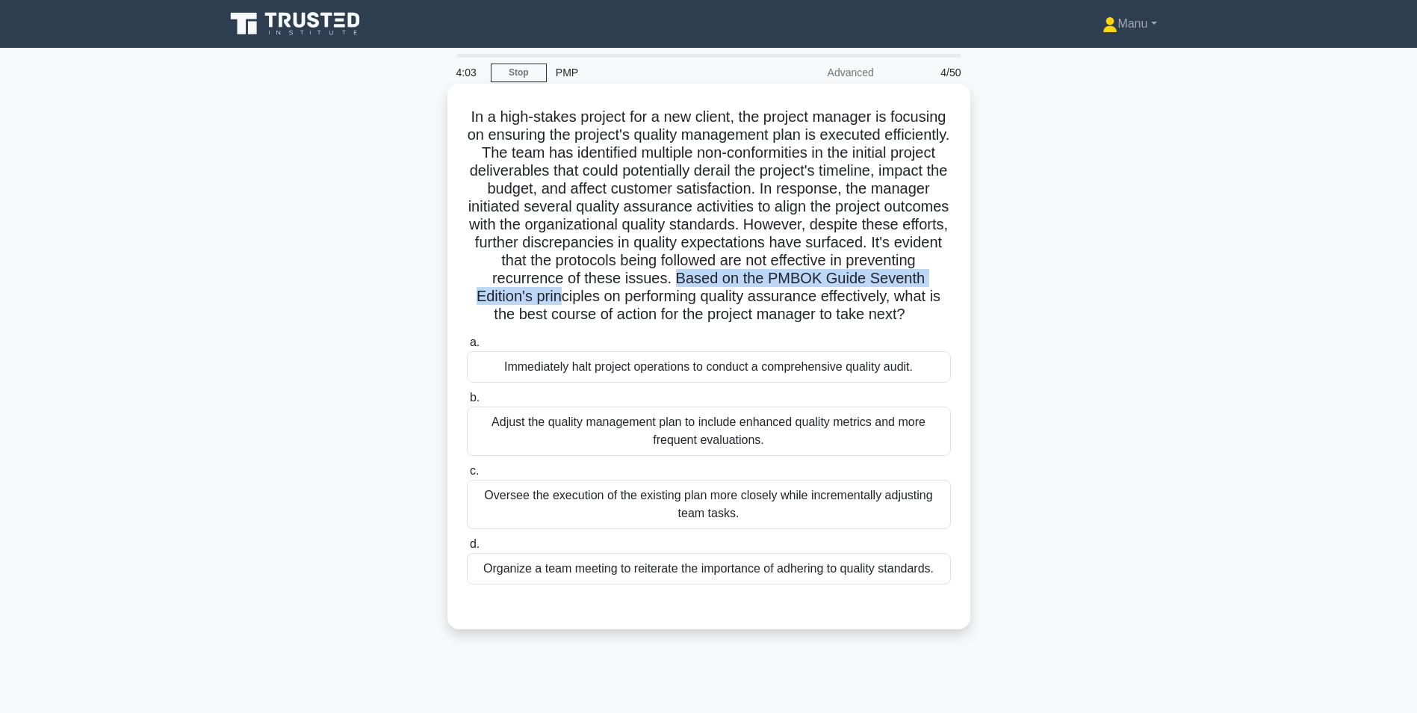
drag, startPoint x: 469, startPoint y: 297, endPoint x: 808, endPoint y: 304, distance: 338.5
click at [808, 304] on h5 "In a high-stakes project for a new client, the project manager is focusing on e…" at bounding box center [708, 216] width 487 height 217
click at [642, 529] on div "Oversee the execution of the existing plan more closely while incrementally adj…" at bounding box center [709, 504] width 484 height 49
click at [467, 476] on input "c. Oversee the execution of the existing plan more closely while incrementally …" at bounding box center [467, 471] width 0 height 10
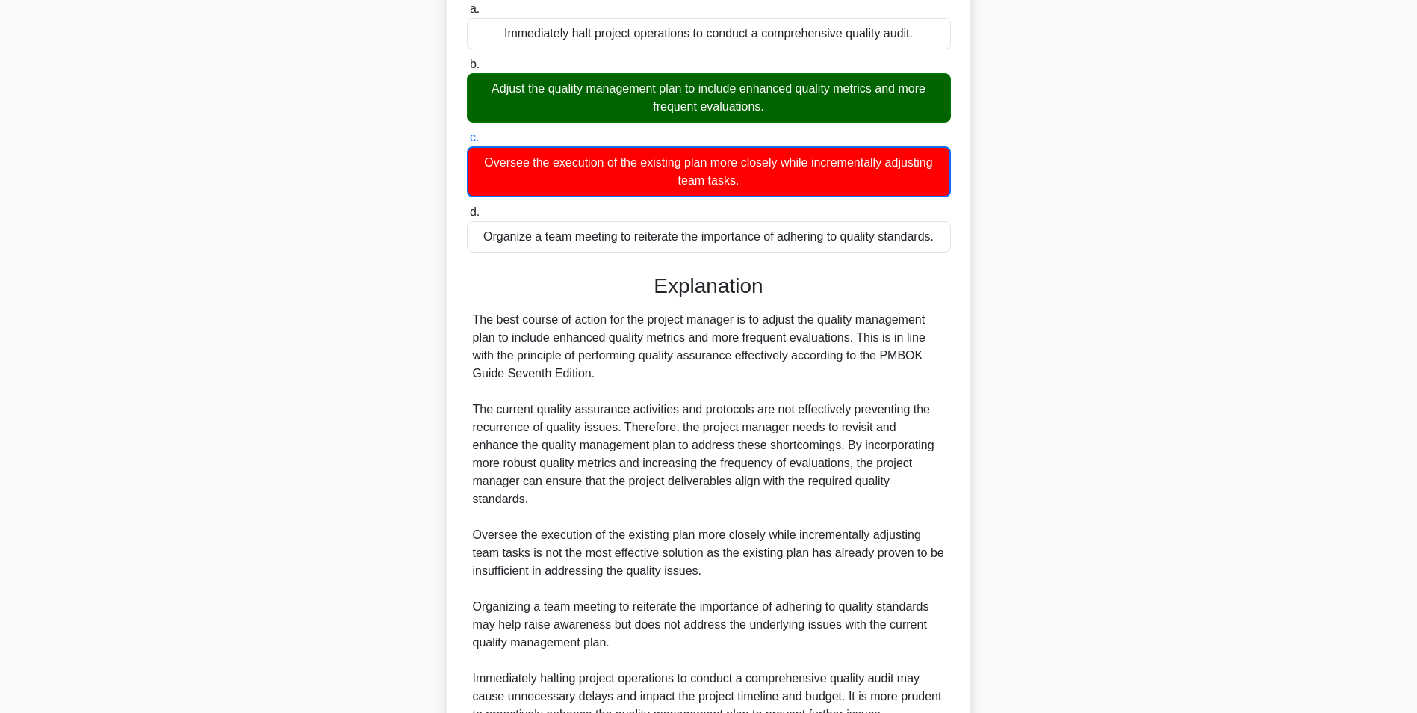
scroll to position [330, 0]
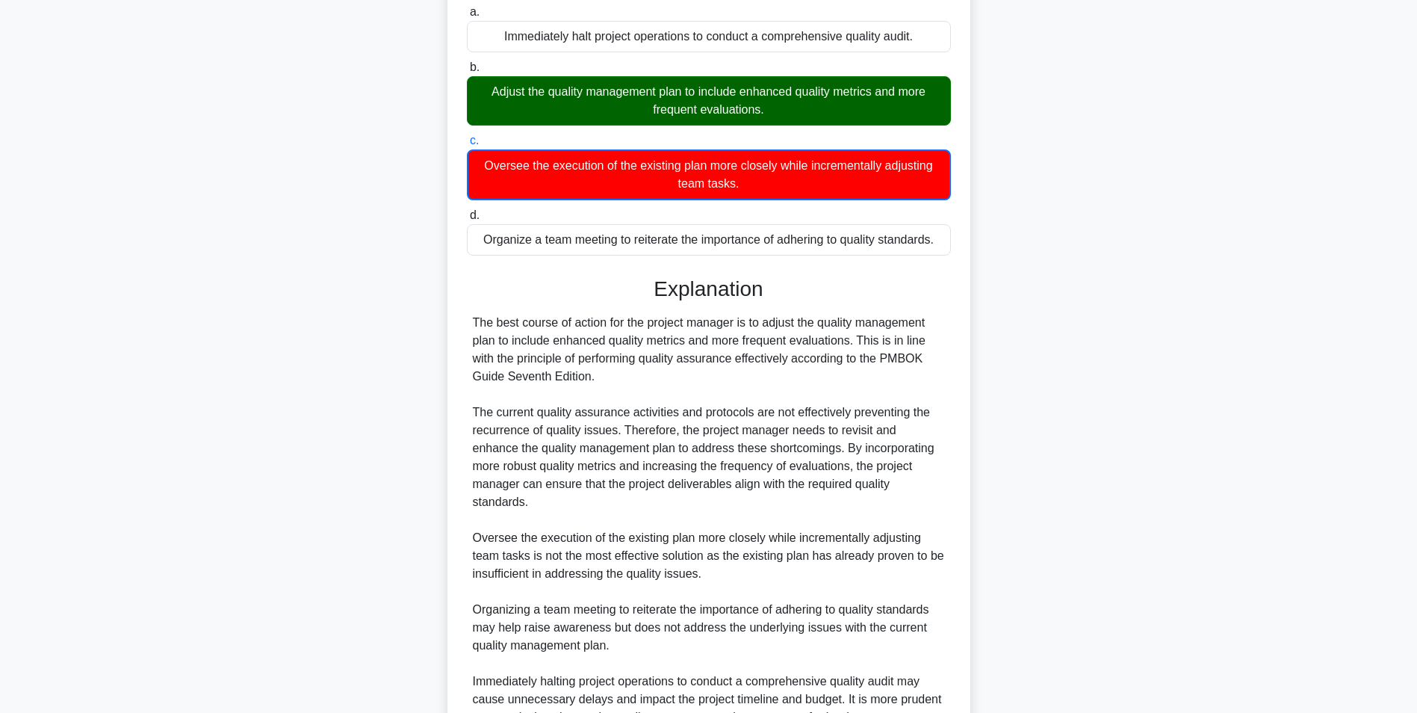
drag, startPoint x: 619, startPoint y: 341, endPoint x: 935, endPoint y: 394, distance: 319.7
click at [935, 394] on div "The best course of action for the project manager is to adjust the quality mana…" at bounding box center [709, 520] width 472 height 412
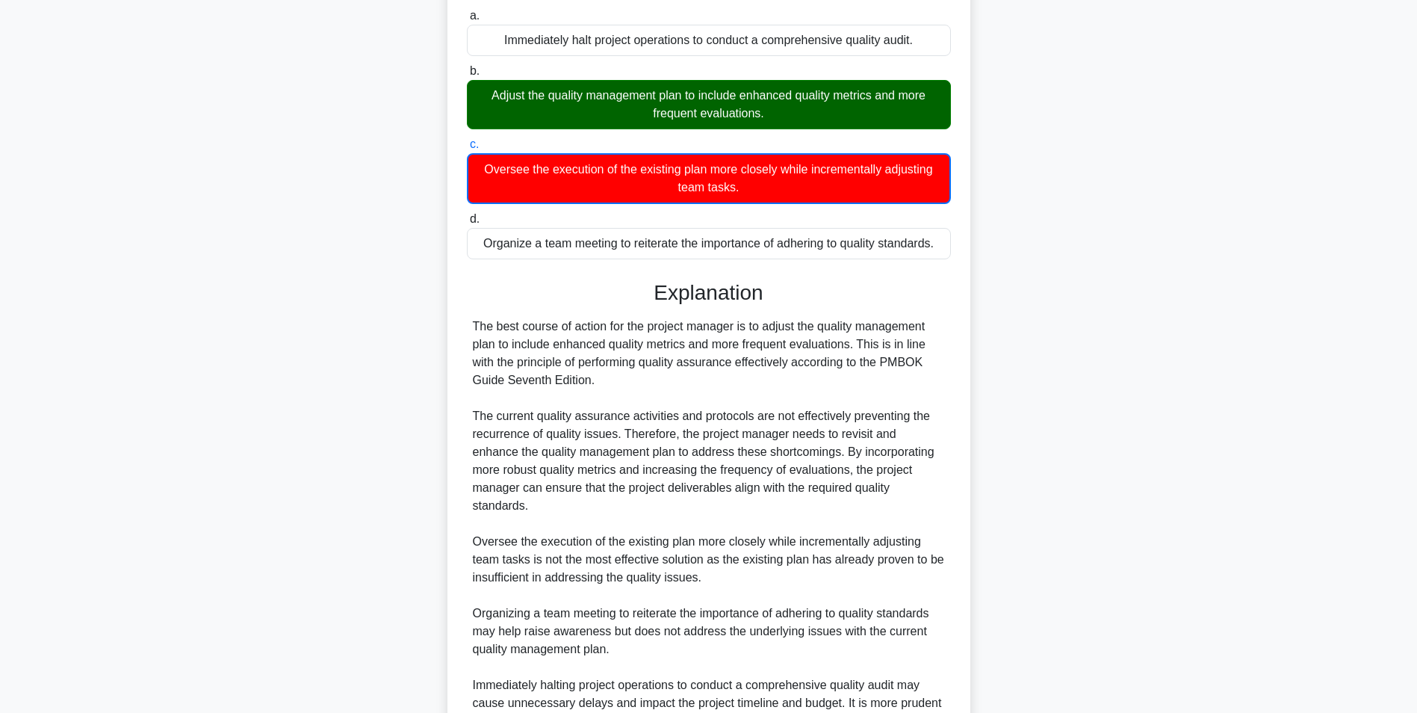
drag, startPoint x: 935, startPoint y: 394, endPoint x: 1141, endPoint y: 477, distance: 222.5
click at [1165, 466] on div "In a high-stakes project for a new client, the project manager is focusing on e…" at bounding box center [709, 305] width 986 height 1097
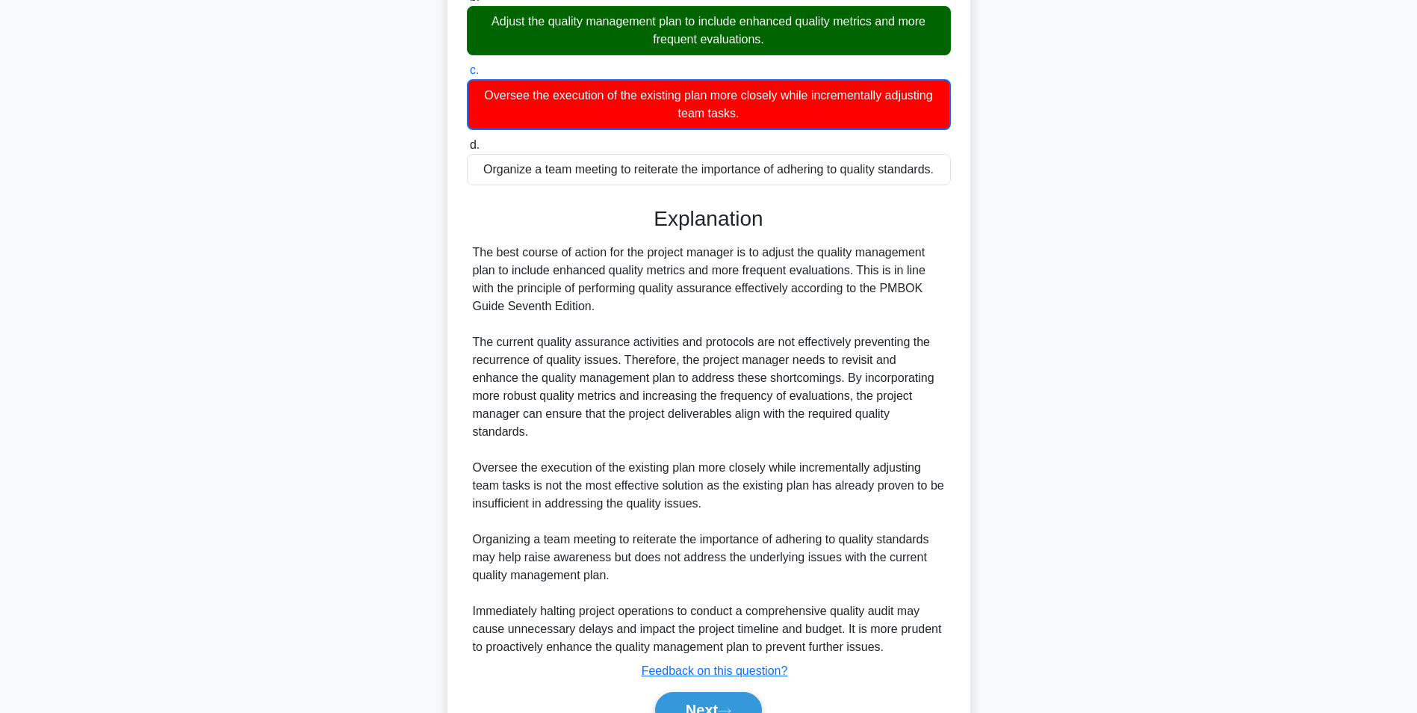
scroll to position [480, 0]
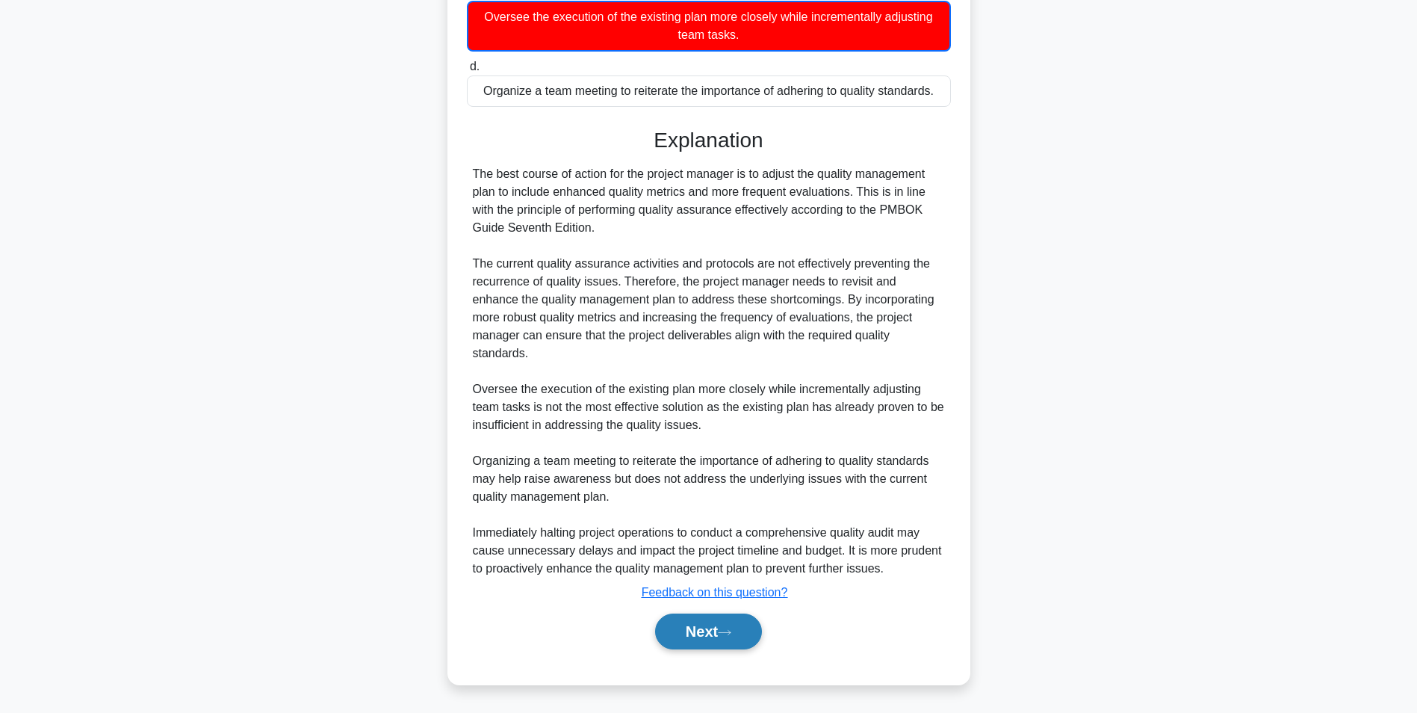
click at [716, 640] on button "Next" at bounding box center [708, 631] width 107 height 36
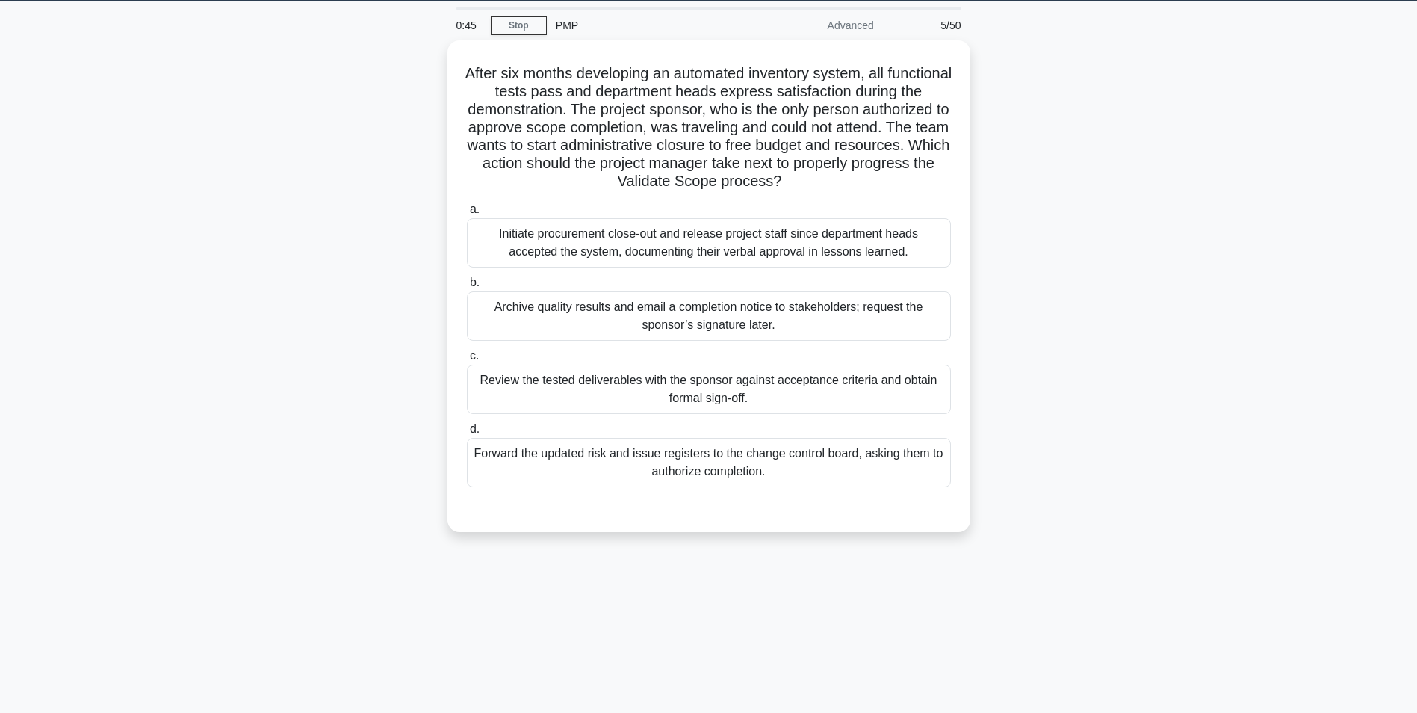
scroll to position [0, 0]
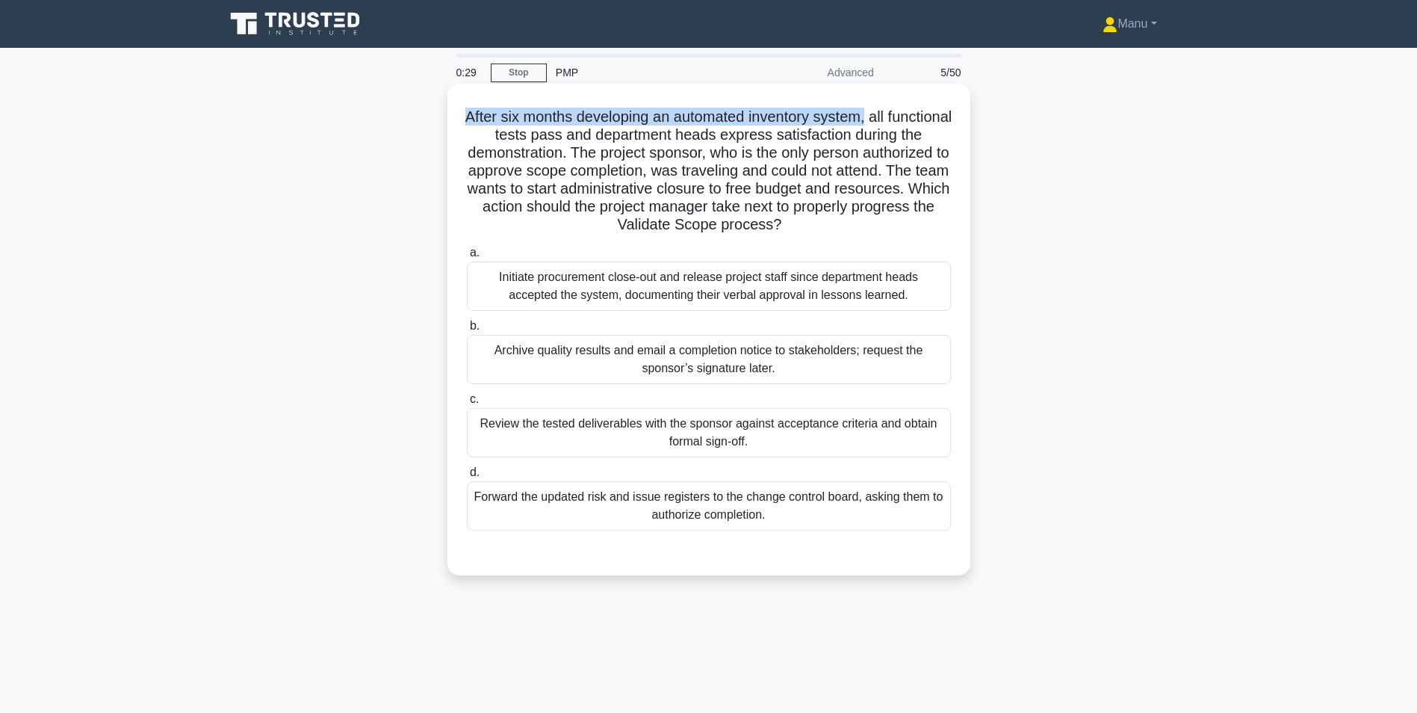
drag, startPoint x: 497, startPoint y: 114, endPoint x: 905, endPoint y: 126, distance: 408.8
click at [905, 126] on h5 "After six months developing an automated inventory system, all functional tests…" at bounding box center [708, 171] width 487 height 127
drag, startPoint x: 469, startPoint y: 135, endPoint x: 915, endPoint y: 141, distance: 446.0
click at [915, 141] on h5 "After six months developing an automated inventory system, all functional tests…" at bounding box center [708, 171] width 487 height 127
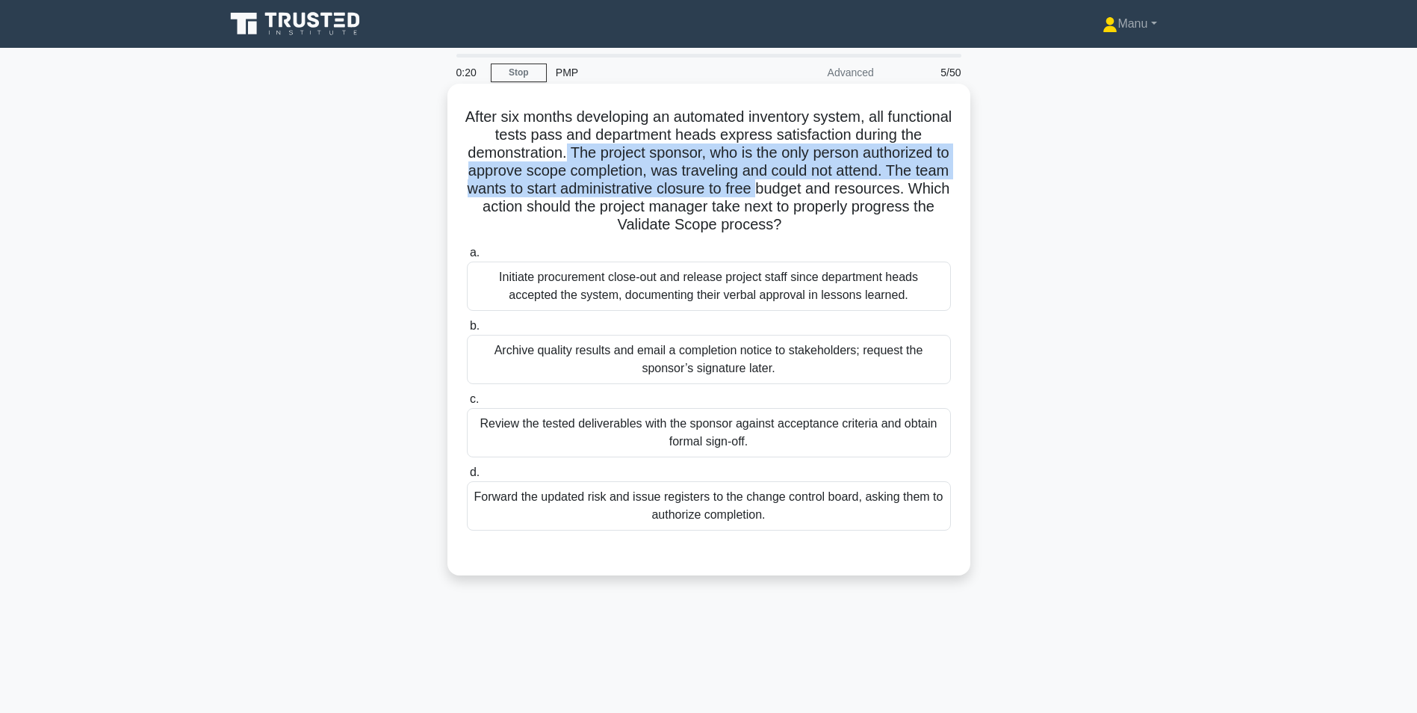
drag, startPoint x: 645, startPoint y: 159, endPoint x: 896, endPoint y: 190, distance: 252.9
click at [896, 190] on h5 "After six months developing an automated inventory system, all functional tests…" at bounding box center [708, 171] width 487 height 127
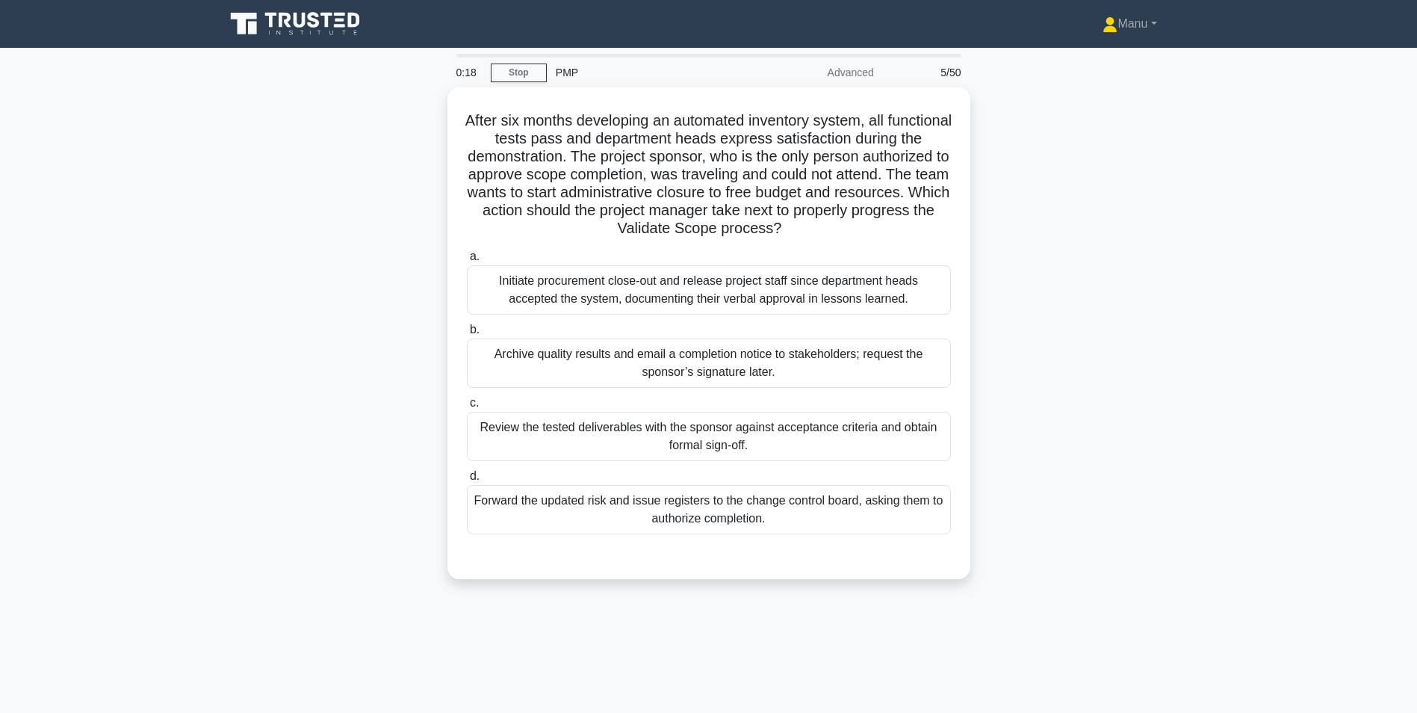
click at [223, 417] on div "After six months developing an automated inventory system, all functional tests…" at bounding box center [709, 342] width 986 height 510
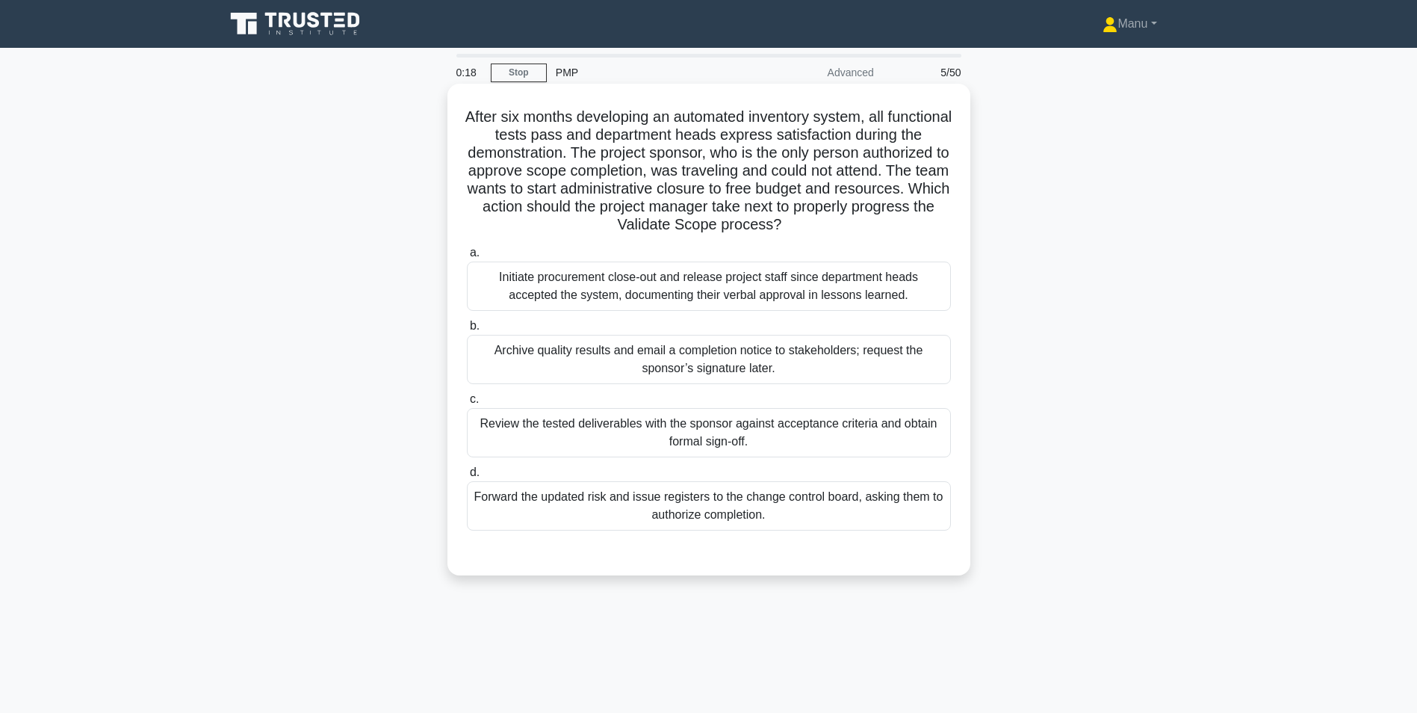
click at [707, 429] on div "Review the tested deliverables with the sponsor against acceptance criteria and…" at bounding box center [709, 432] width 484 height 49
click at [467, 404] on input "c. Review the tested deliverables with the sponsor against acceptance criteria …" at bounding box center [467, 399] width 0 height 10
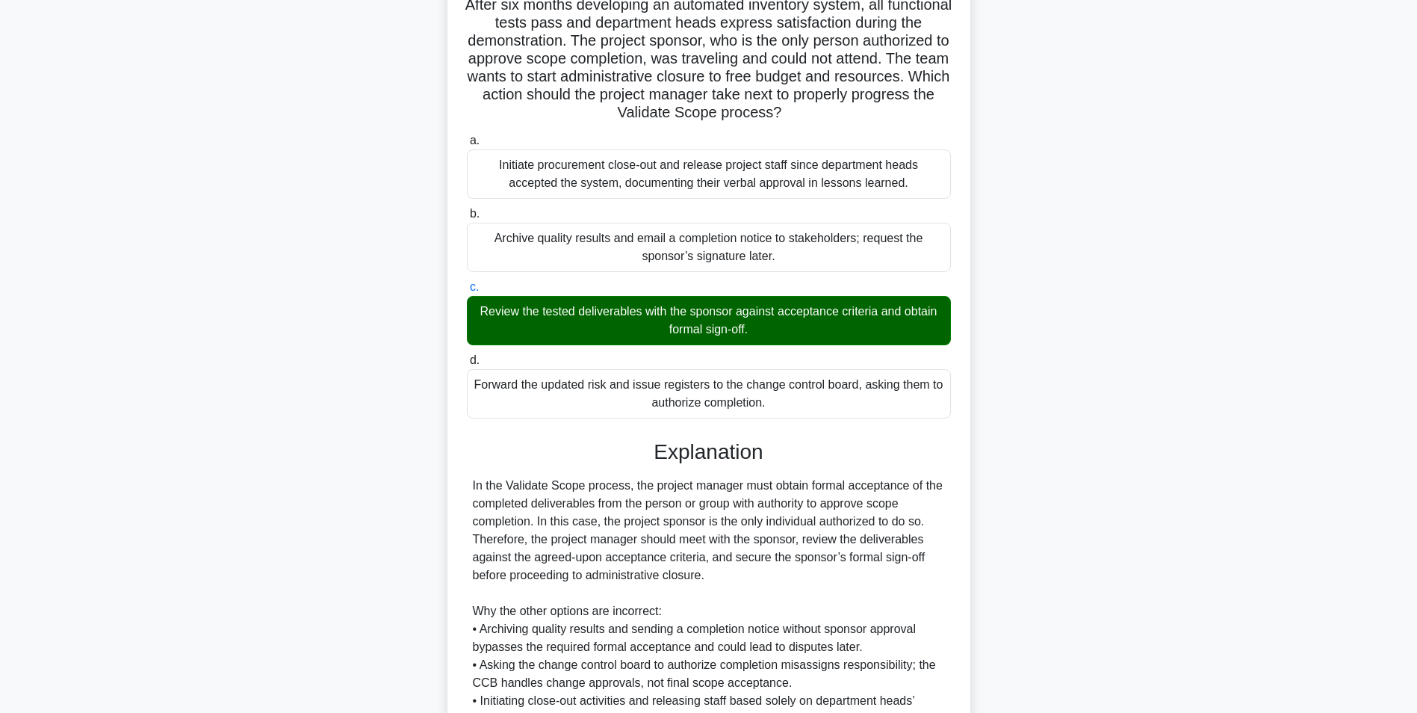
scroll to position [224, 0]
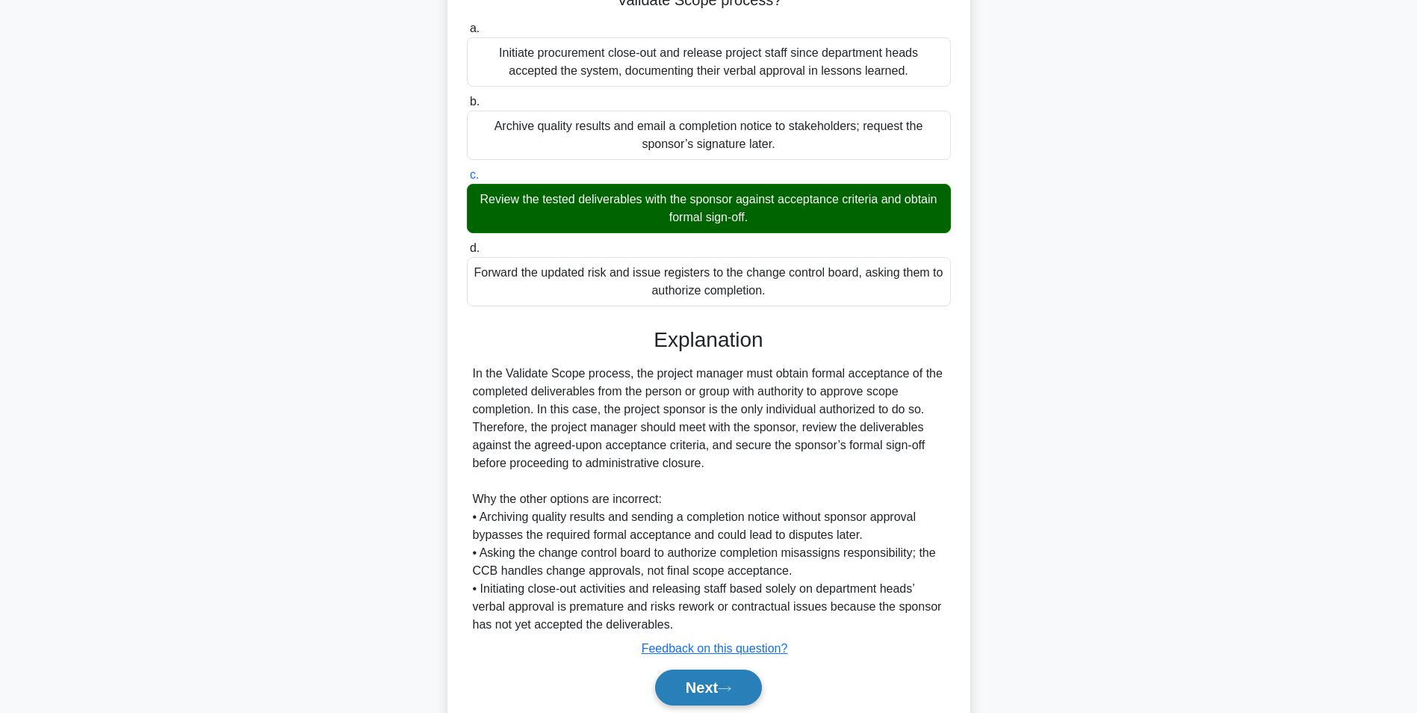
click at [740, 680] on button "Next" at bounding box center [708, 687] width 107 height 36
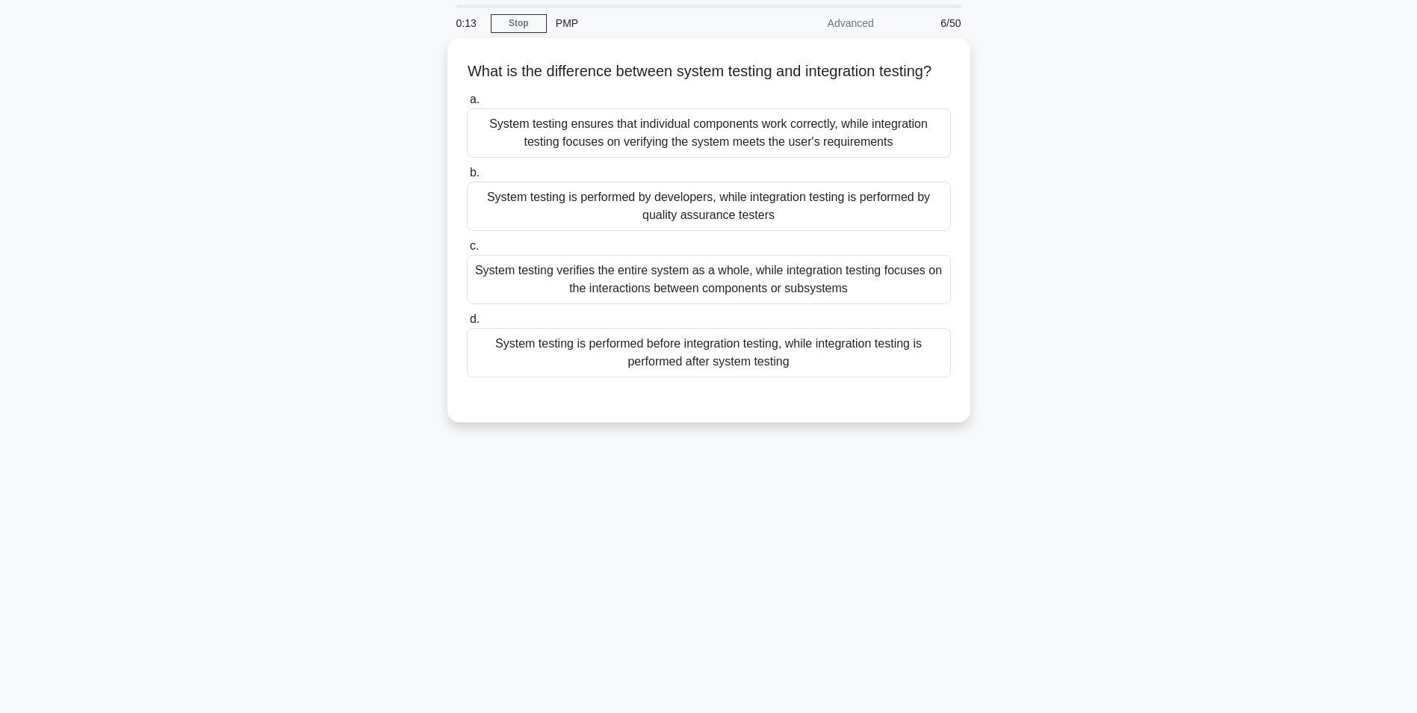
scroll to position [0, 0]
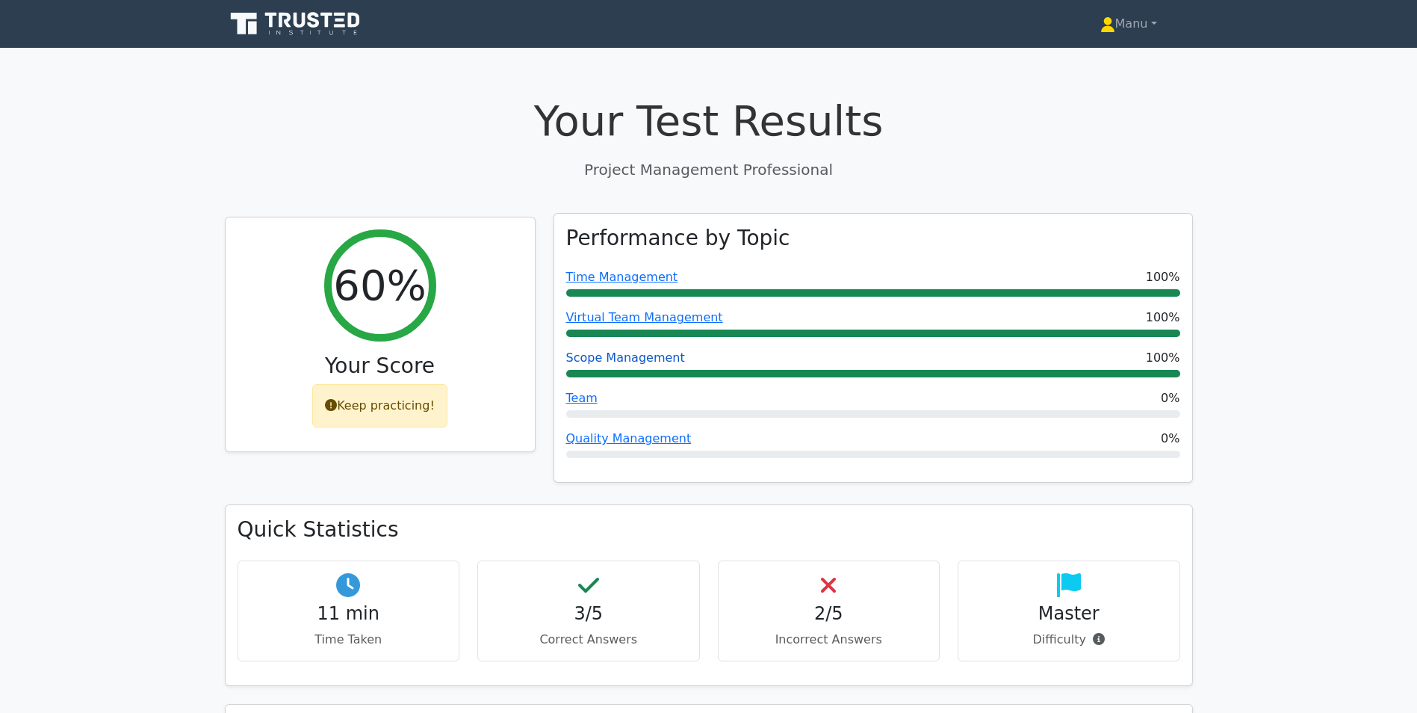
click at [628, 362] on link "Scope Management" at bounding box center [625, 357] width 119 height 14
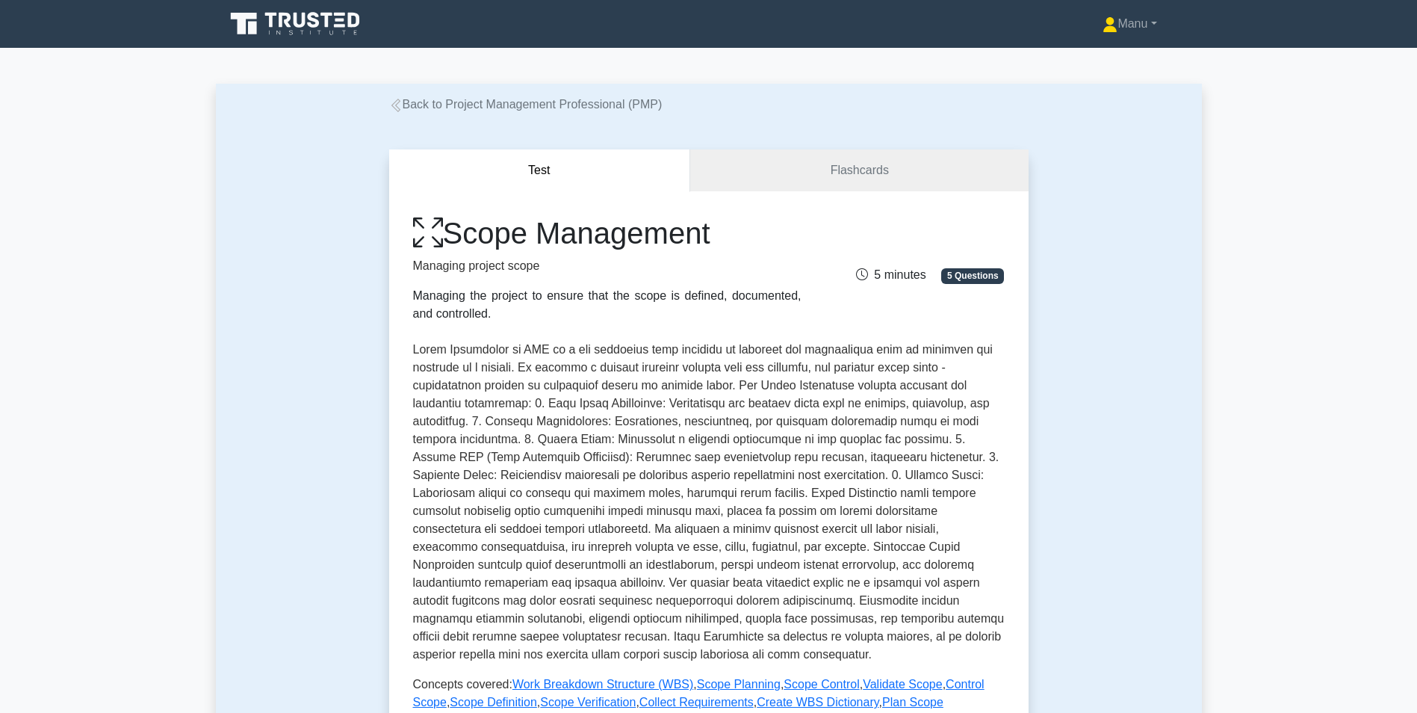
click at [471, 104] on link "Back to Project Management Professional (PMP)" at bounding box center [525, 104] width 273 height 13
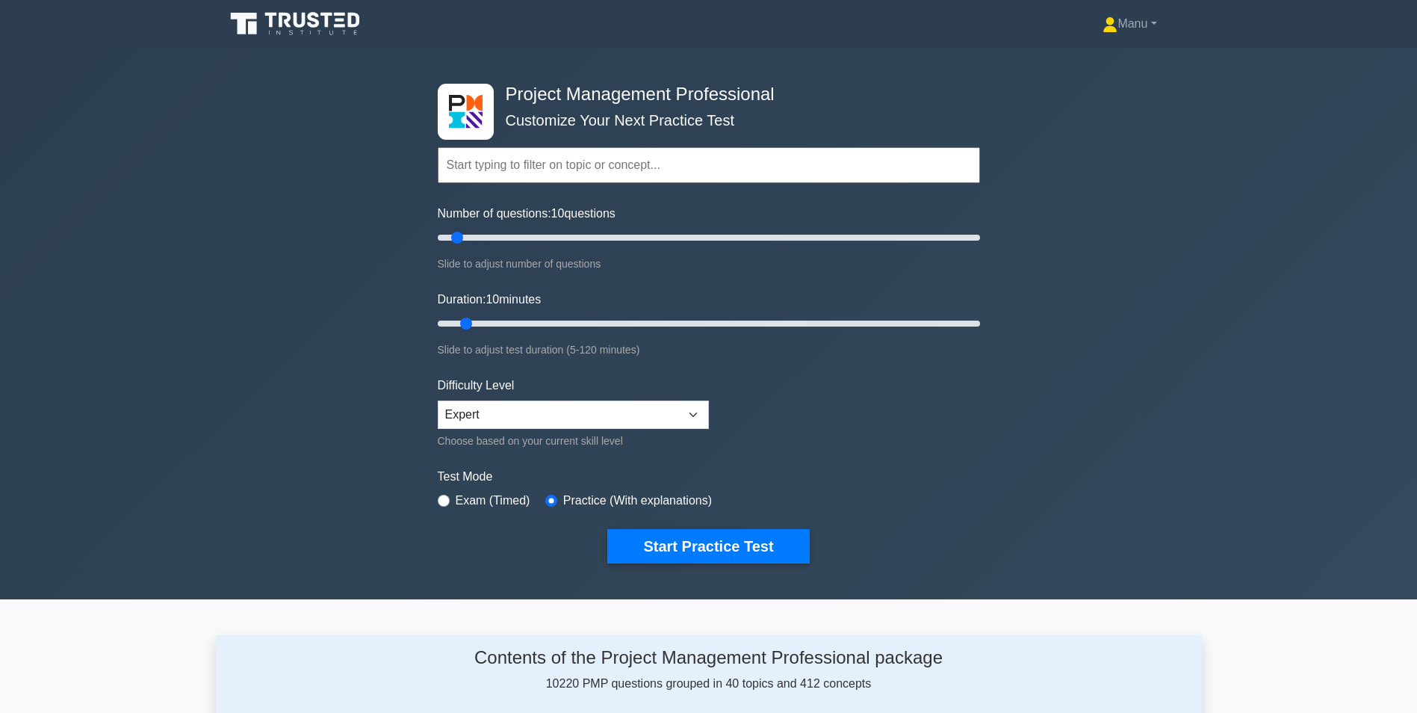
click at [596, 168] on input "text" at bounding box center [709, 165] width 542 height 36
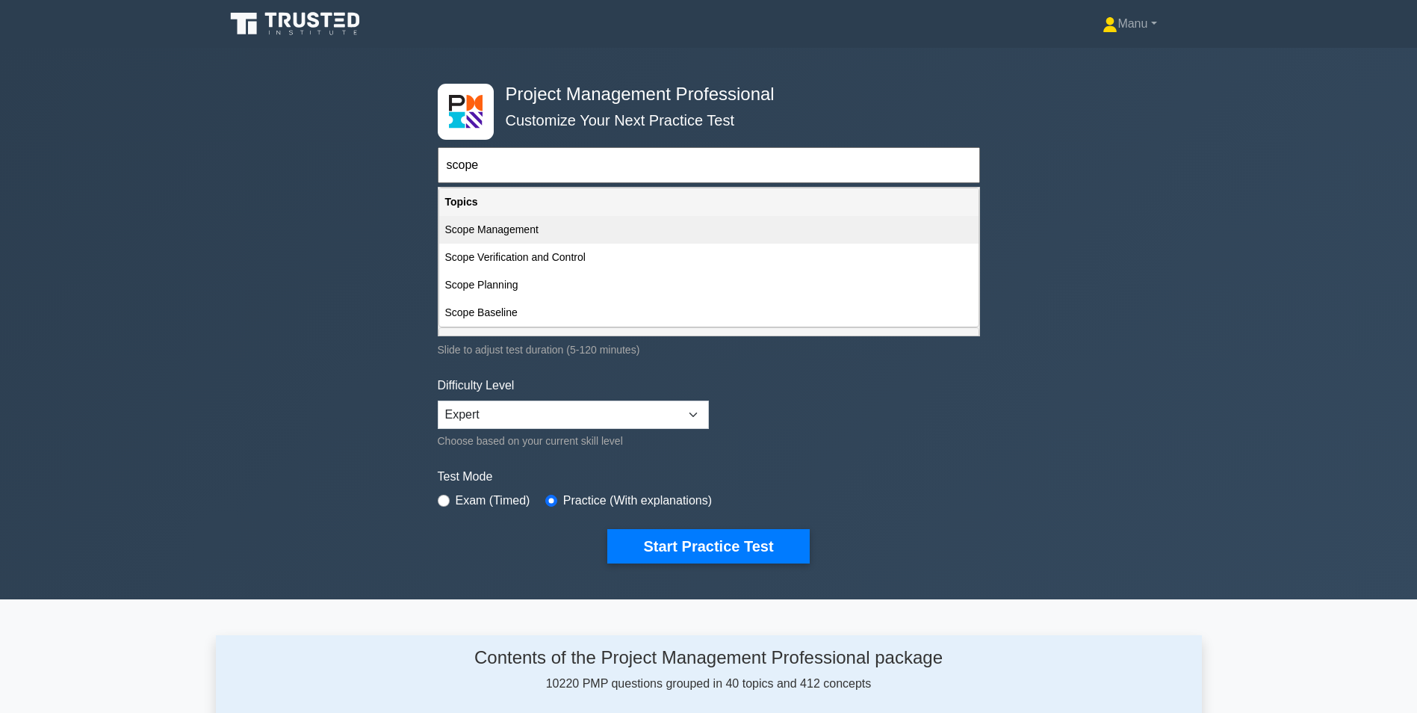
click at [506, 226] on div "Scope Management" at bounding box center [708, 230] width 539 height 28
type input "Scope Management"
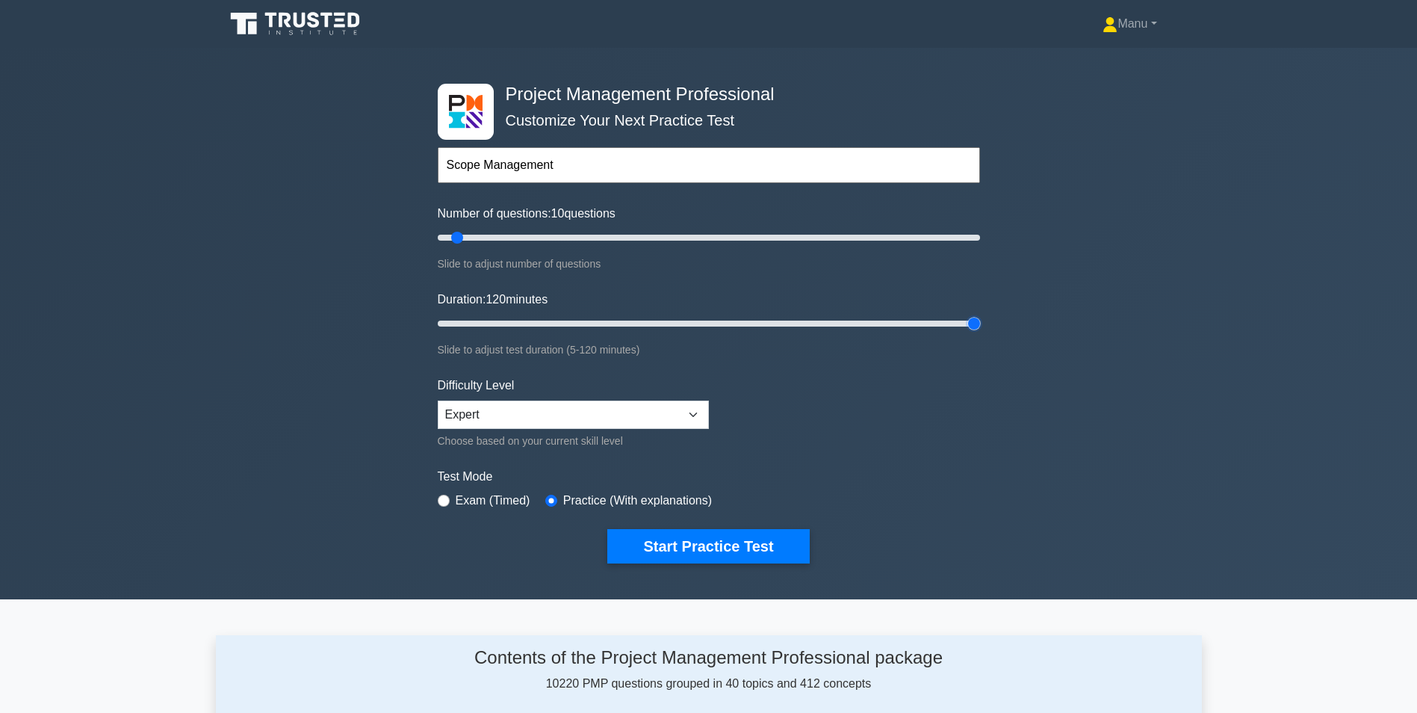
drag, startPoint x: 464, startPoint y: 318, endPoint x: 1037, endPoint y: 302, distance: 573.2
type input "120"
click at [980, 315] on input "Duration: 120 minutes" at bounding box center [709, 324] width 542 height 18
drag, startPoint x: 456, startPoint y: 234, endPoint x: 1028, endPoint y: 227, distance: 571.5
type input "200"
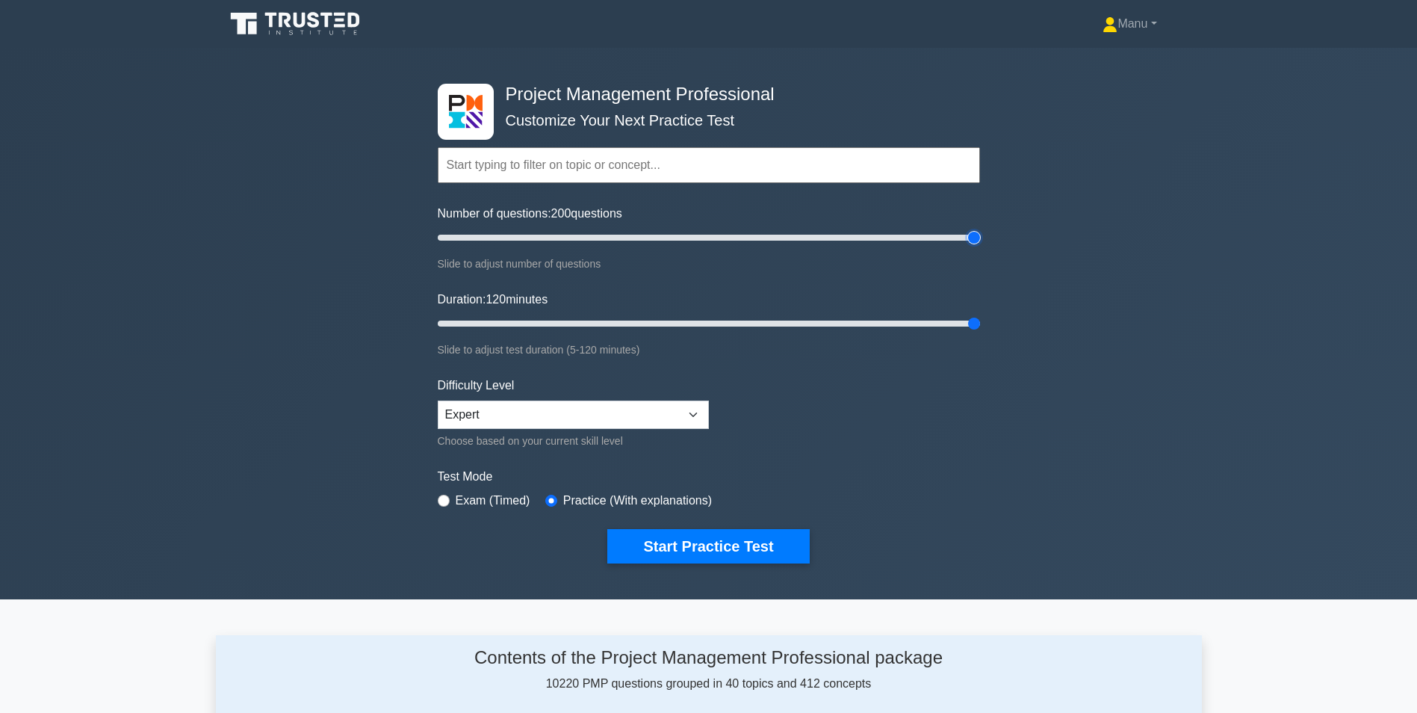
click at [980, 229] on input "Number of questions: 200 questions" at bounding box center [709, 238] width 542 height 18
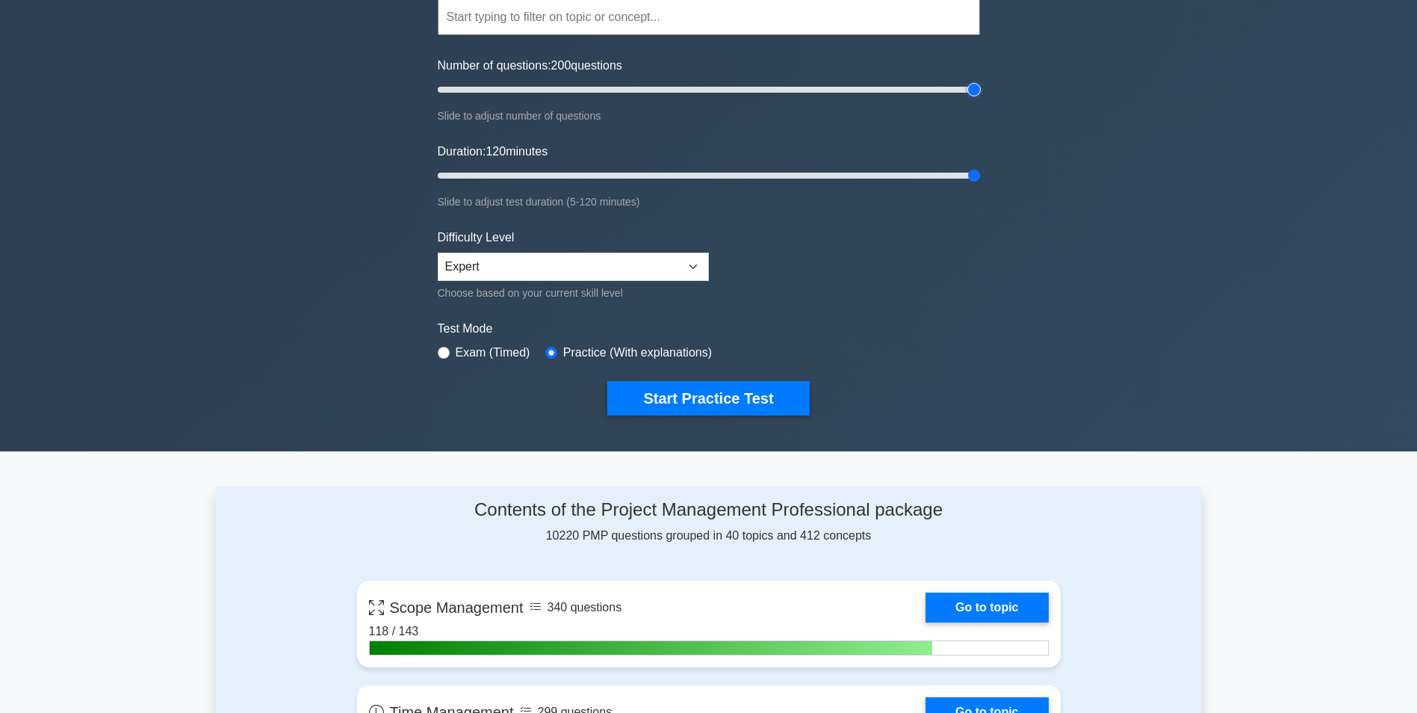
scroll to position [149, 0]
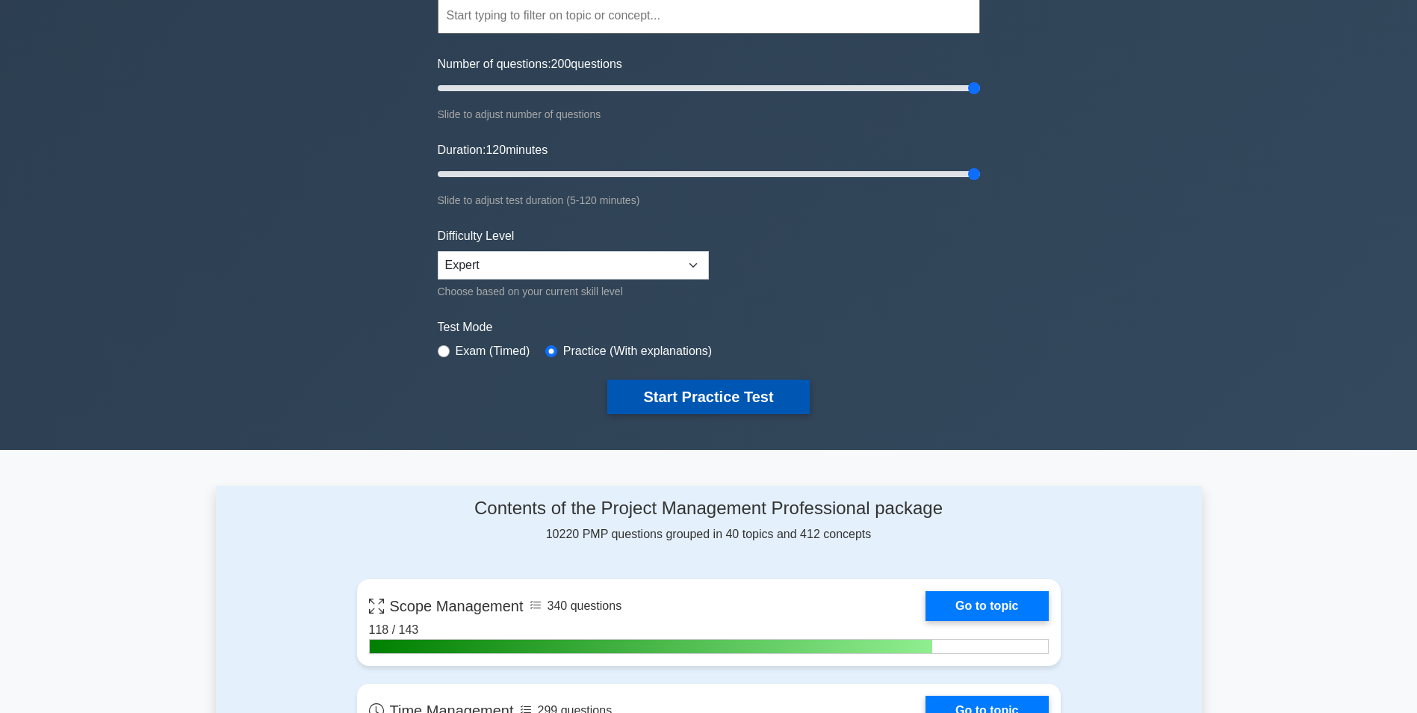
click at [673, 391] on button "Start Practice Test" at bounding box center [708, 397] width 202 height 34
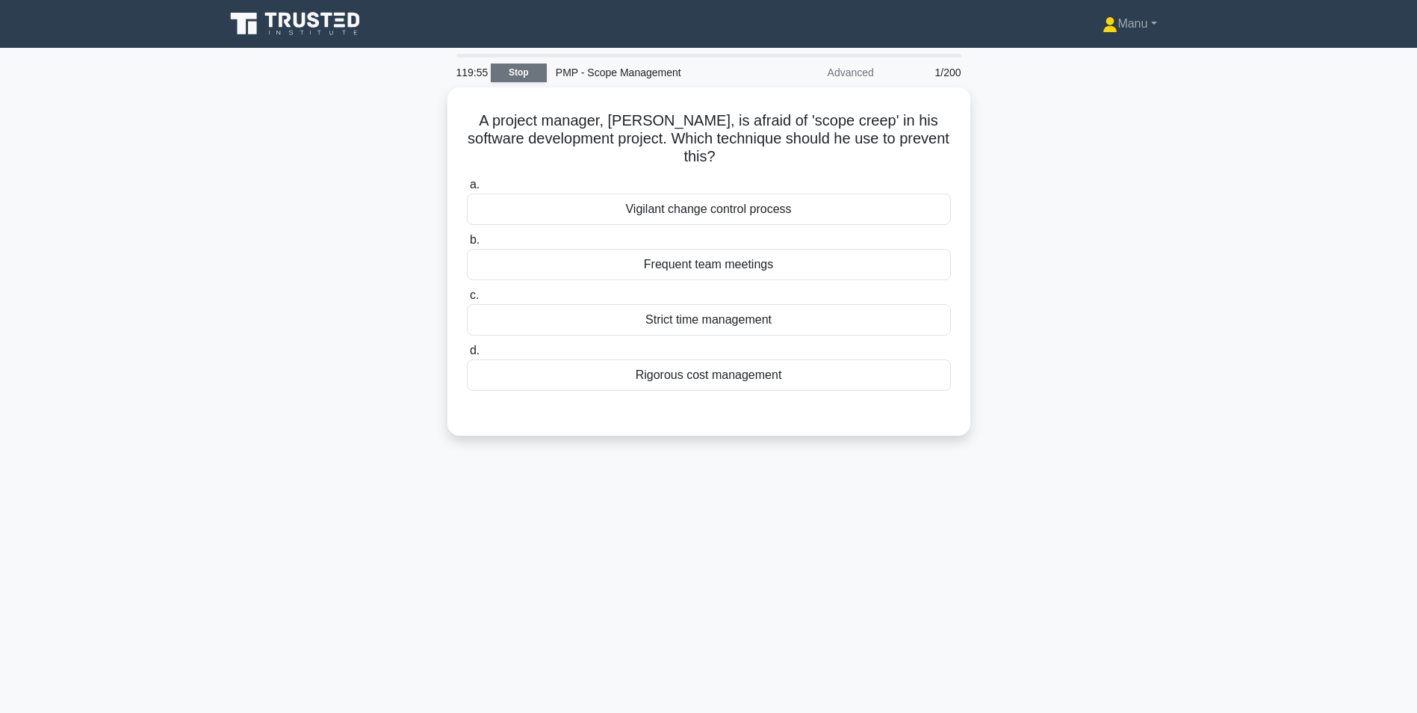
click at [513, 69] on link "Stop" at bounding box center [519, 73] width 56 height 19
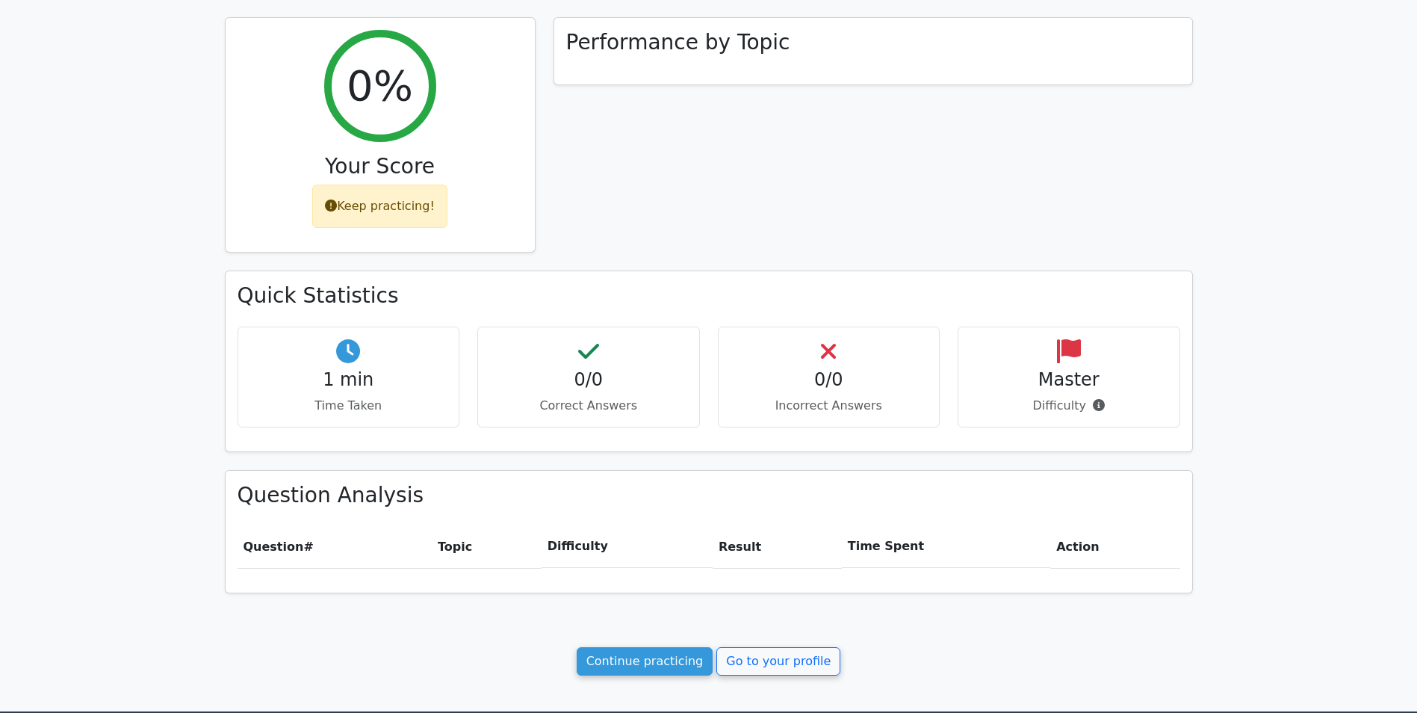
scroll to position [299, 0]
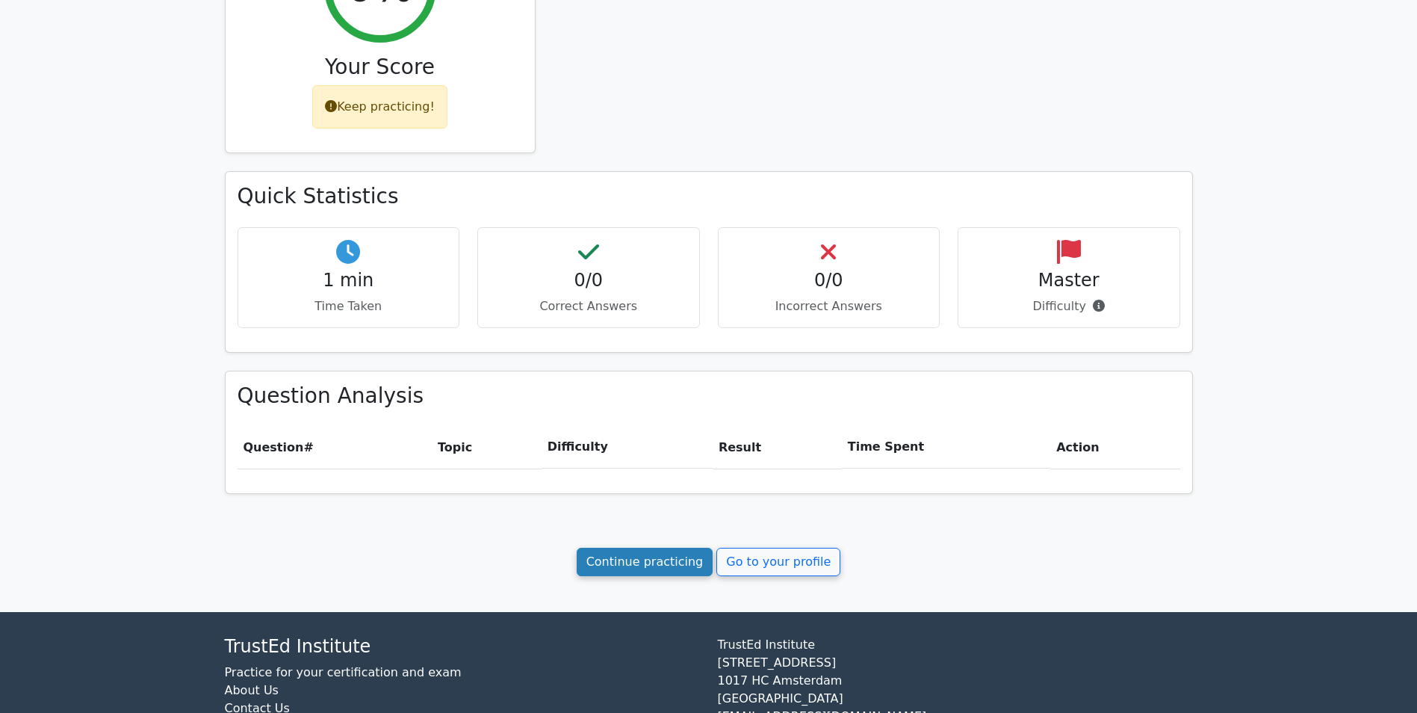
click at [677, 563] on link "Continue practicing" at bounding box center [645, 562] width 137 height 28
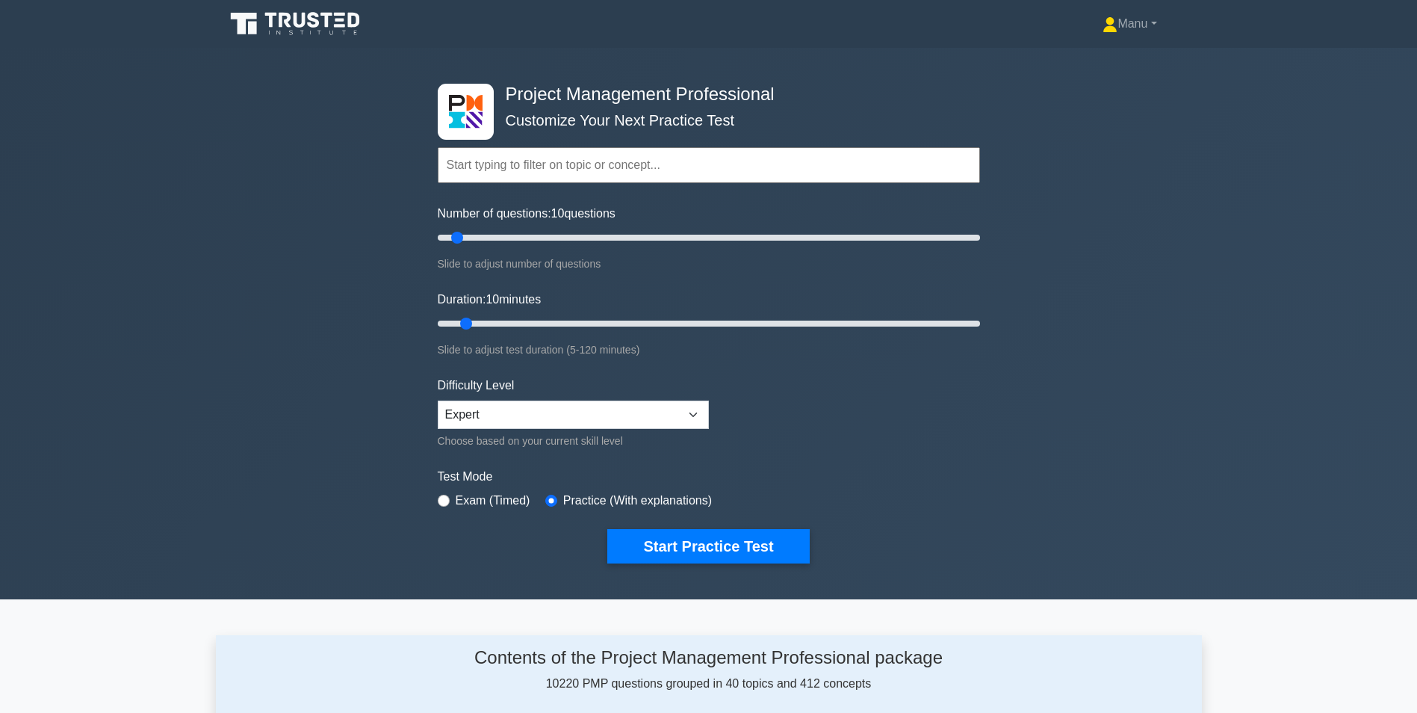
click at [521, 164] on input "text" at bounding box center [709, 165] width 542 height 36
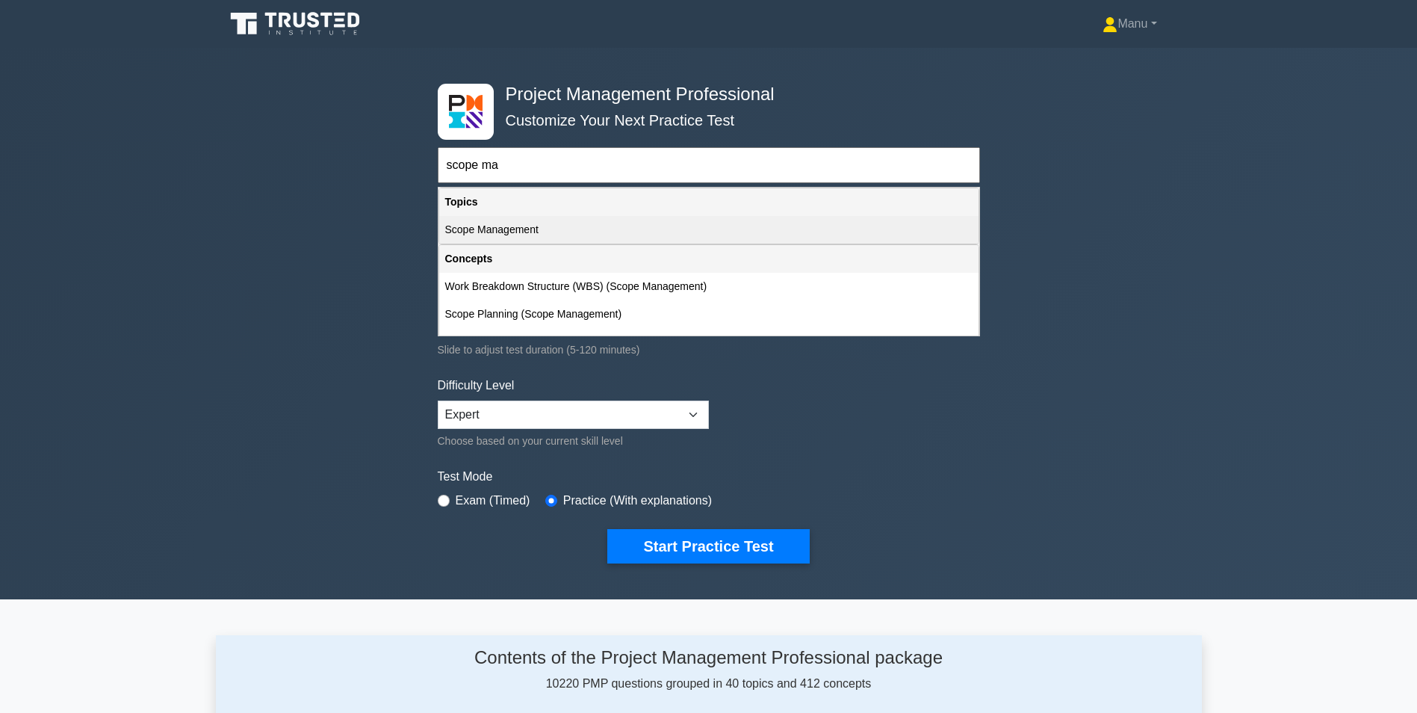
click at [566, 221] on div "Scope Management" at bounding box center [708, 230] width 539 height 28
type input "Scope Management"
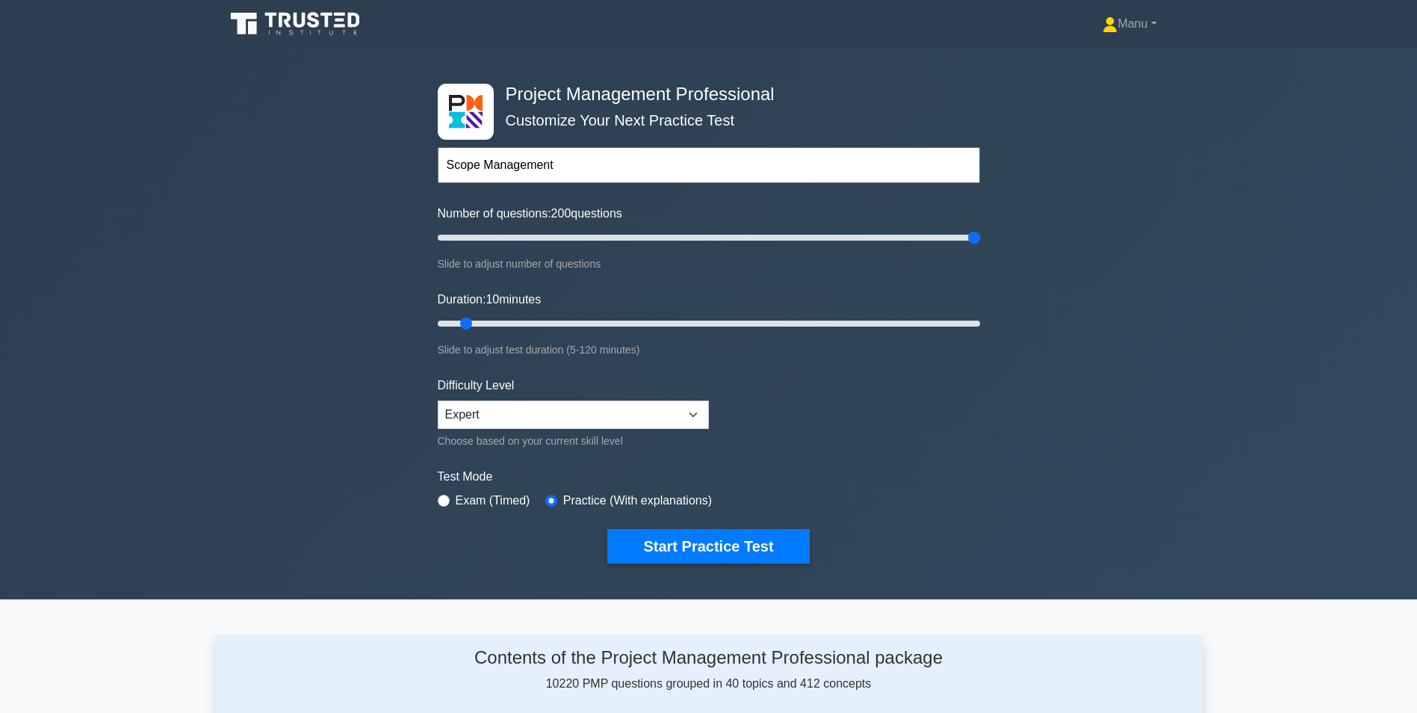
drag, startPoint x: 459, startPoint y: 233, endPoint x: 1130, endPoint y: 264, distance: 671.6
type input "200"
click at [980, 247] on input "Number of questions: 200 questions" at bounding box center [709, 238] width 542 height 18
drag, startPoint x: 468, startPoint y: 314, endPoint x: 979, endPoint y: 326, distance: 511.2
type input "120"
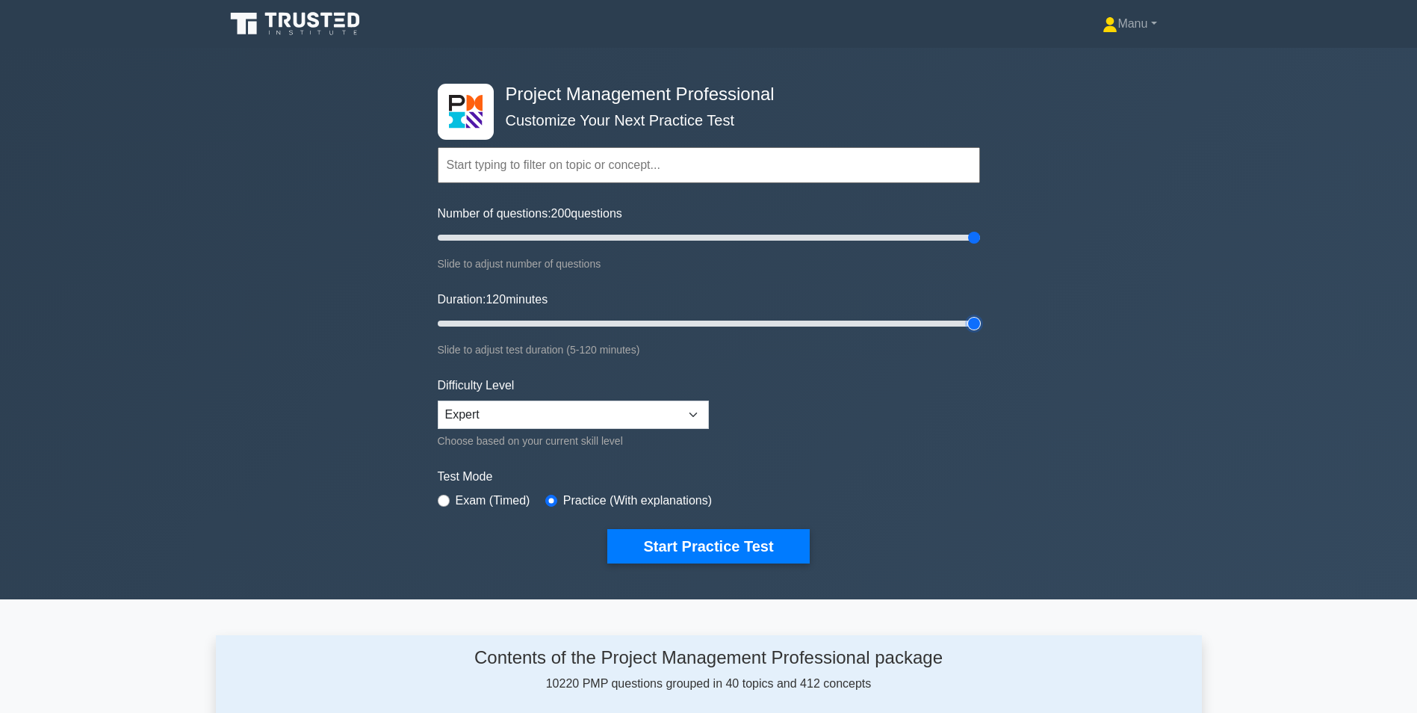
click at [979, 326] on input "Duration: 120 minutes" at bounding box center [709, 324] width 542 height 18
click at [558, 176] on input "text" at bounding box center [709, 165] width 542 height 36
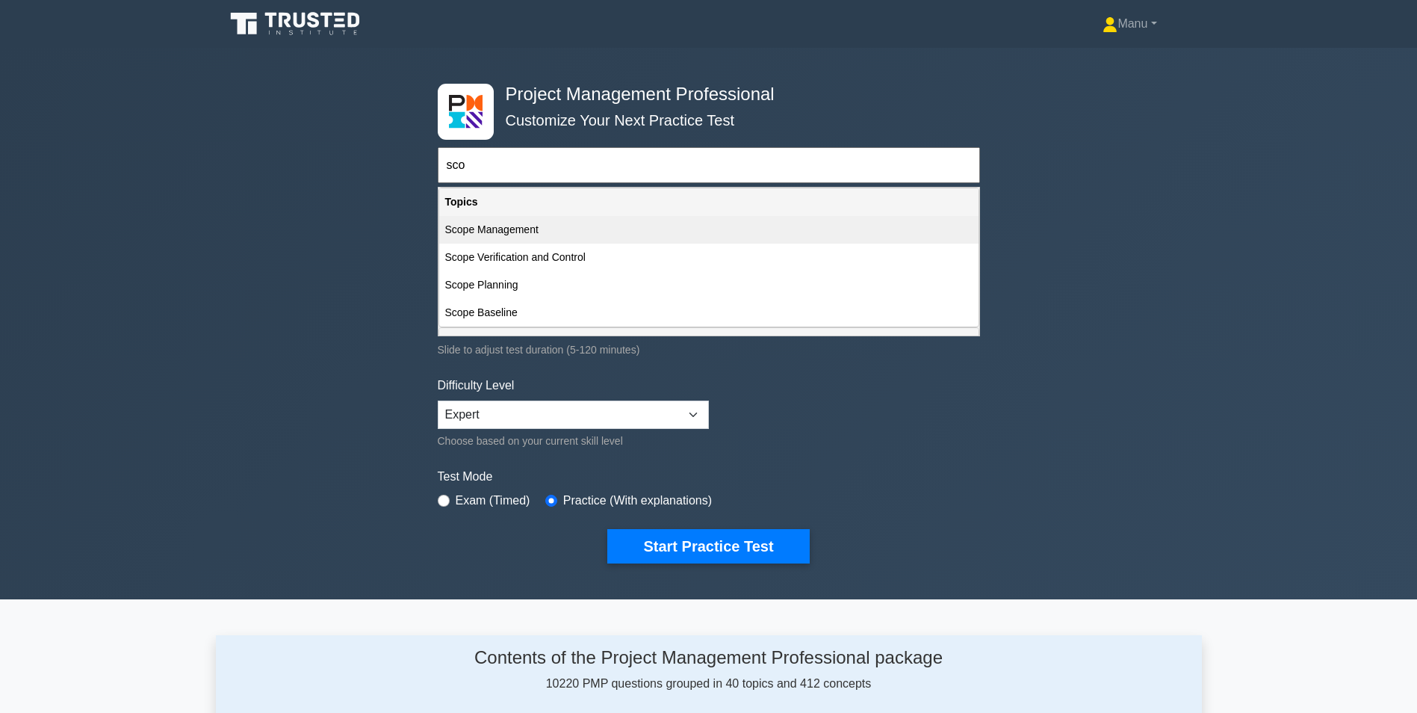
click at [502, 235] on div "Scope Management" at bounding box center [708, 230] width 539 height 28
type input "Scope Management"
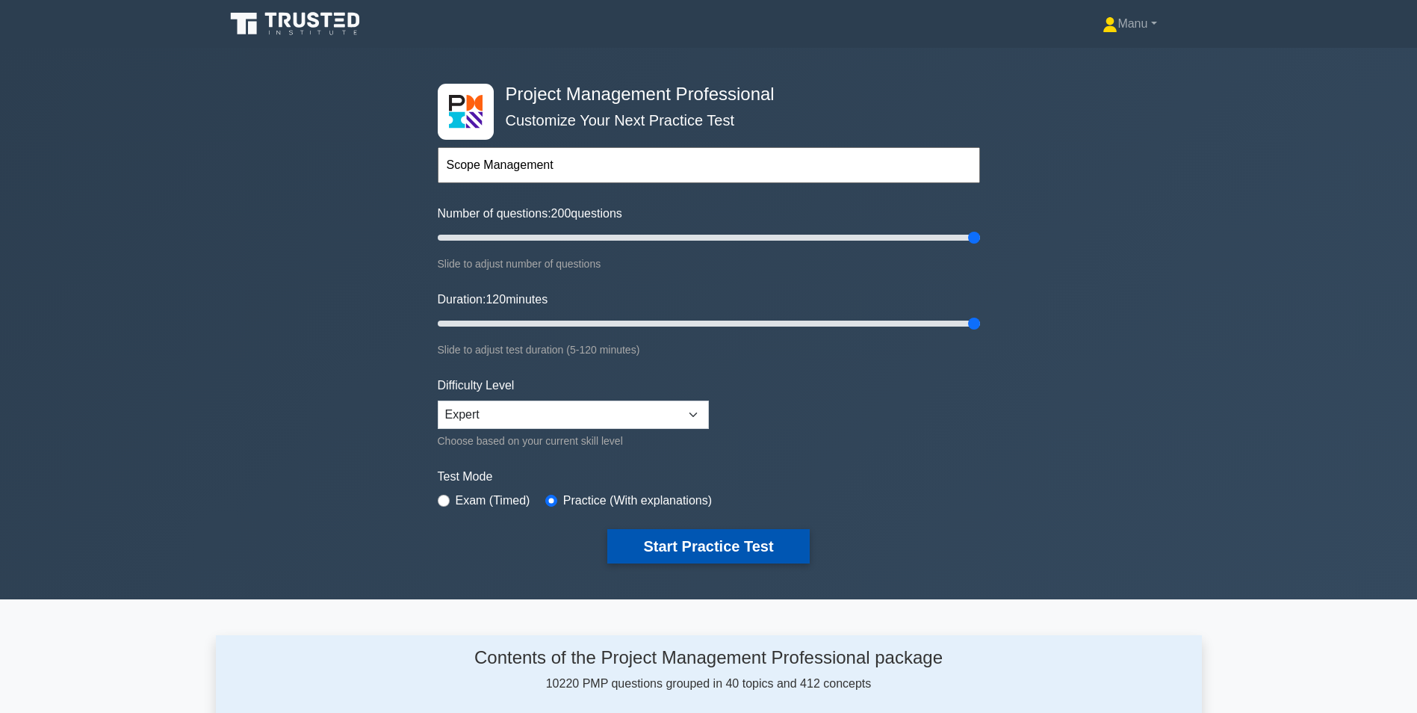
click at [699, 554] on button "Start Practice Test" at bounding box center [708, 546] width 202 height 34
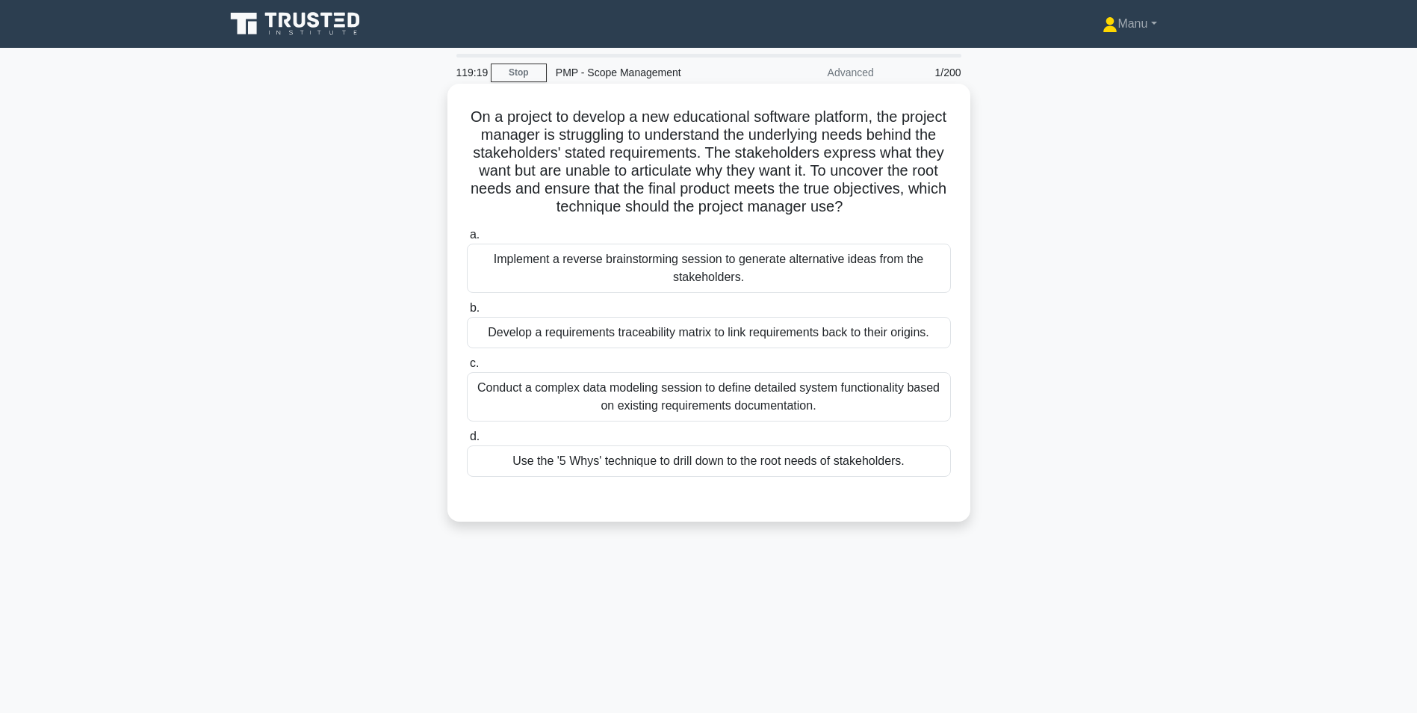
click at [578, 332] on div "Develop a requirements traceability matrix to link requirements back to their o…" at bounding box center [709, 332] width 484 height 31
click at [467, 313] on input "b. Develop a requirements traceability matrix to link requirements back to thei…" at bounding box center [467, 308] width 0 height 10
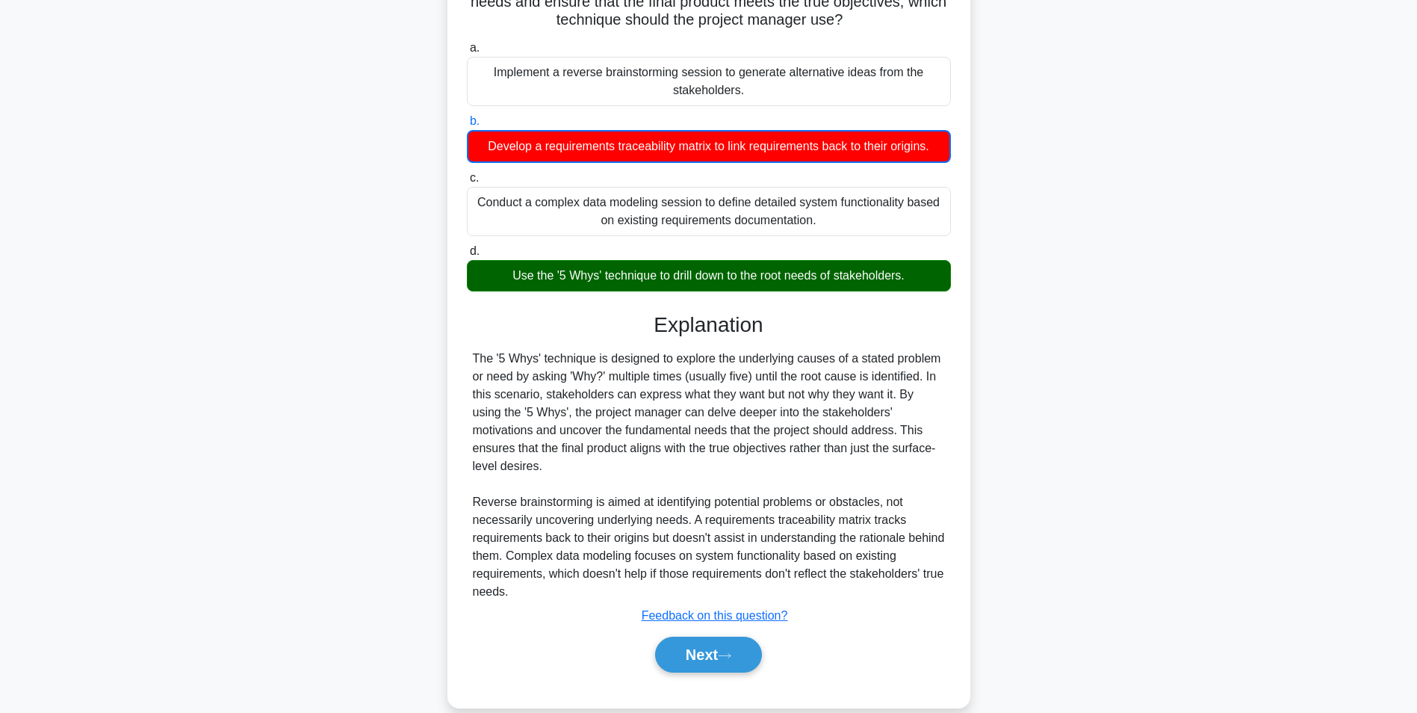
scroll to position [193, 0]
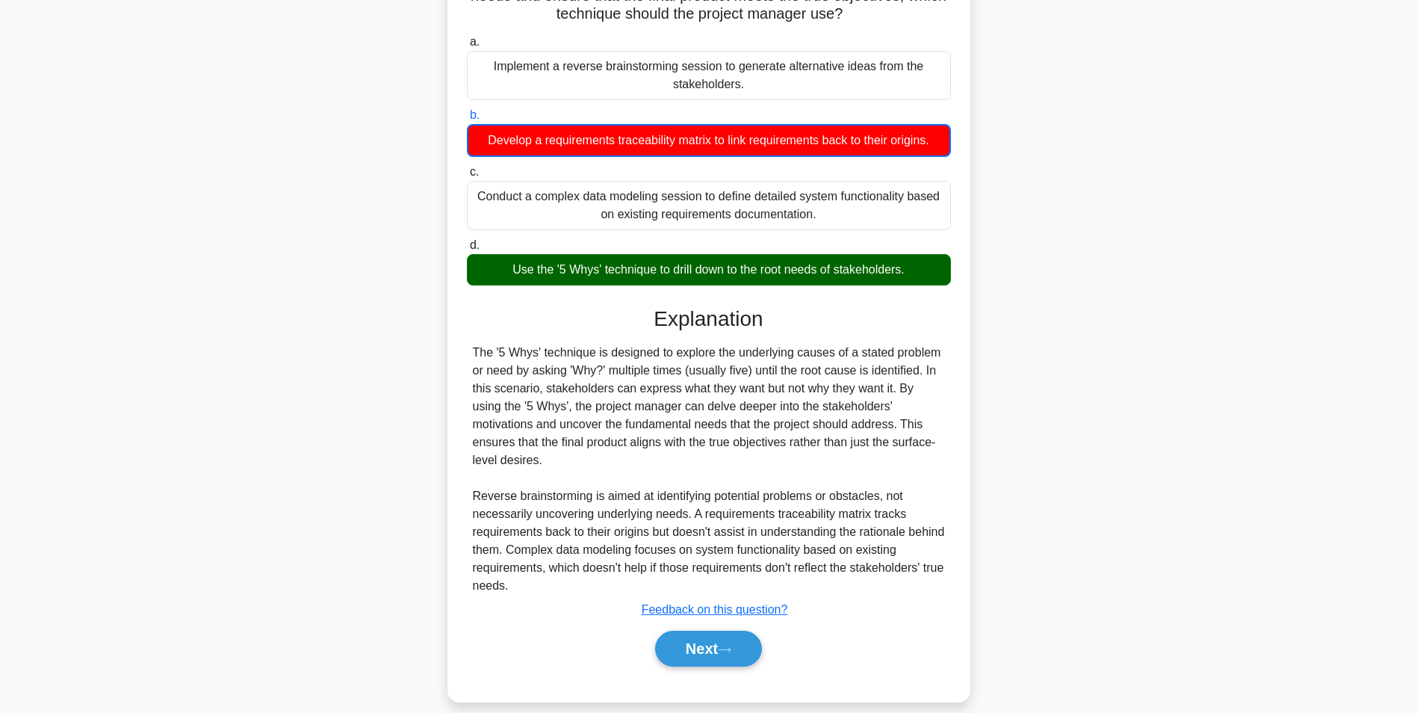
drag, startPoint x: 464, startPoint y: 356, endPoint x: 938, endPoint y: 439, distance: 481.6
click at [938, 439] on div "On a project to develop a new educational software platform, the project manage…" at bounding box center [708, 296] width 511 height 799
drag, startPoint x: 497, startPoint y: 483, endPoint x: 889, endPoint y: 480, distance: 392.2
click at [889, 480] on div "The '5 Whys' technique is designed to explore the underlying causes of a stated…" at bounding box center [709, 469] width 472 height 251
drag, startPoint x: 515, startPoint y: 505, endPoint x: 662, endPoint y: 506, distance: 146.4
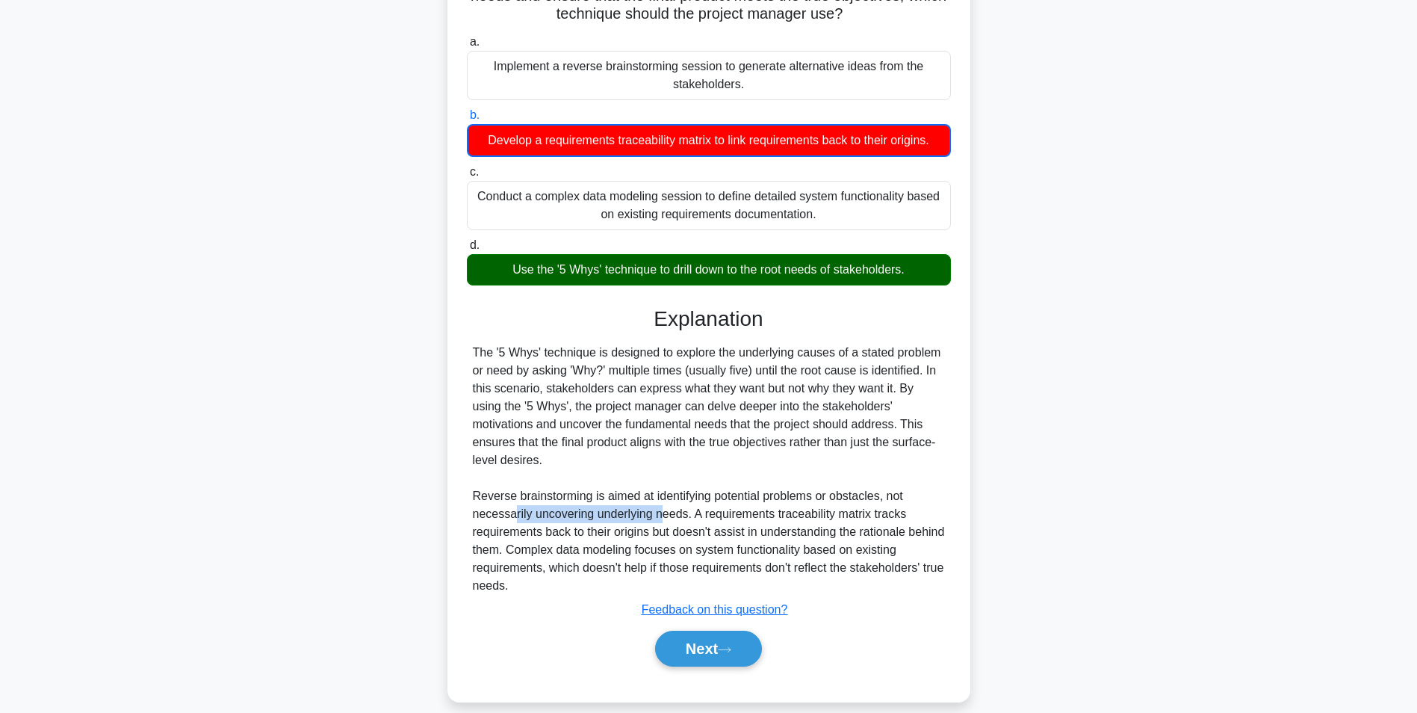
click at [662, 506] on div "The '5 Whys' technique is designed to explore the underlying causes of a stated…" at bounding box center [709, 469] width 472 height 251
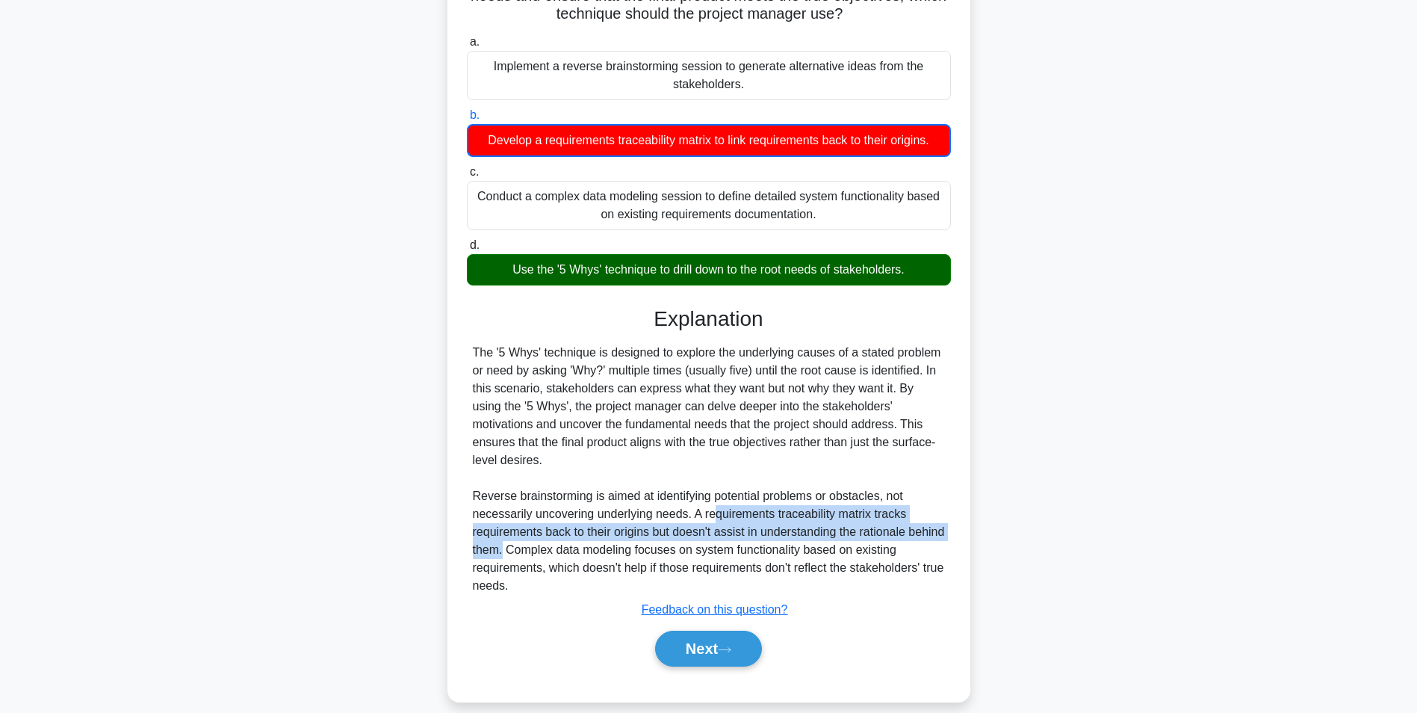
drag, startPoint x: 662, startPoint y: 506, endPoint x: 544, endPoint y: 530, distance: 120.6
click at [544, 530] on div "The '5 Whys' technique is designed to explore the underlying causes of a stated…" at bounding box center [709, 469] width 472 height 251
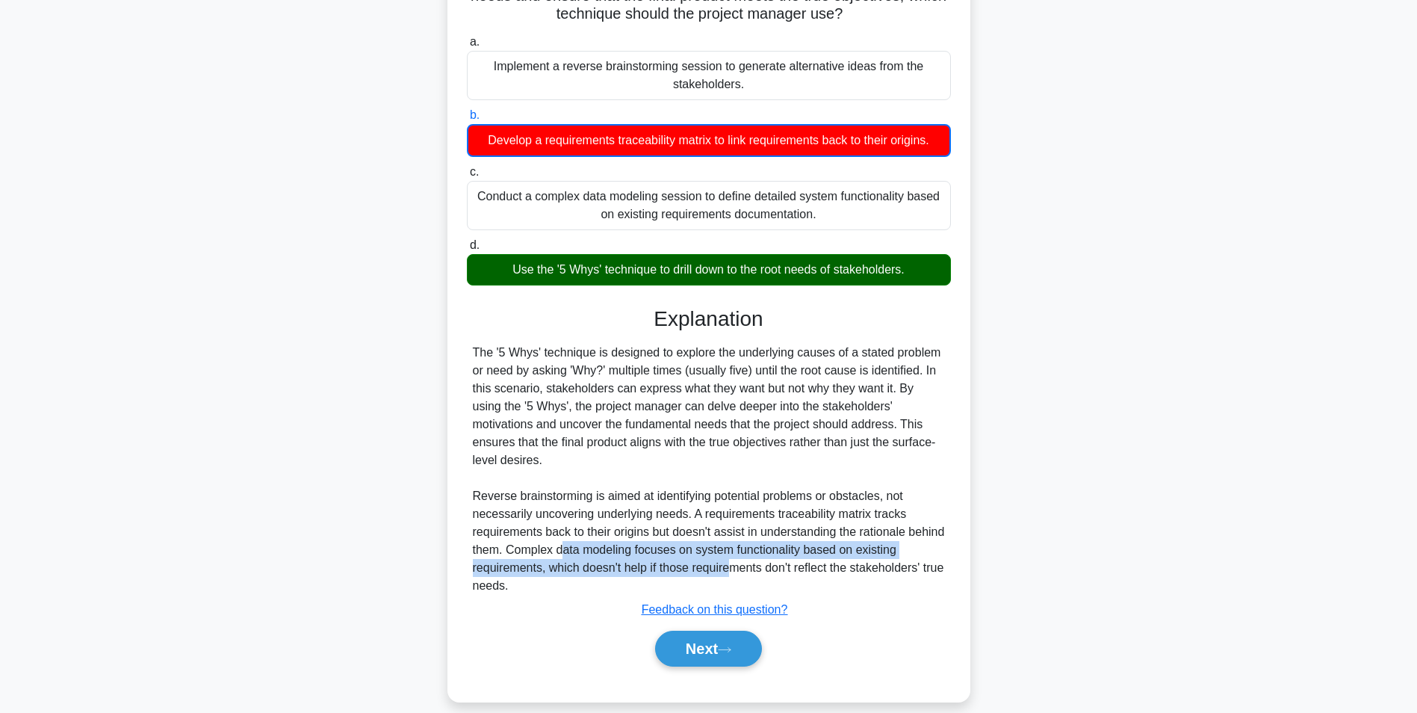
drag, startPoint x: 544, startPoint y: 530, endPoint x: 732, endPoint y: 546, distance: 188.9
click at [732, 546] on div "The '5 Whys' technique is designed to explore the underlying causes of a stated…" at bounding box center [709, 469] width 472 height 251
drag, startPoint x: 732, startPoint y: 546, endPoint x: 686, endPoint y: 629, distance: 95.0
click at [686, 631] on button "Next" at bounding box center [708, 649] width 107 height 36
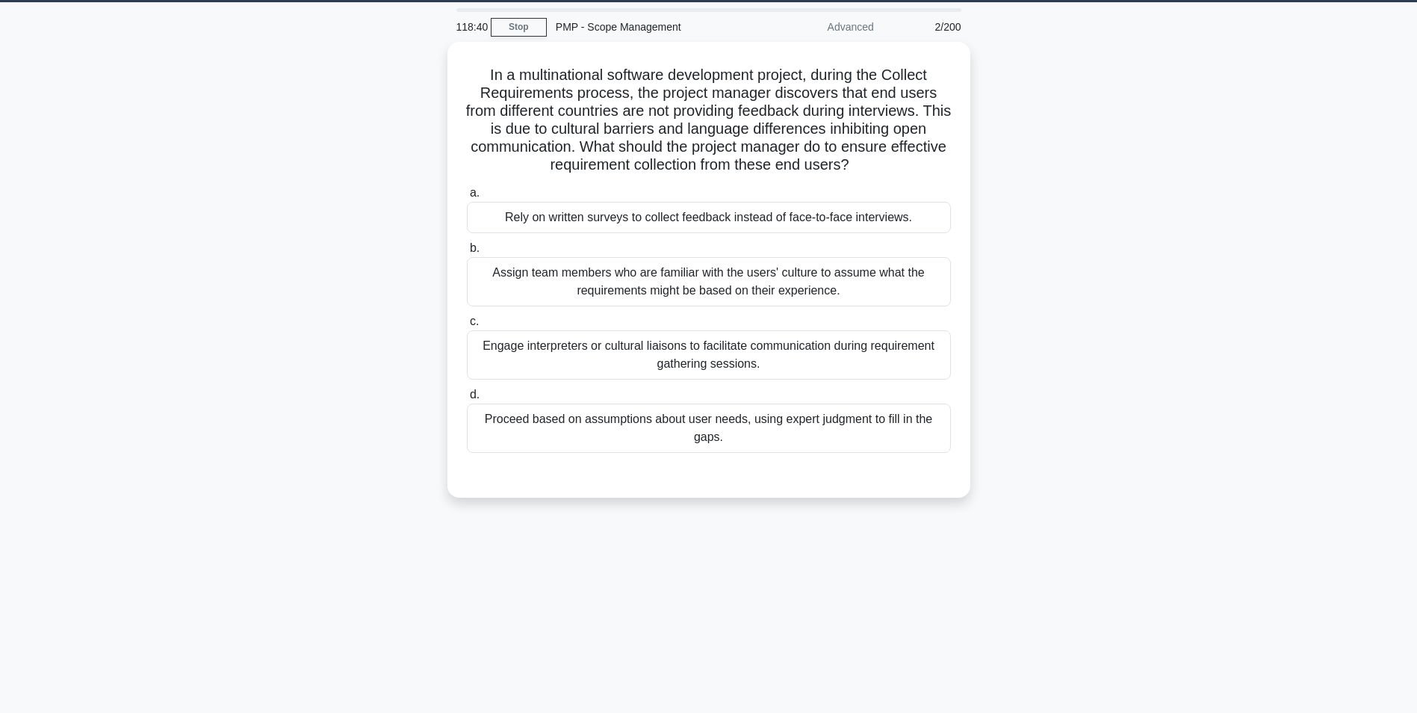
scroll to position [0, 0]
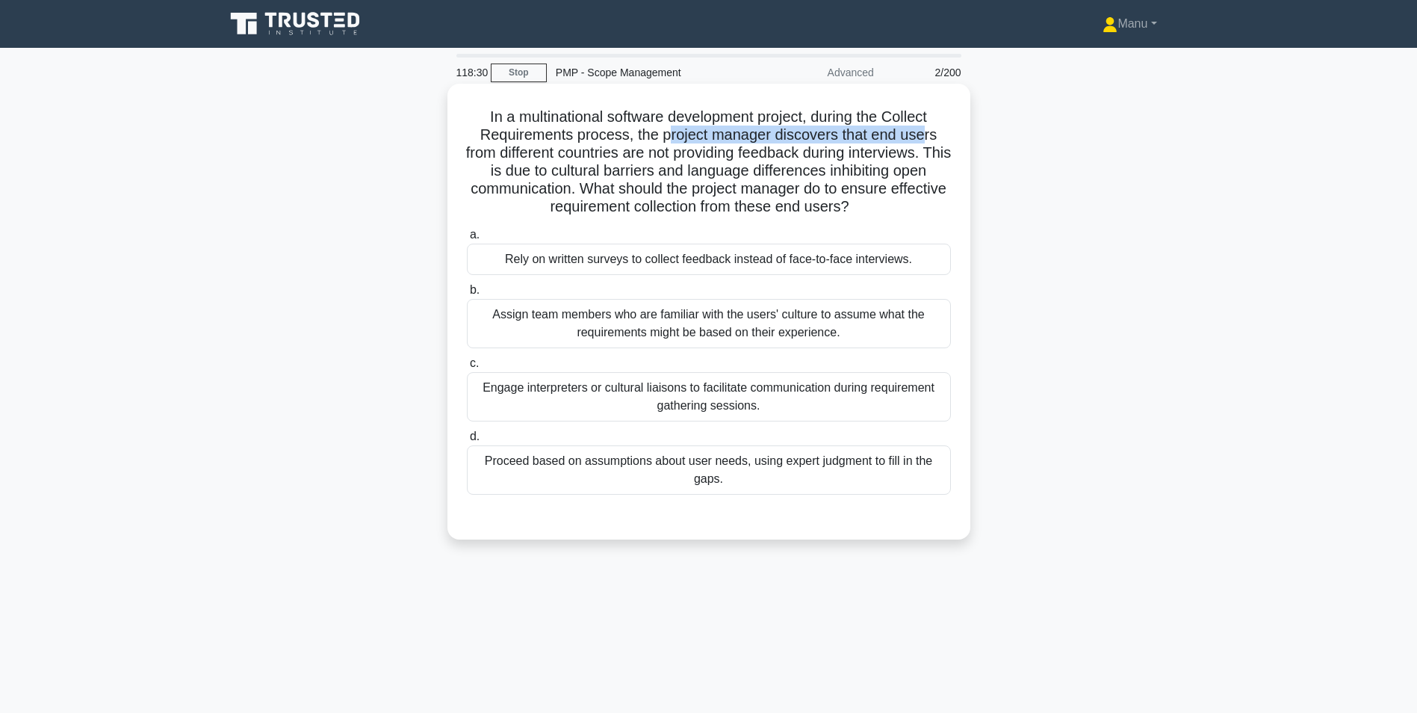
drag, startPoint x: 725, startPoint y: 139, endPoint x: 922, endPoint y: 138, distance: 196.5
click at [922, 138] on h5 "In a multinational software development project, during the Collect Requirement…" at bounding box center [708, 162] width 487 height 109
drag, startPoint x: 721, startPoint y: 150, endPoint x: 935, endPoint y: 157, distance: 214.5
click at [935, 157] on h5 "In a multinational software development project, during the Collect Requirement…" at bounding box center [708, 162] width 487 height 109
click at [682, 148] on h5 "In a multinational software development project, during the Collect Requirement…" at bounding box center [708, 162] width 487 height 109
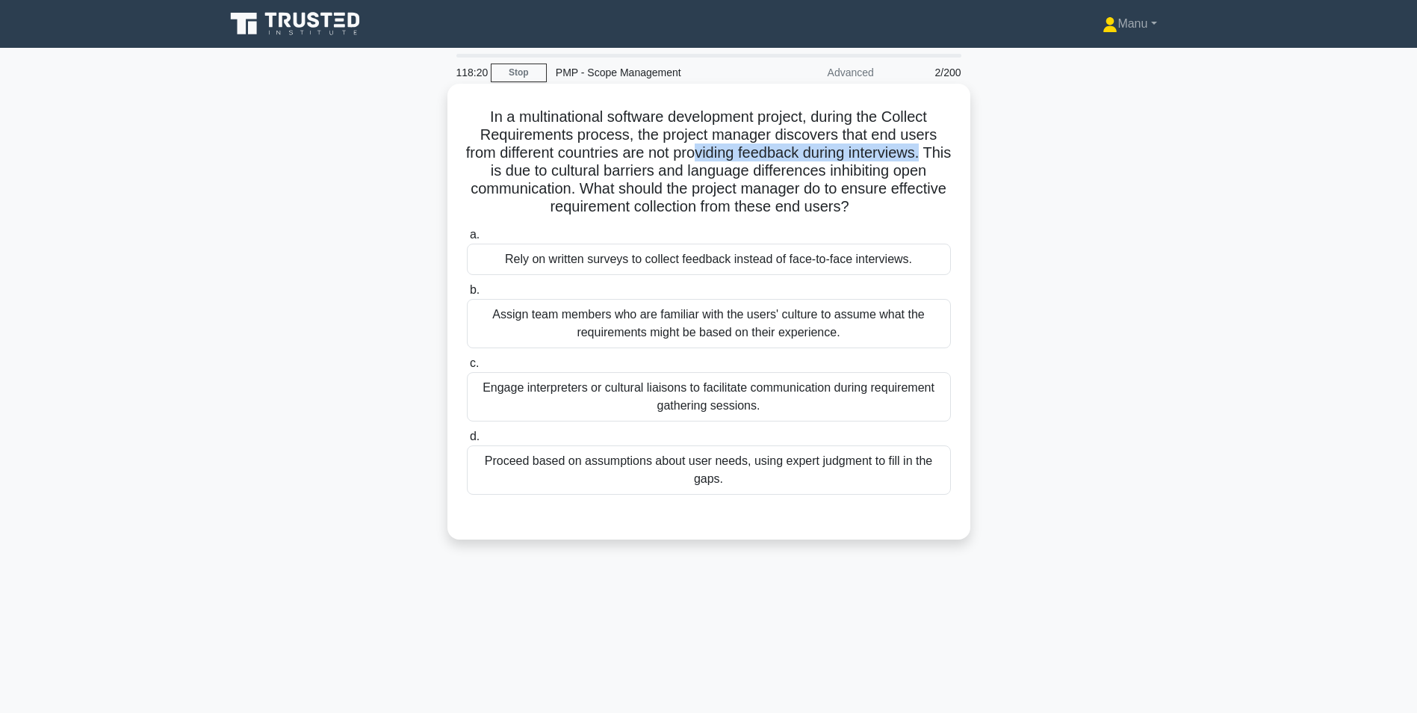
drag, startPoint x: 953, startPoint y: 153, endPoint x: 714, endPoint y: 148, distance: 239.1
click at [714, 148] on div "In a multinational software development project, during the Collect Requirement…" at bounding box center [708, 312] width 511 height 444
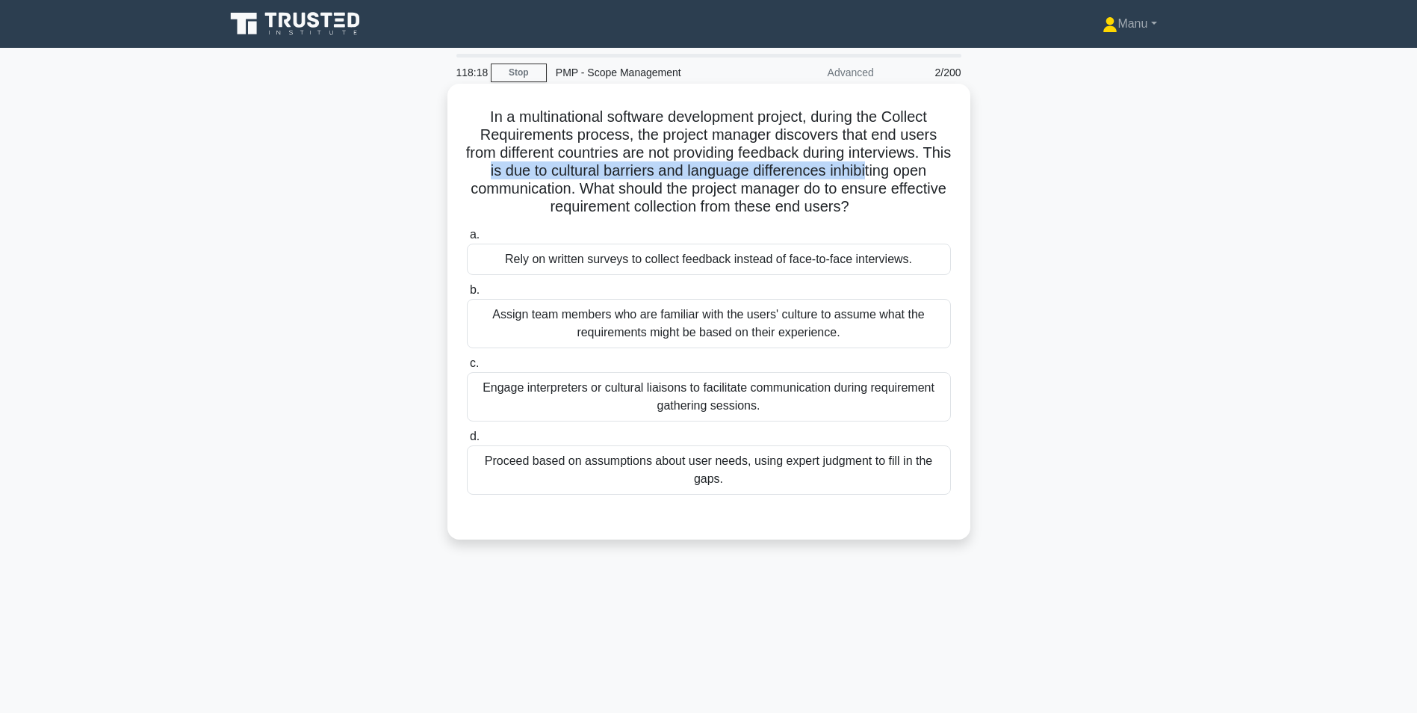
drag, startPoint x: 498, startPoint y: 174, endPoint x: 883, endPoint y: 166, distance: 385.6
click at [883, 166] on h5 "In a multinational software development project, during the Collect Requirement…" at bounding box center [708, 162] width 487 height 109
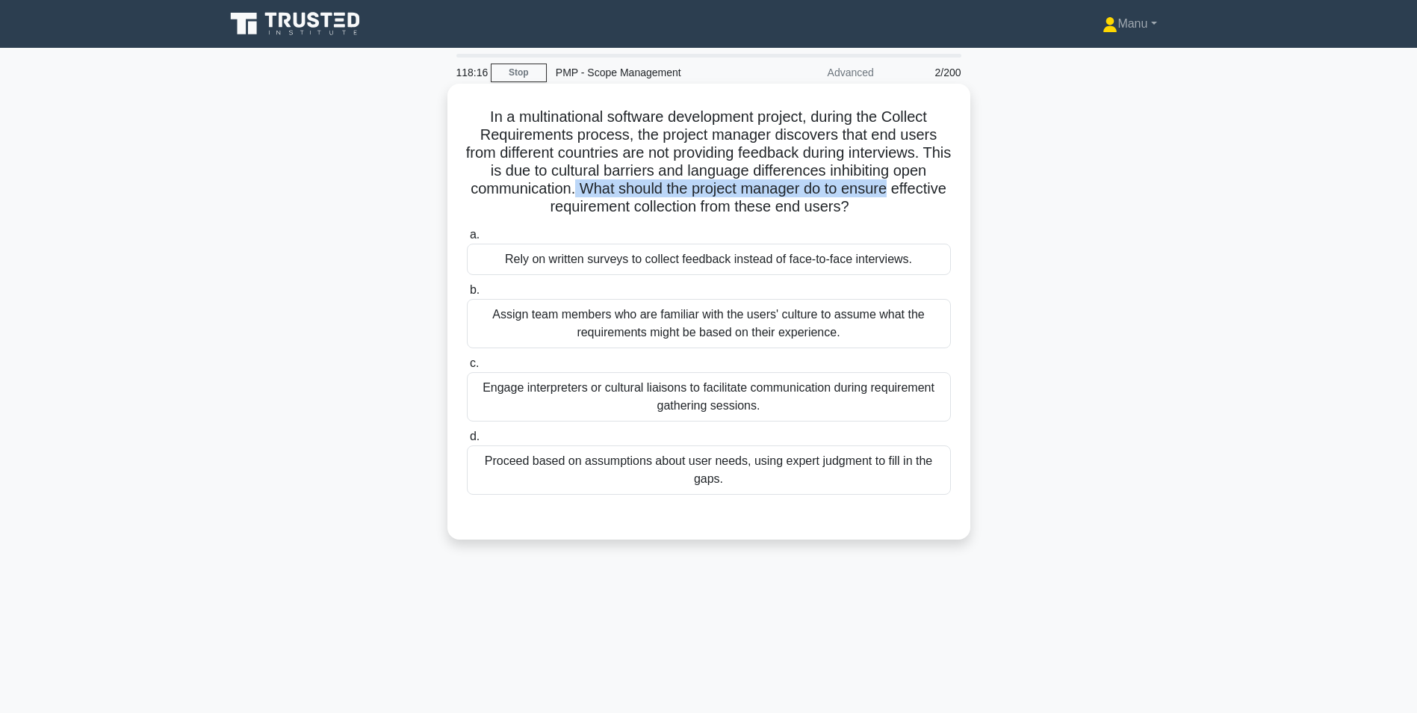
drag, startPoint x: 602, startPoint y: 190, endPoint x: 930, endPoint y: 188, distance: 328.0
click at [930, 188] on h5 "In a multinational software development project, during the Collect Requirement…" at bounding box center [708, 162] width 487 height 109
click at [687, 398] on div "Engage interpreters or cultural liaisons to facilitate communication during req…" at bounding box center [709, 396] width 484 height 49
click at [467, 368] on input "c. Engage interpreters or cultural liaisons to facilitate communication during …" at bounding box center [467, 364] width 0 height 10
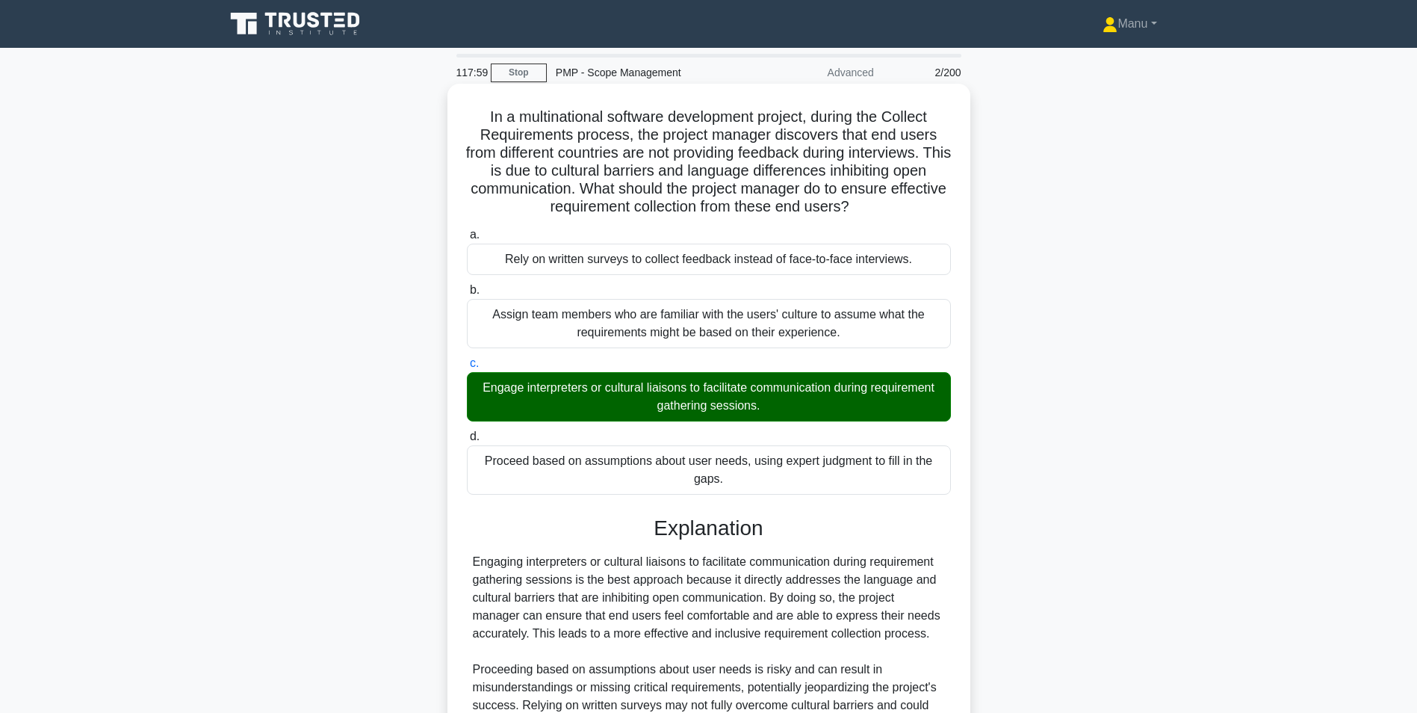
scroll to position [191, 0]
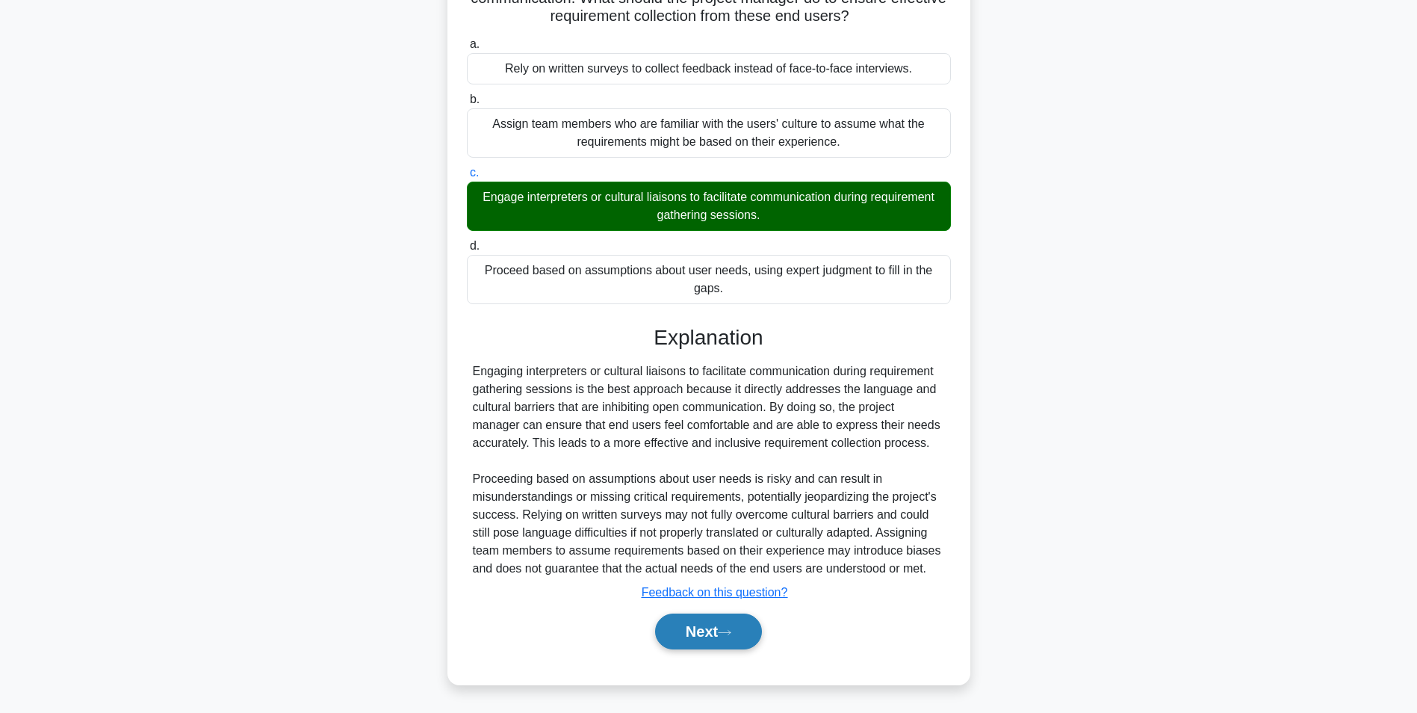
click at [713, 635] on button "Next" at bounding box center [708, 631] width 107 height 36
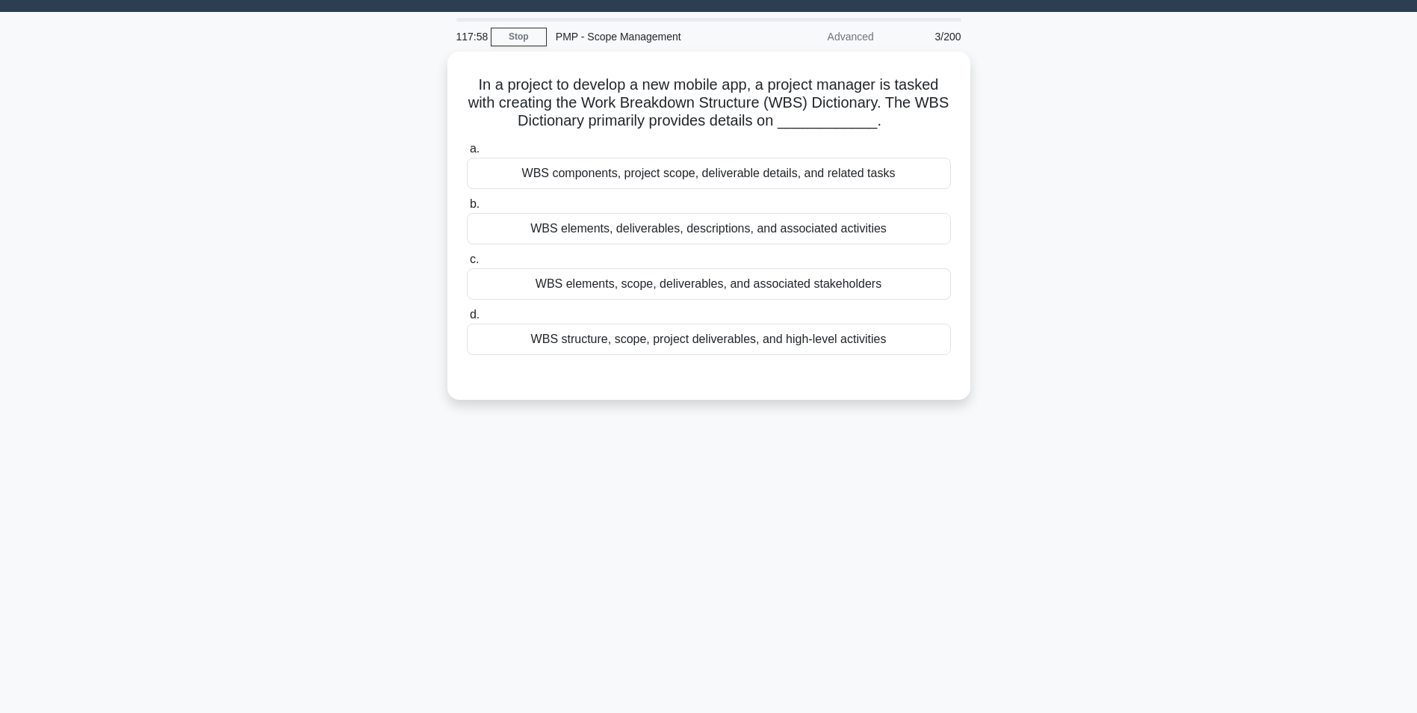
scroll to position [0, 0]
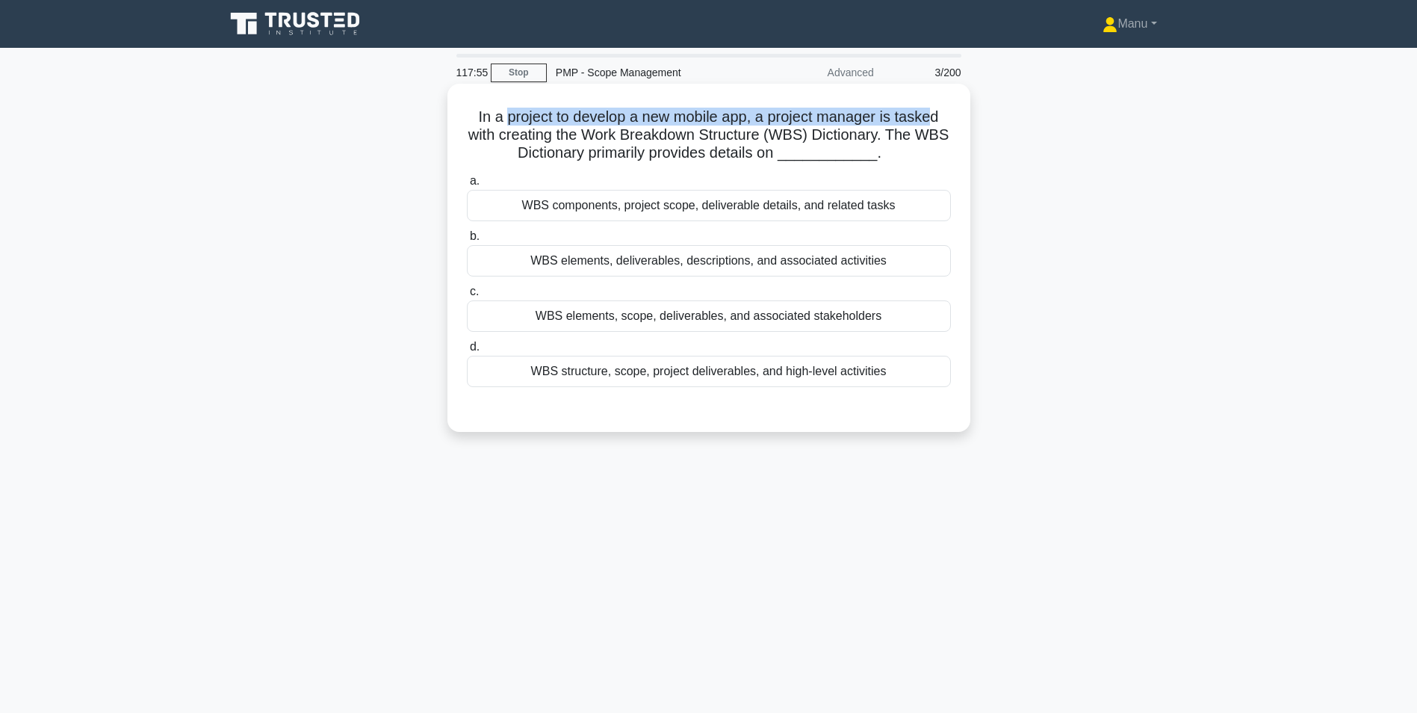
drag, startPoint x: 512, startPoint y: 126, endPoint x: 935, endPoint y: 118, distance: 423.7
click at [935, 118] on h5 "In a project to develop a new mobile app, a project manager is tasked with crea…" at bounding box center [708, 135] width 487 height 55
drag, startPoint x: 501, startPoint y: 140, endPoint x: 854, endPoint y: 136, distance: 352.6
click at [854, 136] on h5 "In a project to develop a new mobile app, a project manager is tasked with crea…" at bounding box center [708, 135] width 487 height 55
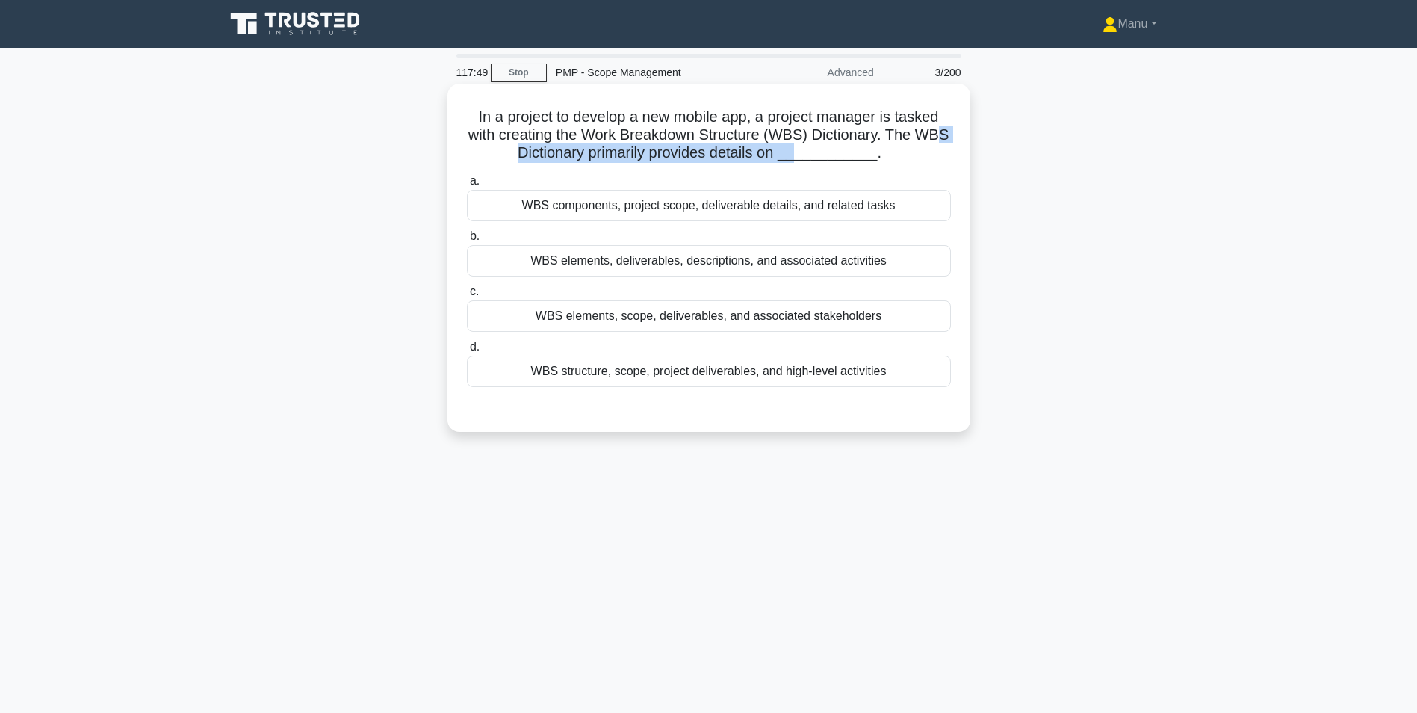
drag, startPoint x: 546, startPoint y: 160, endPoint x: 826, endPoint y: 155, distance: 280.2
click at [826, 155] on h5 "In a project to develop a new mobile app, a project manager is tasked with crea…" at bounding box center [708, 135] width 487 height 55
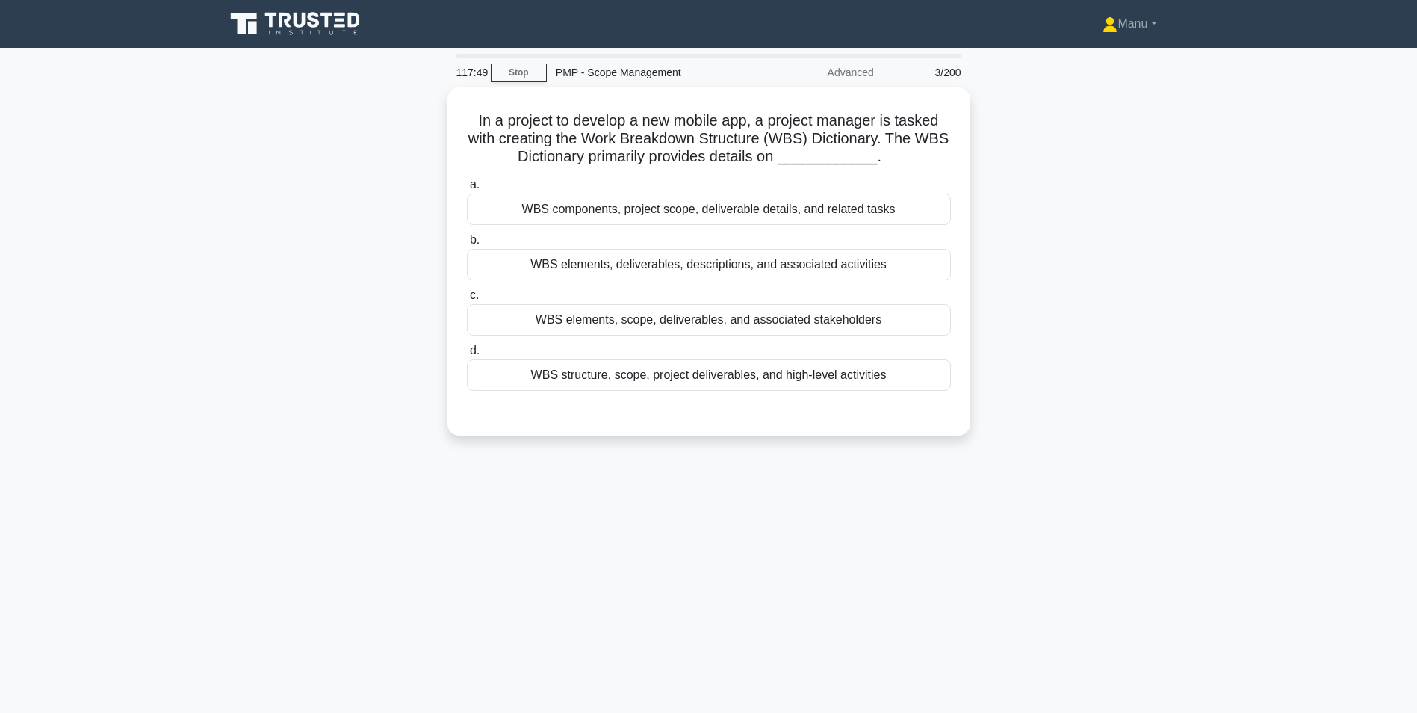
click at [352, 224] on div "In a project to develop a new mobile app, a project manager is tasked with crea…" at bounding box center [709, 270] width 986 height 366
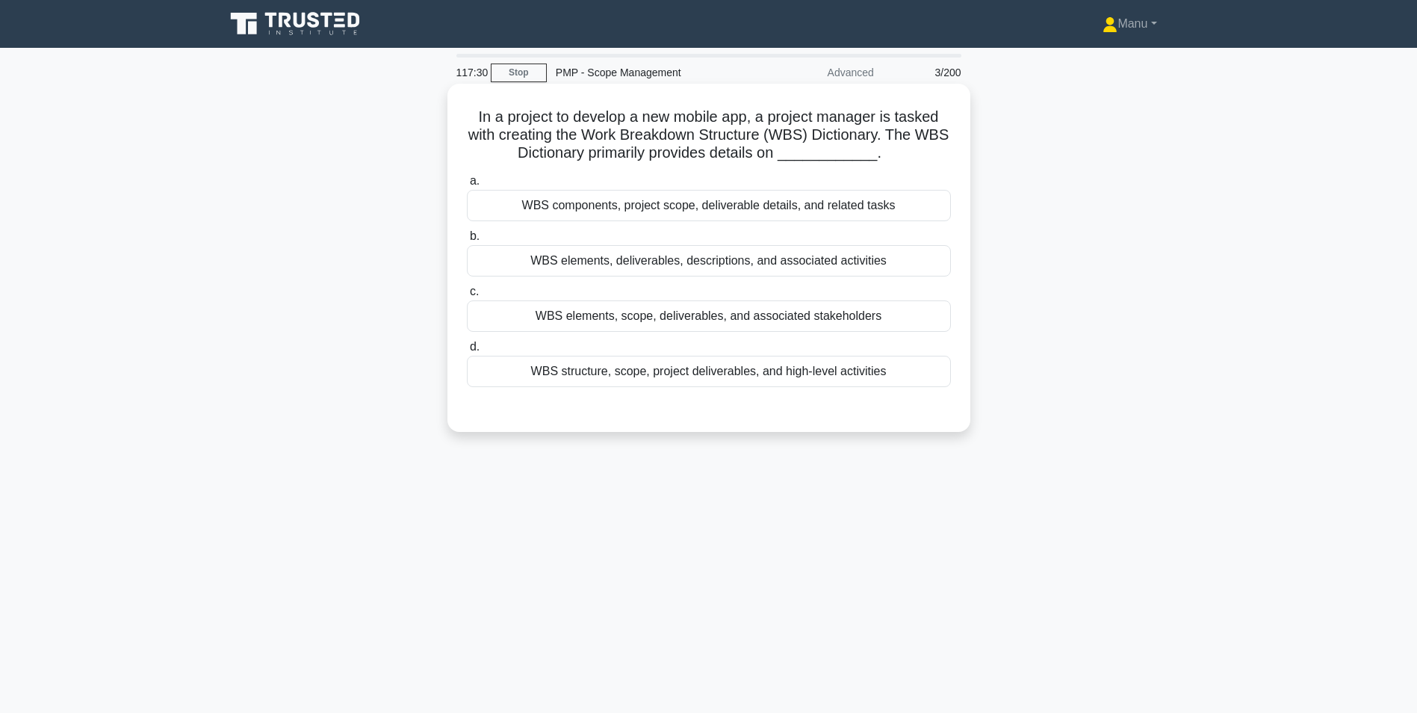
click at [604, 258] on div "WBS elements, deliverables, descriptions, and associated activities" at bounding box center [709, 260] width 484 height 31
click at [467, 241] on input "b. WBS elements, deliverables, descriptions, and associated activities" at bounding box center [467, 237] width 0 height 10
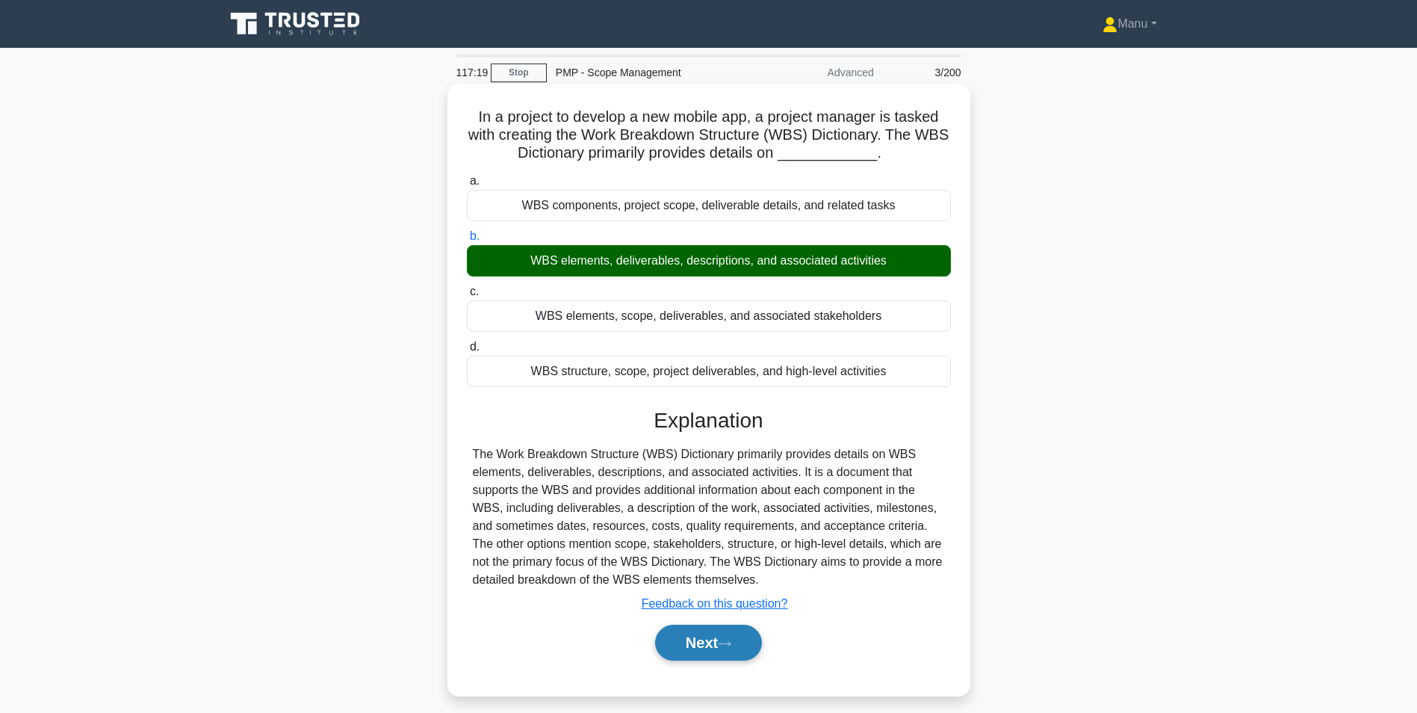
click at [728, 645] on icon at bounding box center [725, 643] width 12 height 4
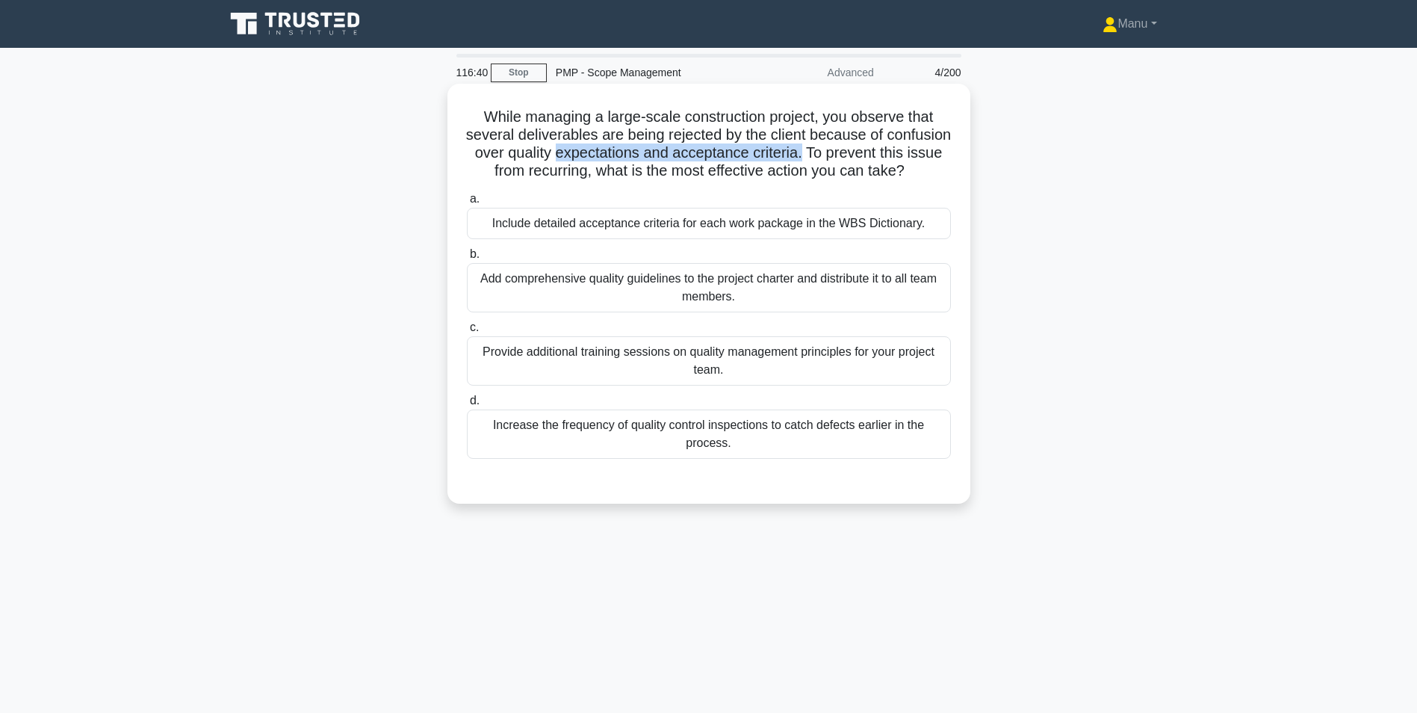
drag, startPoint x: 625, startPoint y: 151, endPoint x: 873, endPoint y: 161, distance: 248.2
click at [873, 161] on h5 "While managing a large-scale construction project, you observe that several del…" at bounding box center [708, 144] width 487 height 73
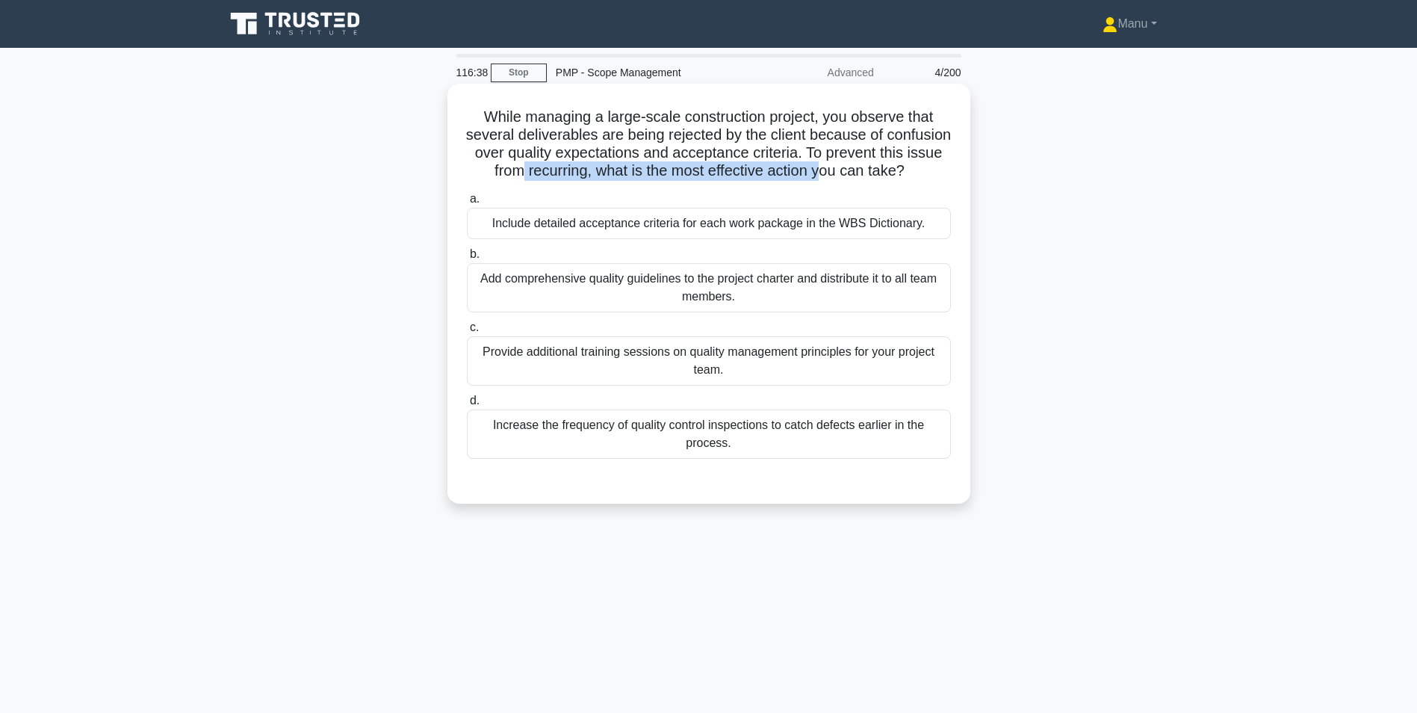
drag, startPoint x: 581, startPoint y: 176, endPoint x: 888, endPoint y: 172, distance: 307.1
click at [888, 172] on h5 "While managing a large-scale construction project, you observe that several del…" at bounding box center [708, 144] width 487 height 73
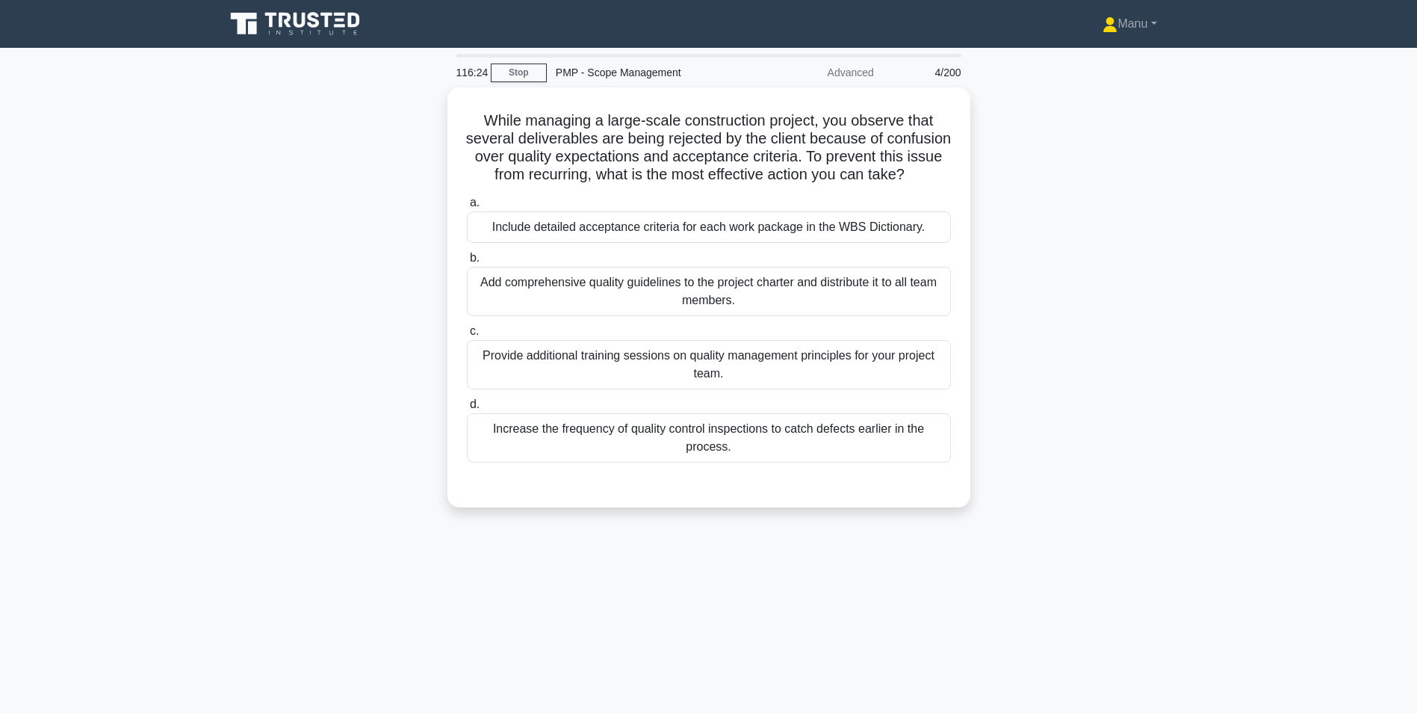
click at [264, 260] on div "While managing a large-scale construction project, you observe that several del…" at bounding box center [709, 306] width 986 height 438
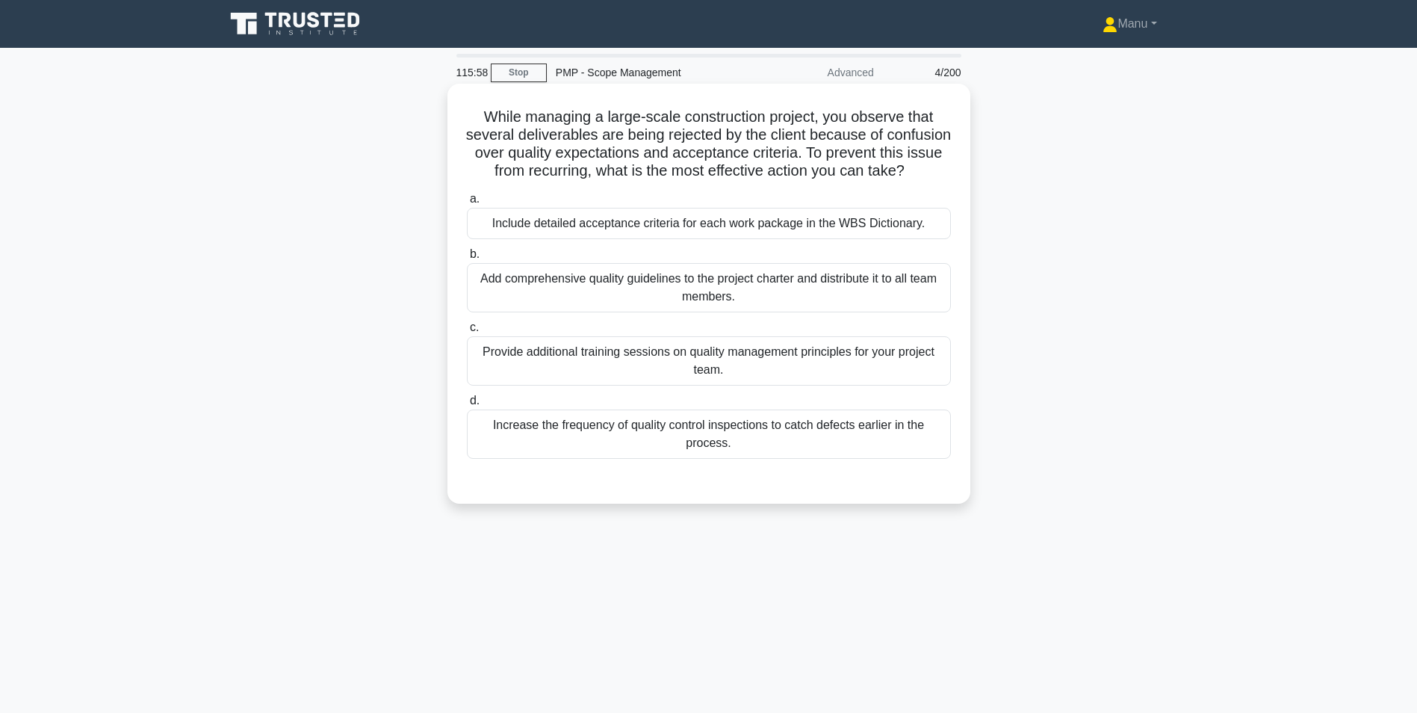
click at [737, 456] on div "Increase the frequency of quality control inspections to catch defects earlier …" at bounding box center [709, 433] width 484 height 49
click at [467, 406] on input "d. Increase the frequency of quality control inspections to catch defects earli…" at bounding box center [467, 401] width 0 height 10
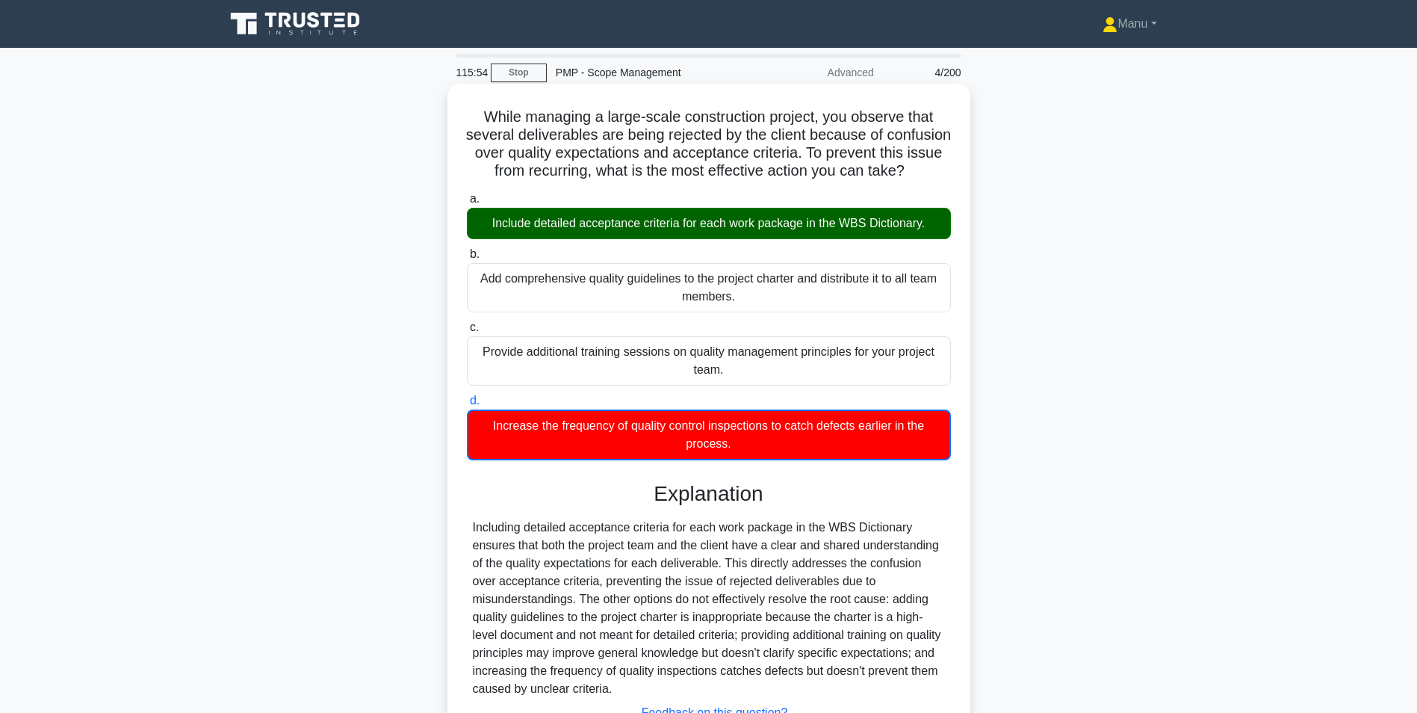
drag, startPoint x: 484, startPoint y: 239, endPoint x: 949, endPoint y: 260, distance: 465.1
click at [949, 260] on div "a. Include detailed acceptance criteria for each work package in the WBS Dictio…" at bounding box center [709, 325] width 502 height 276
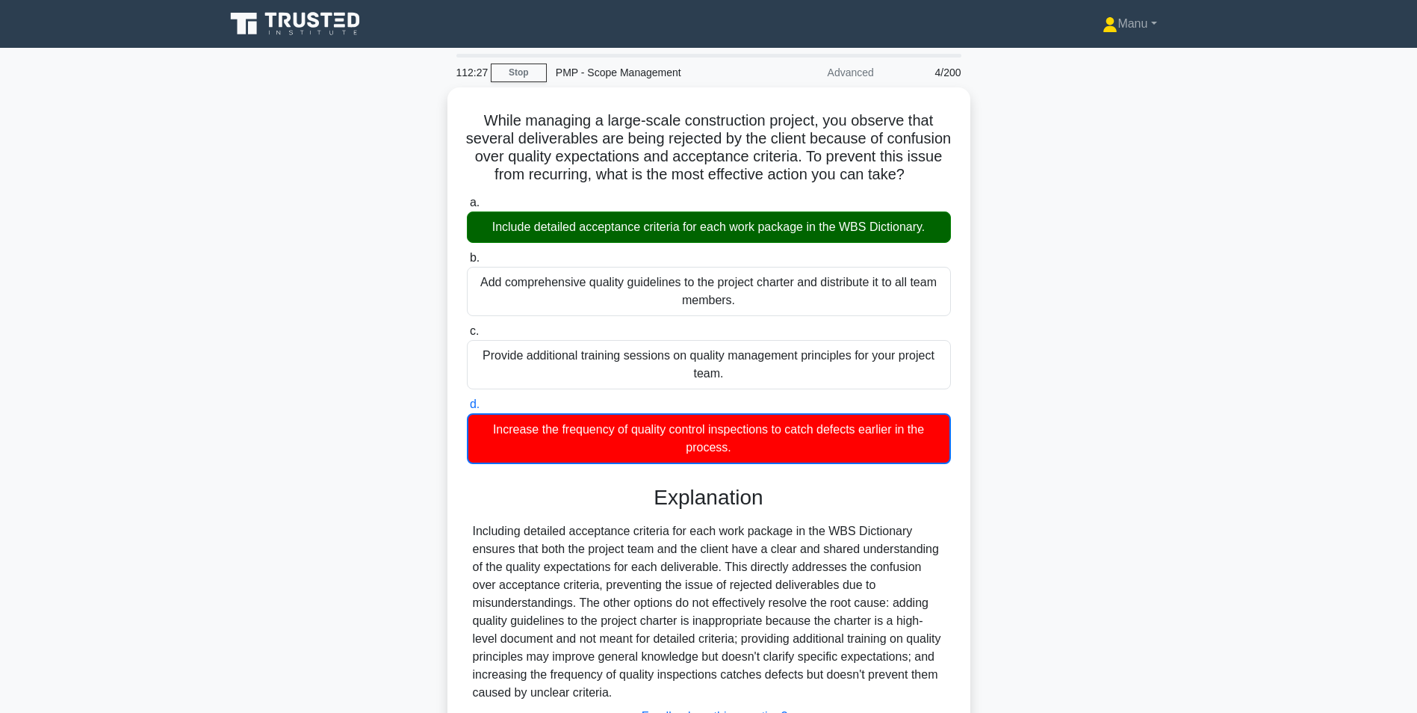
click at [316, 306] on div "While managing a large-scale construction project, you observe that several del…" at bounding box center [709, 456] width 986 height 739
click at [279, 406] on div "While managing a large-scale construction project, you observe that several del…" at bounding box center [709, 456] width 986 height 739
